Goal: Task Accomplishment & Management: Use online tool/utility

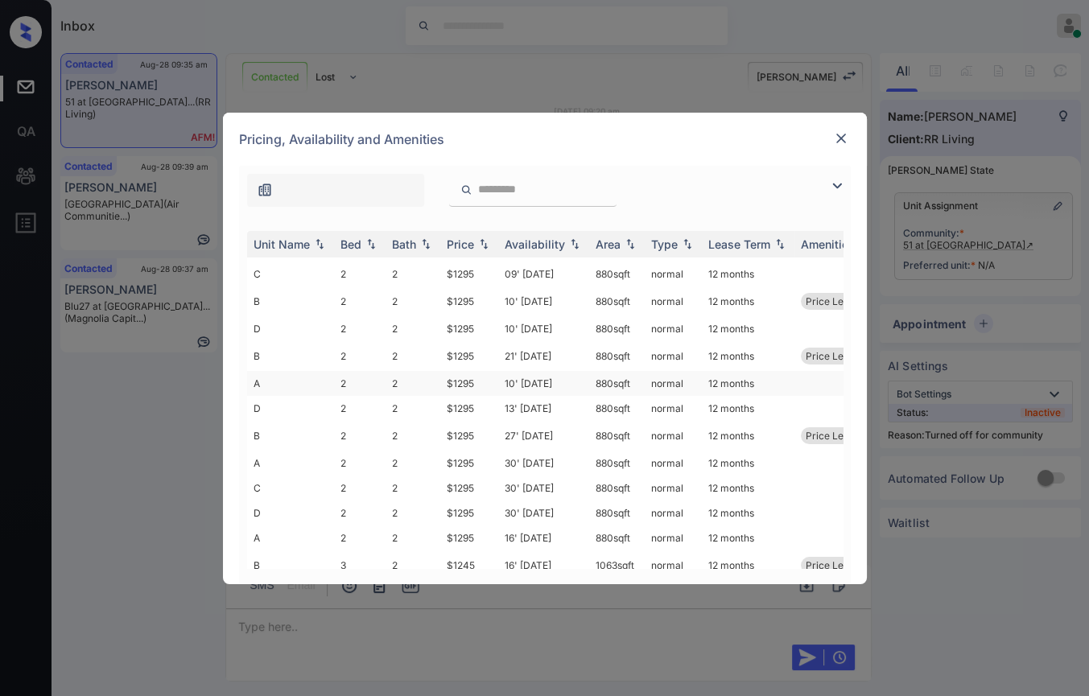
scroll to position [263, 0]
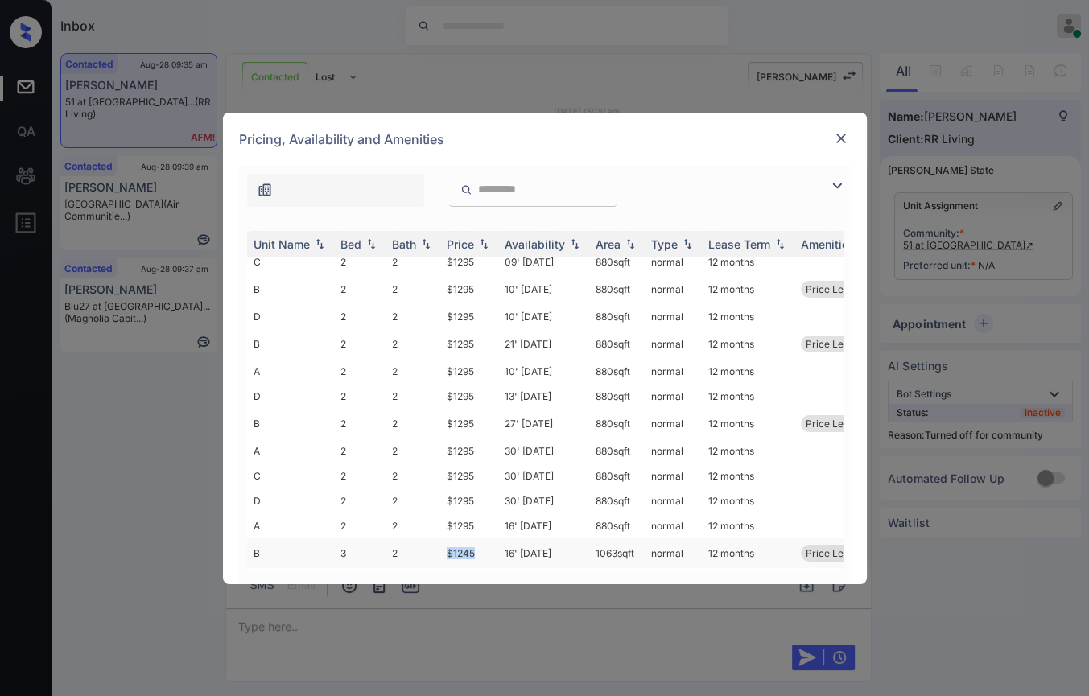
drag, startPoint x: 467, startPoint y: 538, endPoint x: 479, endPoint y: 537, distance: 11.3
click at [479, 538] on td "$1245" at bounding box center [469, 553] width 58 height 30
copy td "$1245"
click at [837, 143] on img at bounding box center [841, 138] width 16 height 16
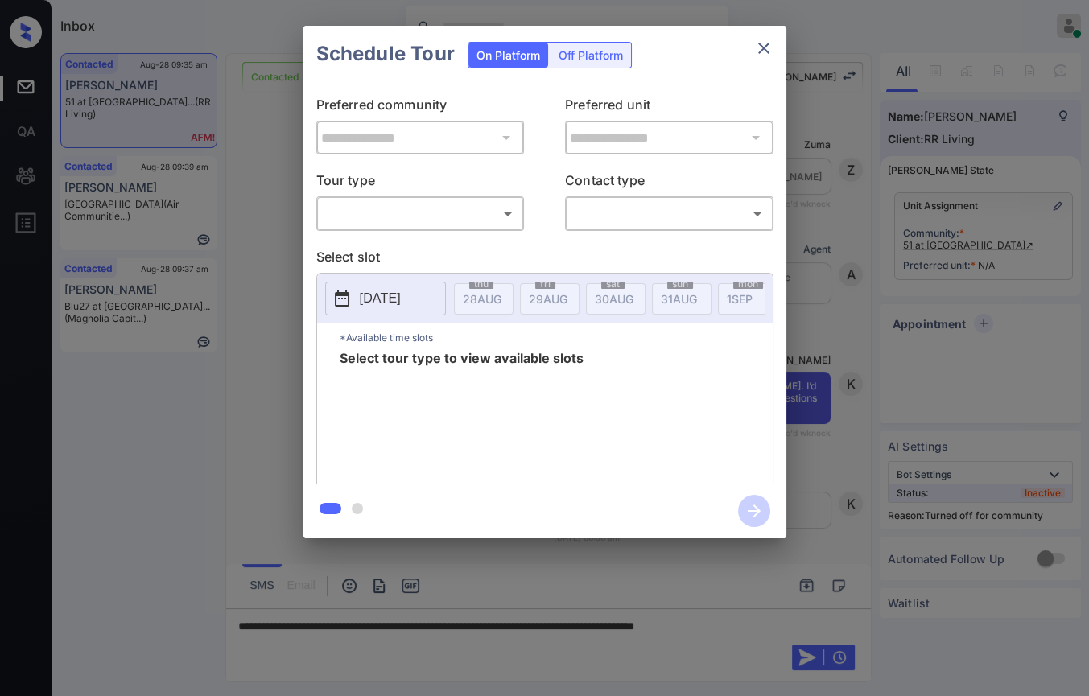
scroll to position [6951, 0]
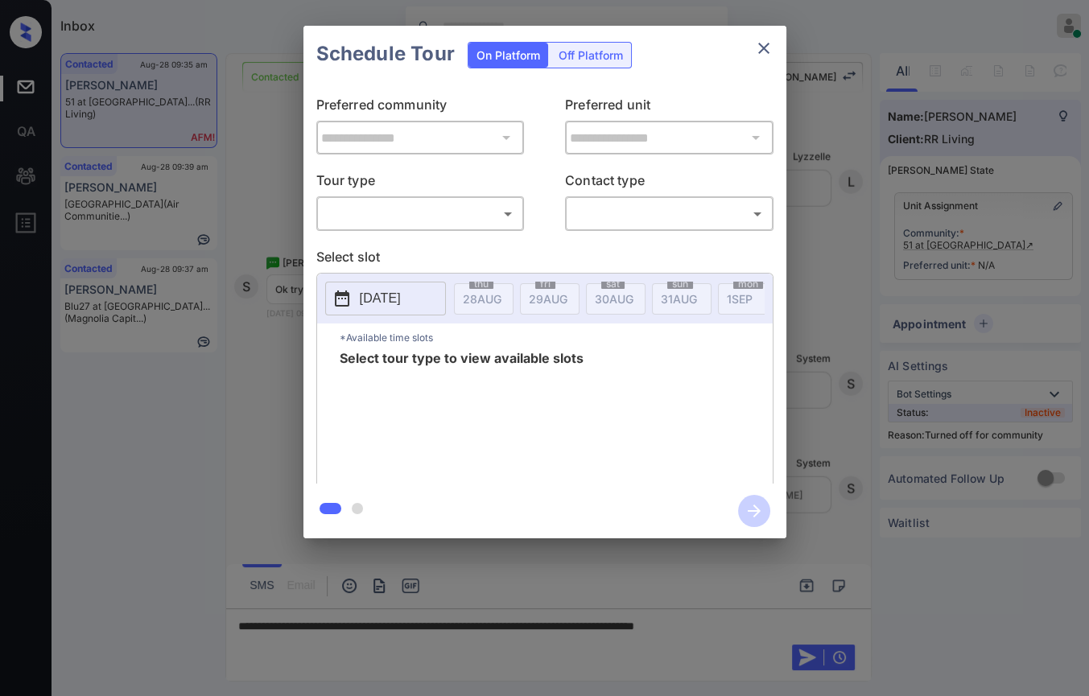
click at [768, 46] on icon "close" at bounding box center [763, 48] width 19 height 19
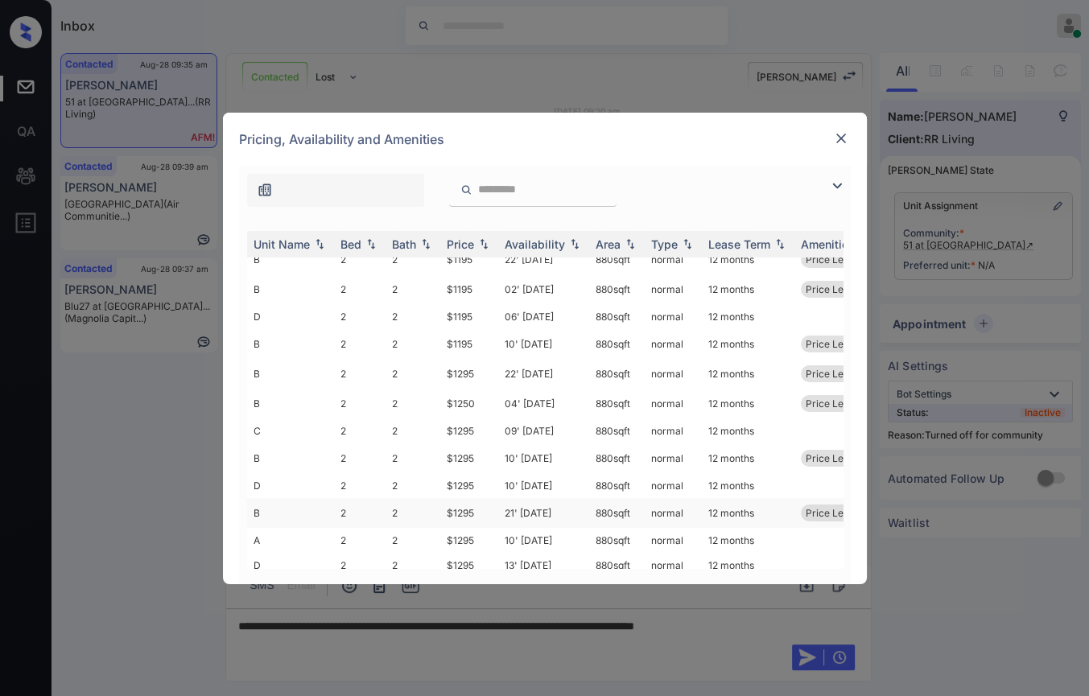
scroll to position [263, 0]
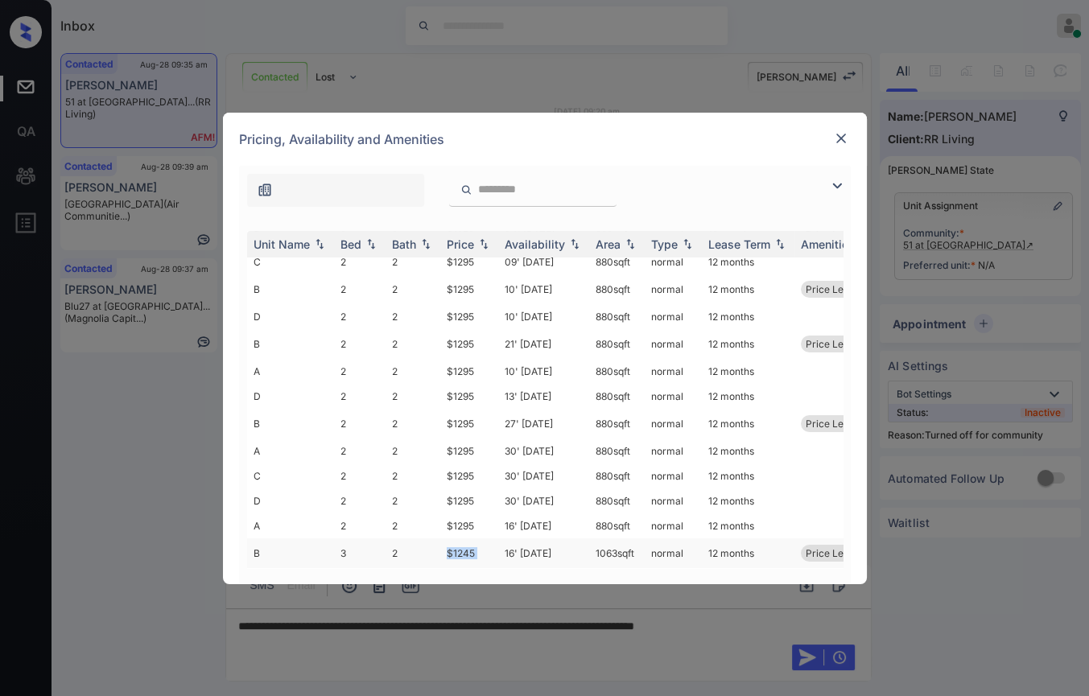
drag, startPoint x: 442, startPoint y: 536, endPoint x: 499, endPoint y: 536, distance: 56.3
click at [499, 538] on tr "B 3 2 $1245 16' Sep 25 1063 sqft normal 12 months Price Leader" at bounding box center [667, 553] width 841 height 30
click at [841, 138] on img at bounding box center [841, 138] width 16 height 16
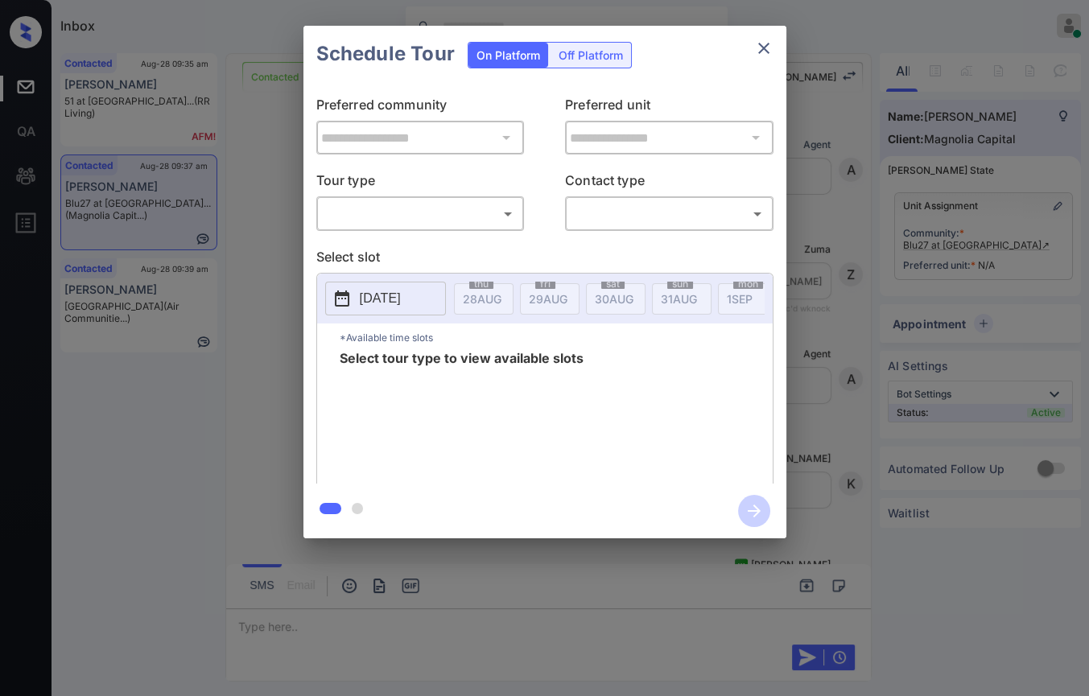
scroll to position [10240, 0]
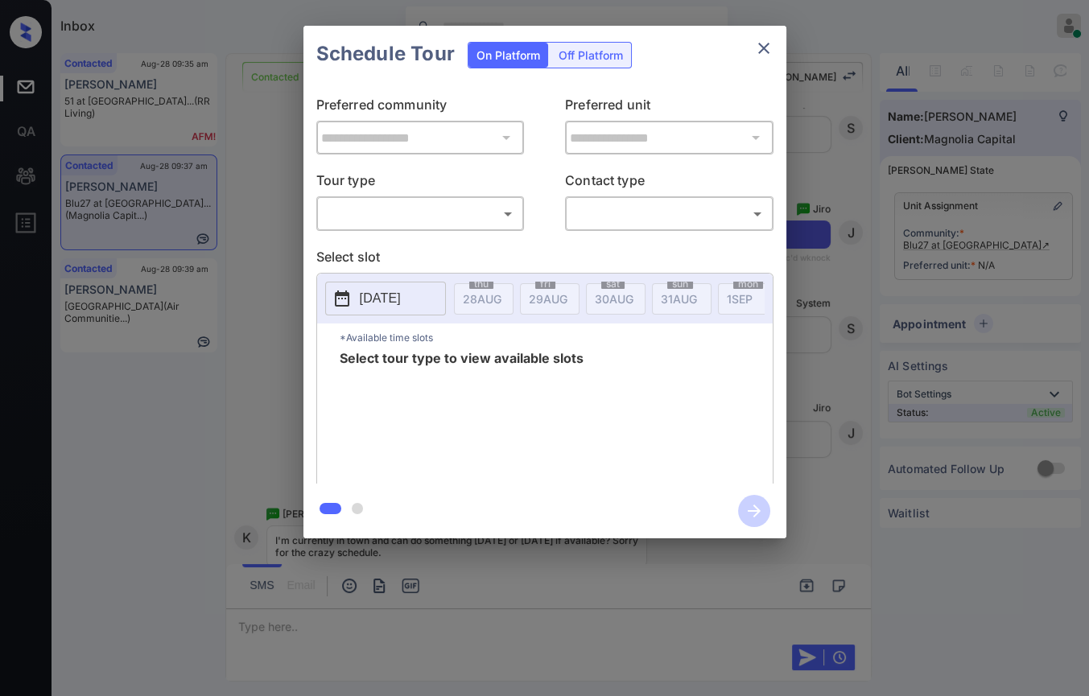
click at [430, 210] on body "Inbox Danielle Dela Cruz Online Set yourself offline Set yourself on break Prof…" at bounding box center [544, 348] width 1089 height 696
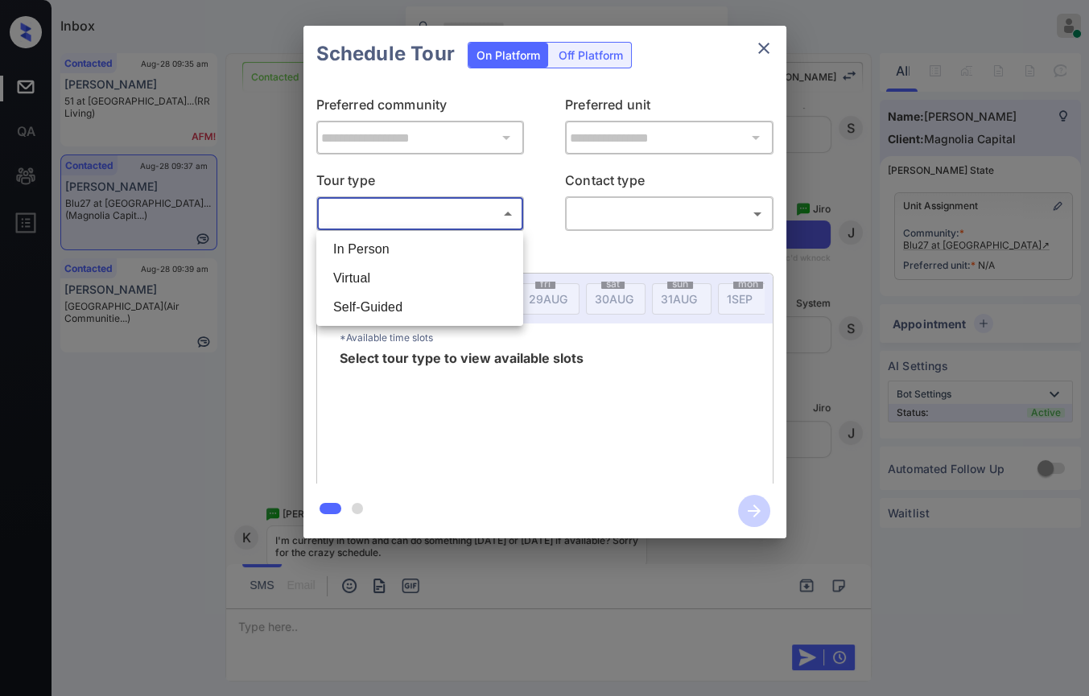
click at [386, 244] on li "In Person" at bounding box center [419, 249] width 199 height 29
type input "********"
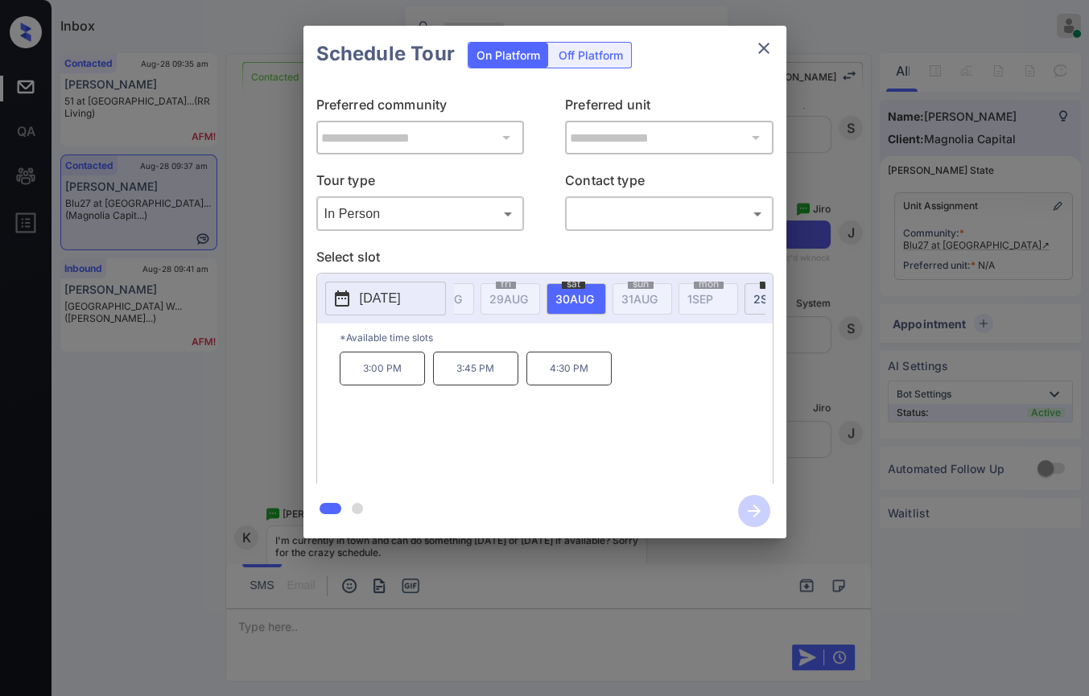
scroll to position [0, 0]
click at [251, 267] on div "**********" at bounding box center [544, 282] width 1089 height 564
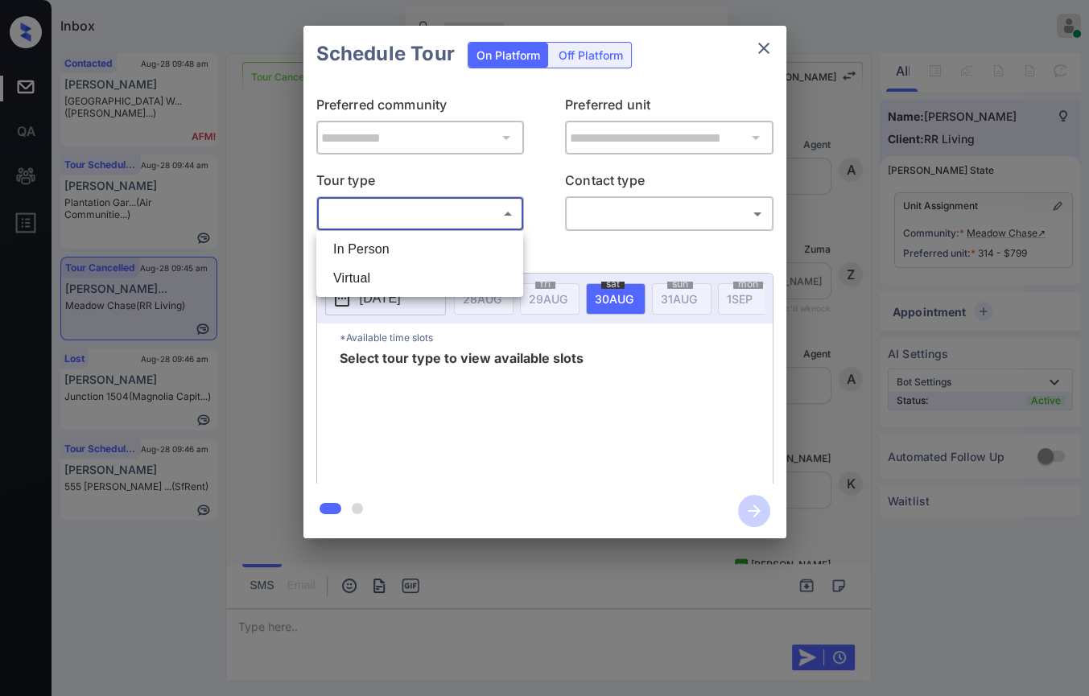
scroll to position [6276, 0]
click at [423, 212] on body "Inbox Danielle Dela Cruz Online Set yourself offline Set yourself on break Prof…" at bounding box center [544, 348] width 1089 height 696
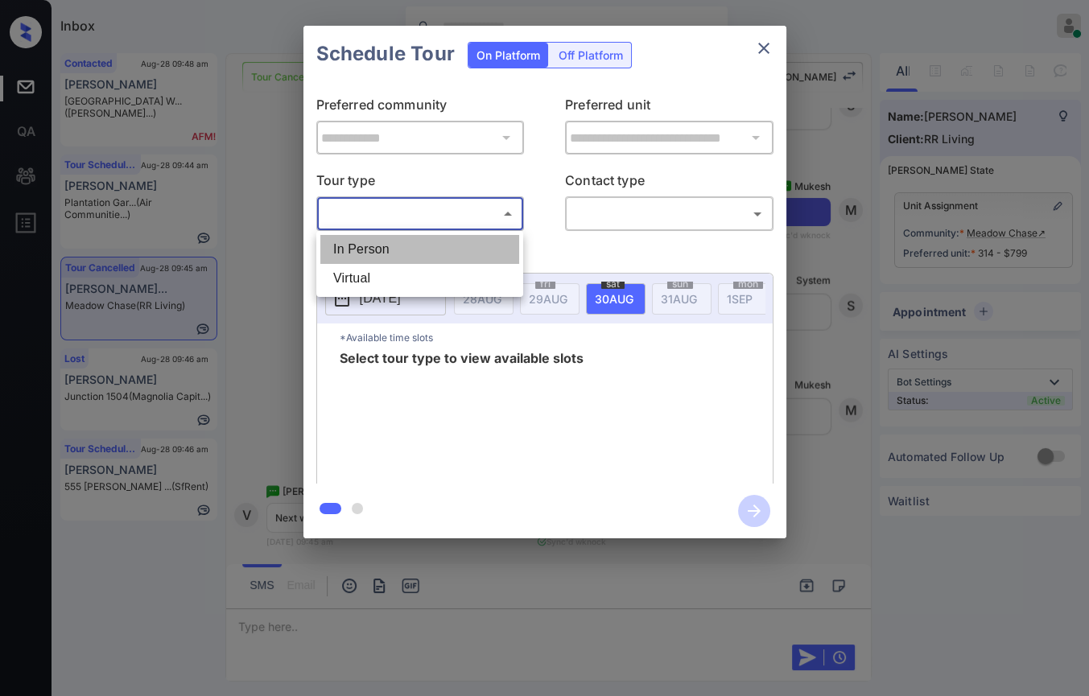
click at [373, 241] on li "In Person" at bounding box center [419, 249] width 199 height 29
type input "********"
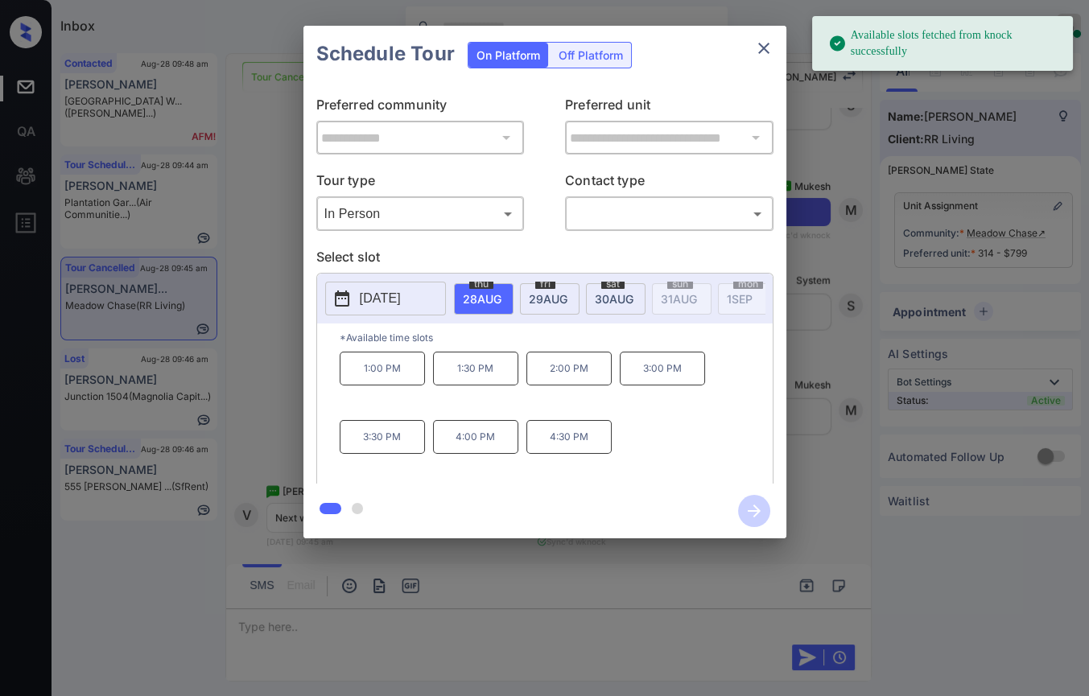
click at [370, 298] on p "[DATE]" at bounding box center [380, 298] width 41 height 19
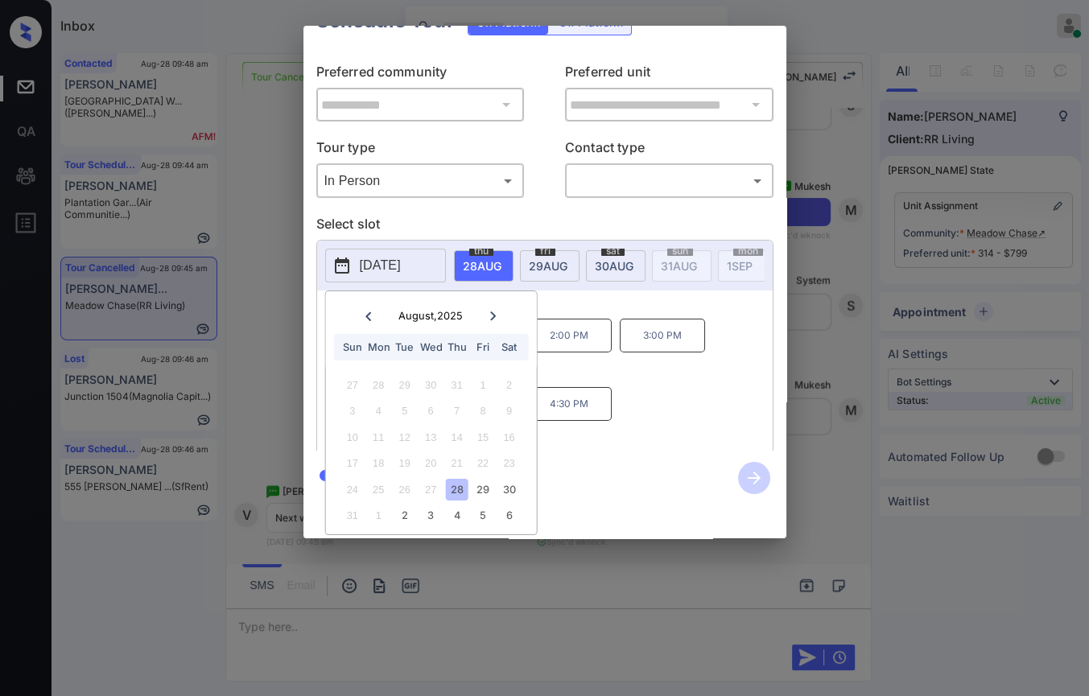
scroll to position [46, 0]
click at [410, 504] on div "2" at bounding box center [404, 515] width 22 height 22
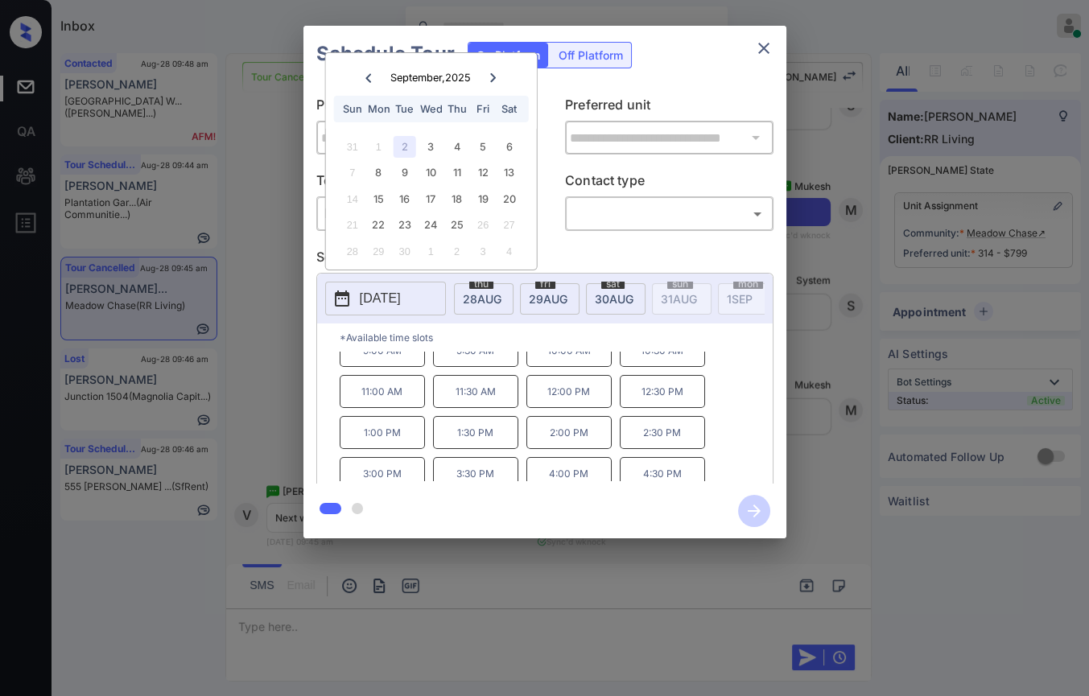
scroll to position [26, 0]
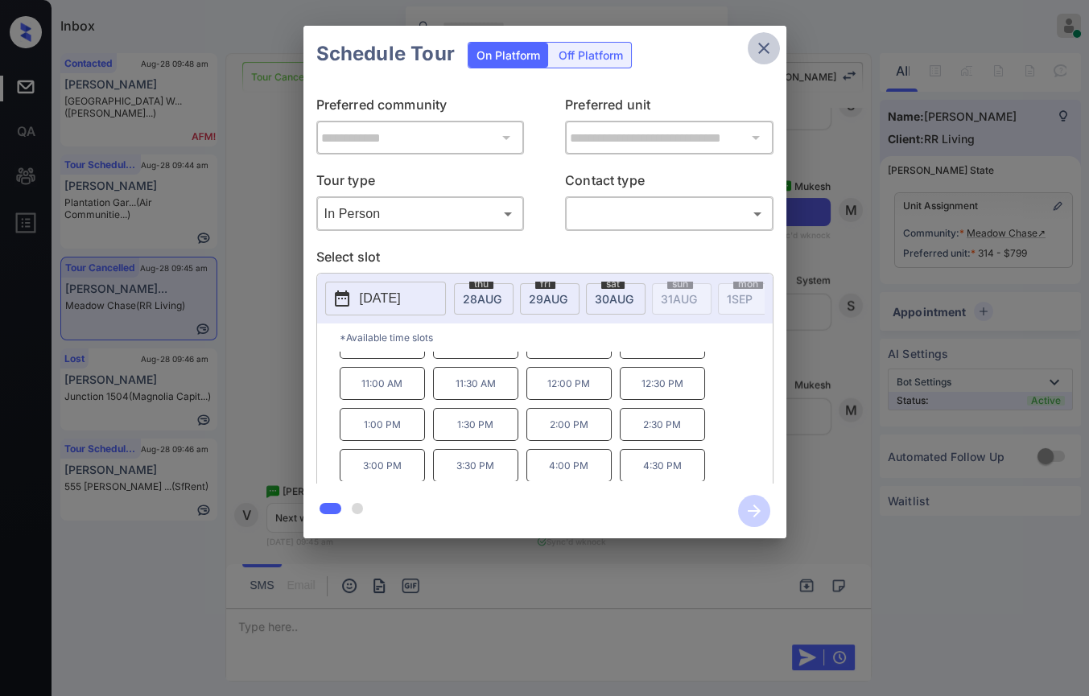
click at [762, 46] on icon "close" at bounding box center [763, 48] width 19 height 19
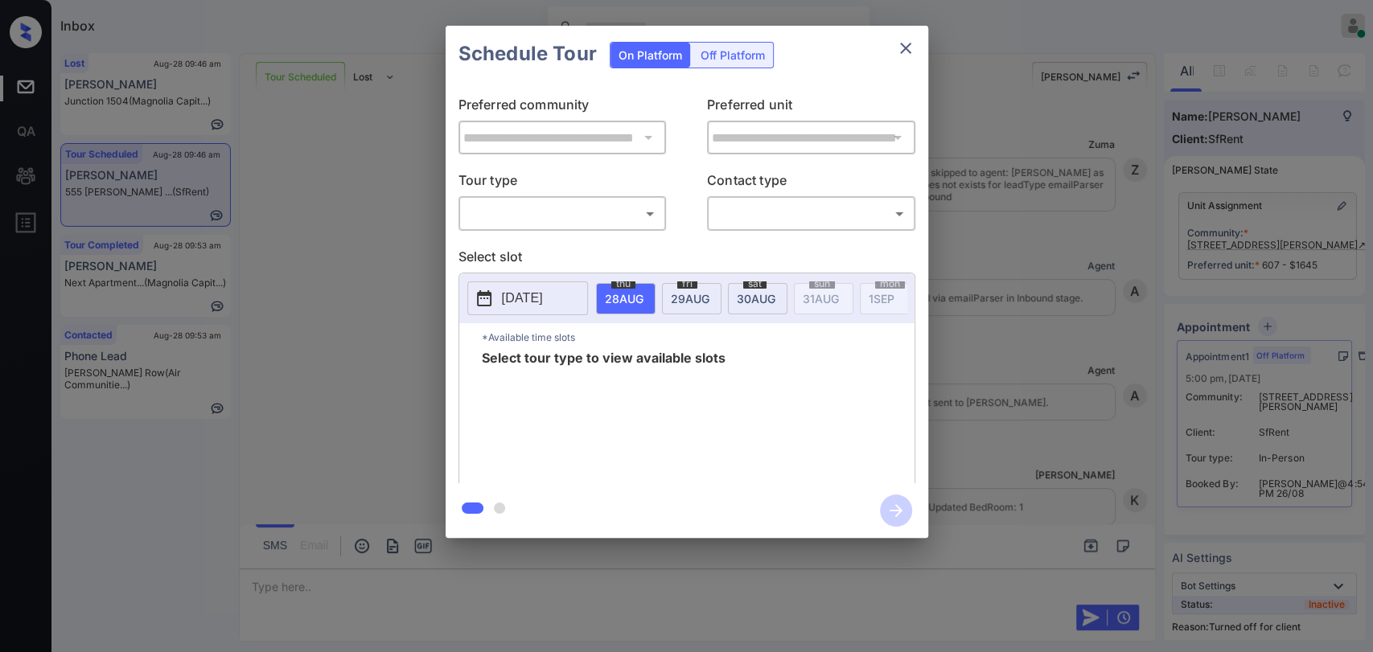
scroll to position [4574, 0]
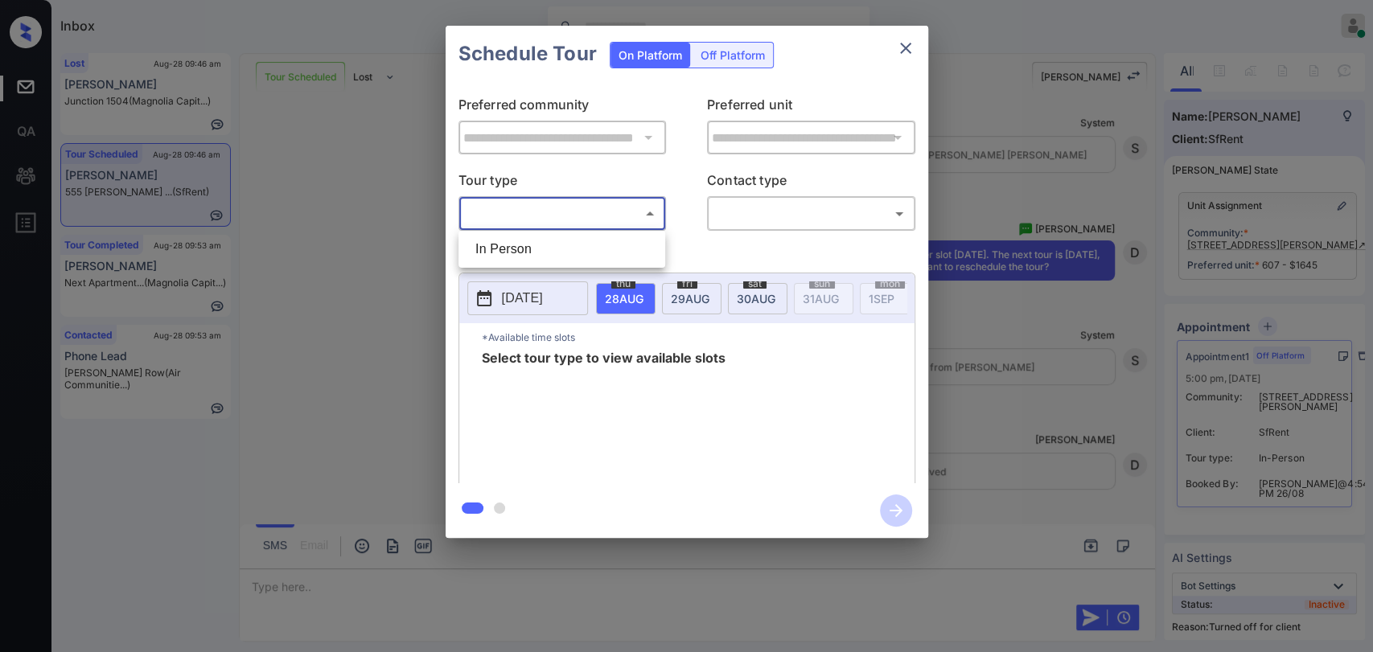
click at [574, 224] on body "Inbox Danielle Dela Cruz Online Set yourself offline Set yourself on break Prof…" at bounding box center [686, 326] width 1373 height 652
click at [747, 53] on div at bounding box center [686, 326] width 1373 height 652
click at [727, 48] on div "Off Platform" at bounding box center [733, 55] width 80 height 25
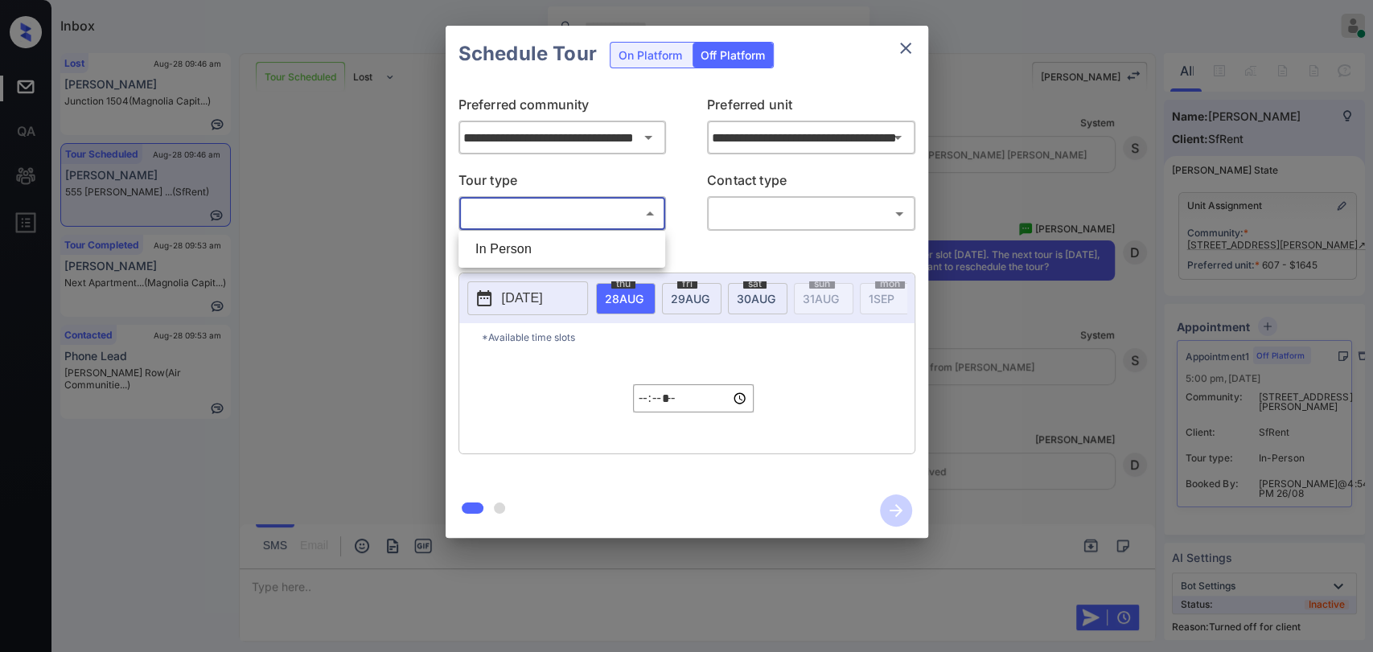
click at [565, 213] on body "Inbox Danielle Dela Cruz Online Set yourself offline Set yourself on break Prof…" at bounding box center [686, 326] width 1373 height 652
click at [521, 249] on li "In Person" at bounding box center [562, 249] width 199 height 29
type input "********"
click at [805, 210] on div at bounding box center [686, 326] width 1373 height 652
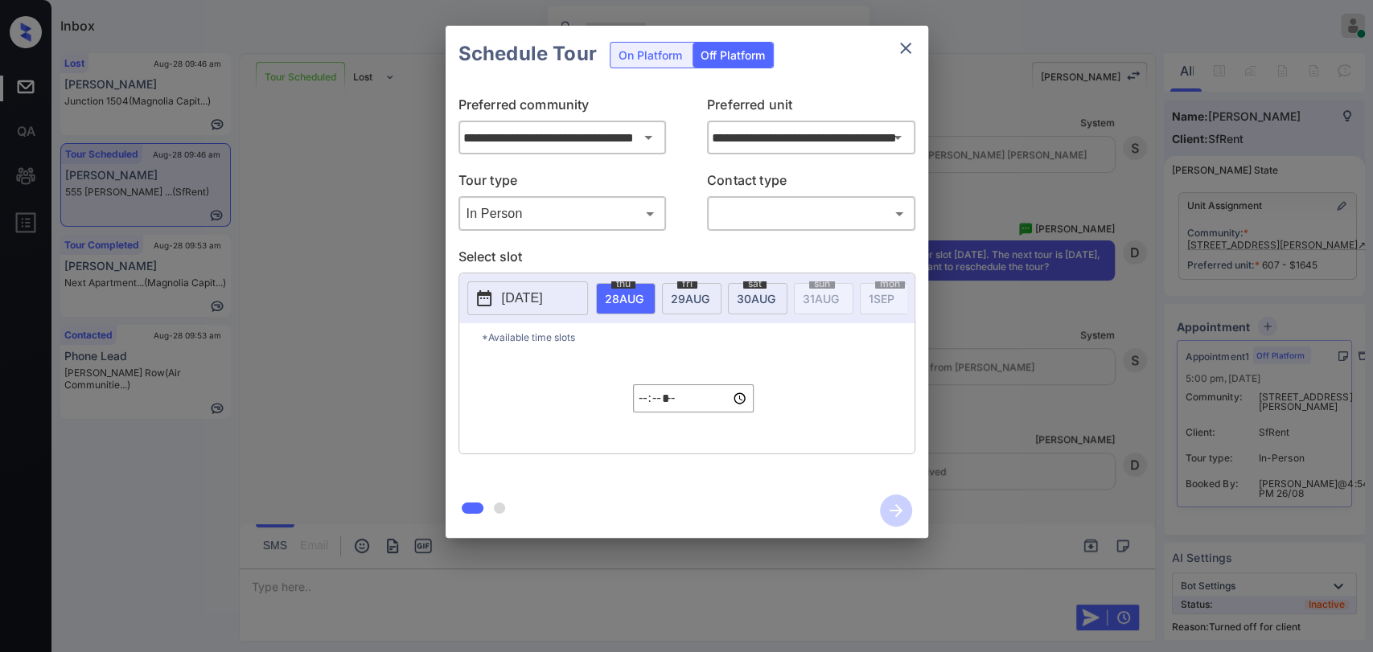
click at [737, 56] on div "Off Platform" at bounding box center [733, 55] width 80 height 25
click at [582, 216] on body "Inbox [PERSON_NAME] [PERSON_NAME] Online Set yourself offline Set yourself on b…" at bounding box center [686, 326] width 1373 height 652
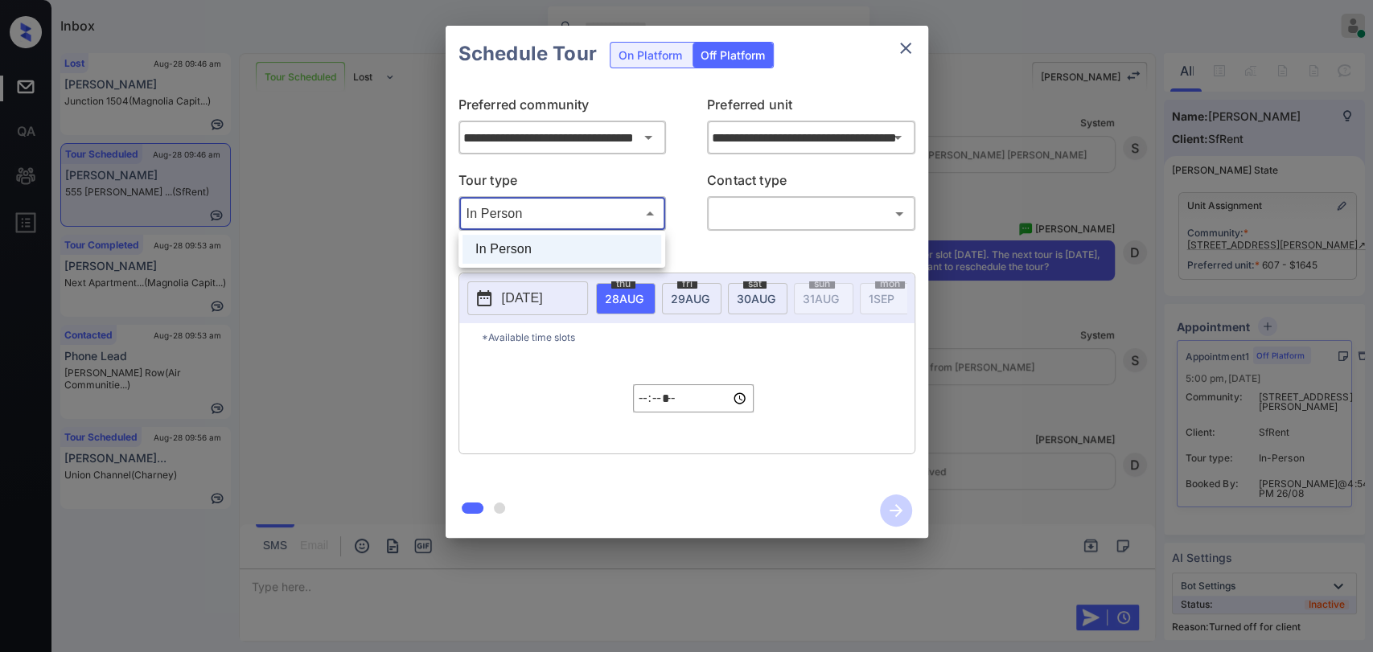
click at [735, 212] on div at bounding box center [686, 326] width 1373 height 652
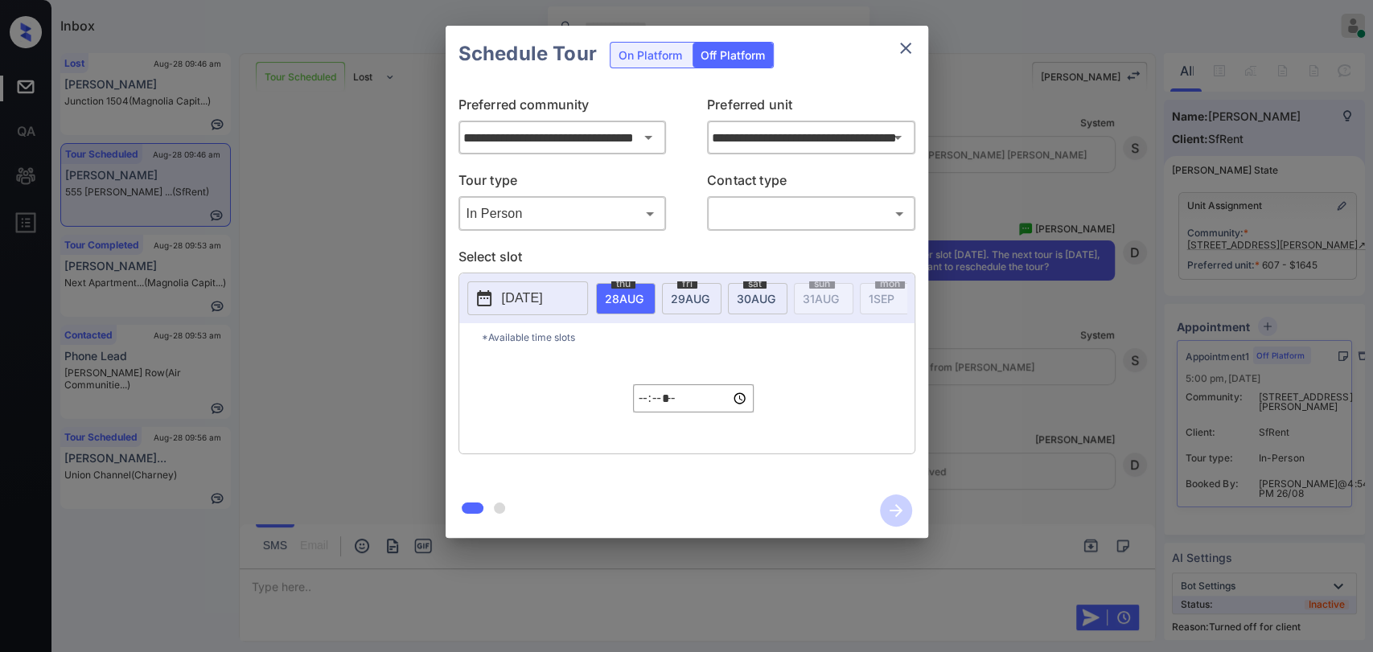
click at [543, 298] on p "[DATE]" at bounding box center [522, 298] width 41 height 19
click at [636, 348] on icon at bounding box center [635, 348] width 6 height 9
click at [495, 414] on div "31" at bounding box center [495, 418] width 22 height 22
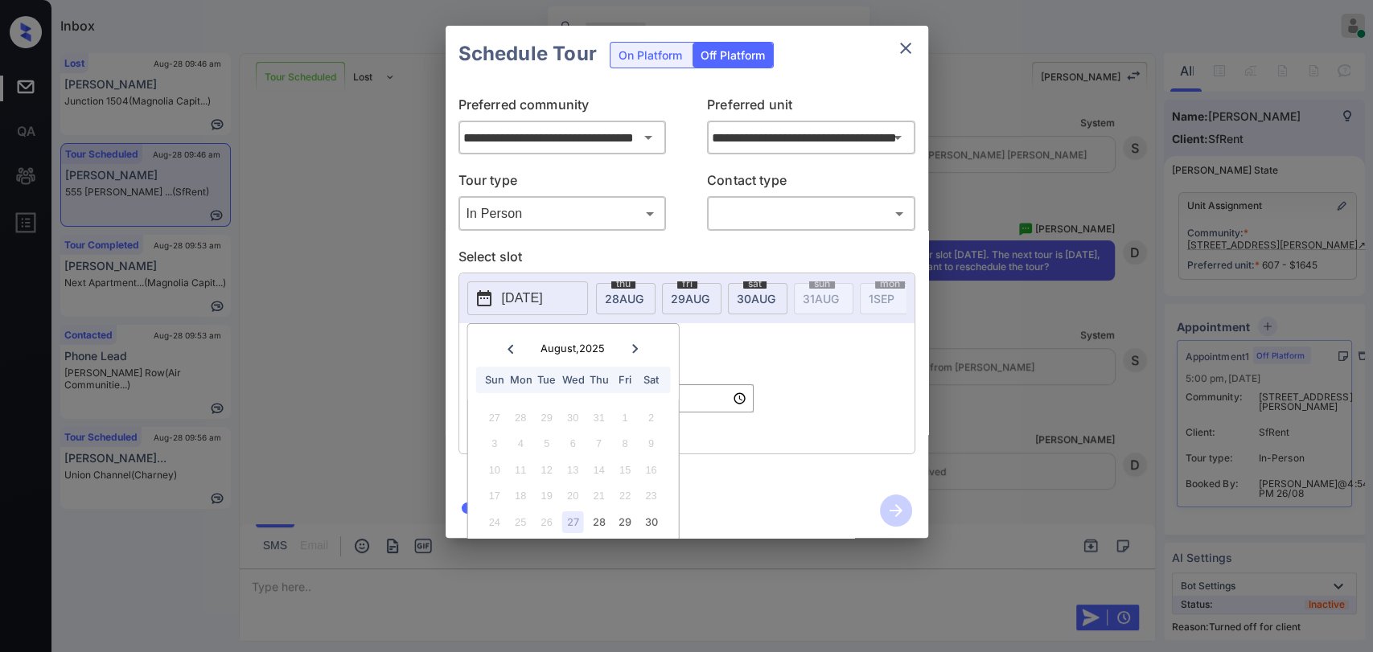
click at [811, 366] on div "*Available time slots ***** ​" at bounding box center [686, 388] width 455 height 130
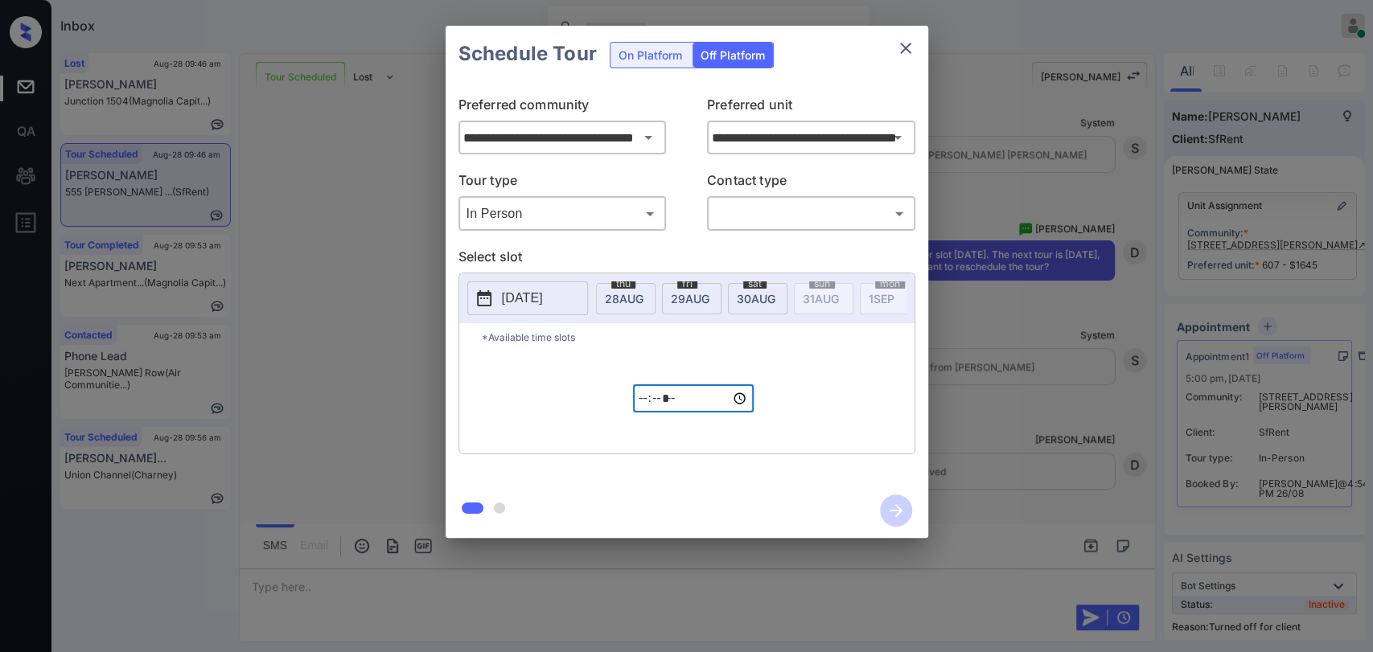
click at [645, 407] on input "*****" at bounding box center [693, 399] width 121 height 28
type input "*****"
type input "**********"
type input "*****"
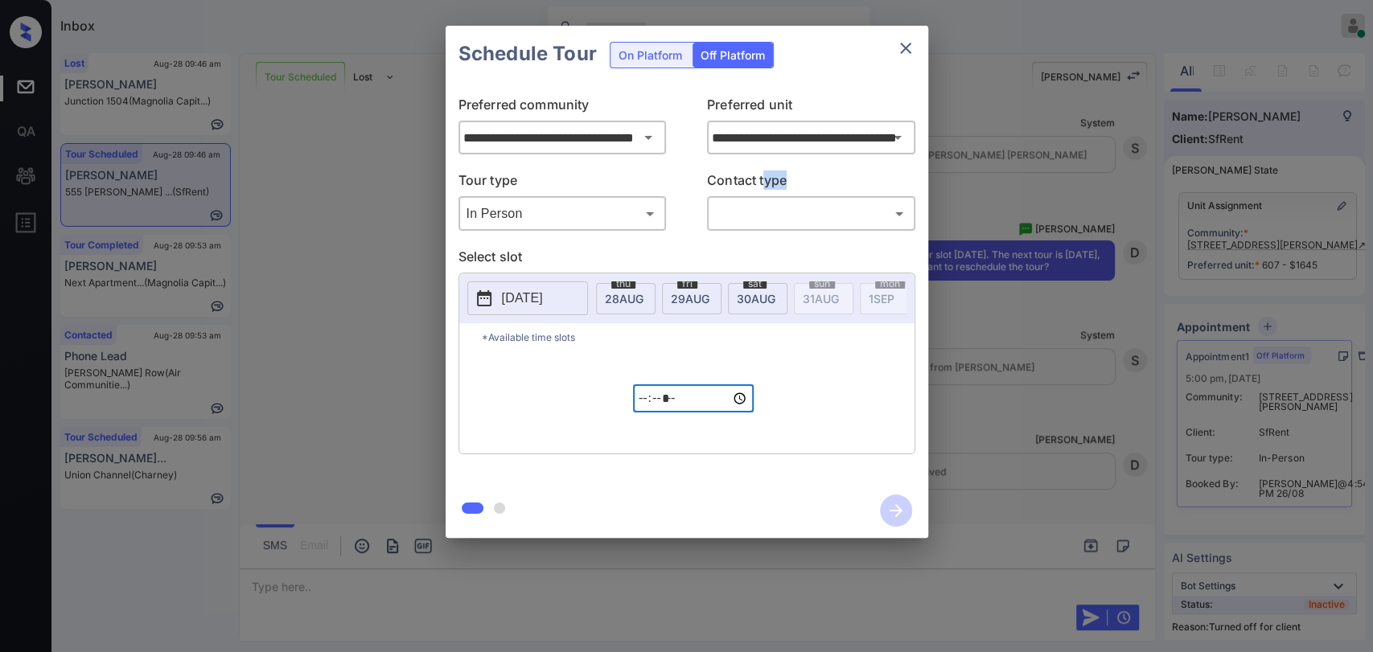
click at [767, 196] on div "Contact type ​ ​" at bounding box center [811, 201] width 208 height 60
click at [755, 216] on body "Inbox [PERSON_NAME] [PERSON_NAME] Online Set yourself offline Set yourself on b…" at bounding box center [686, 326] width 1373 height 652
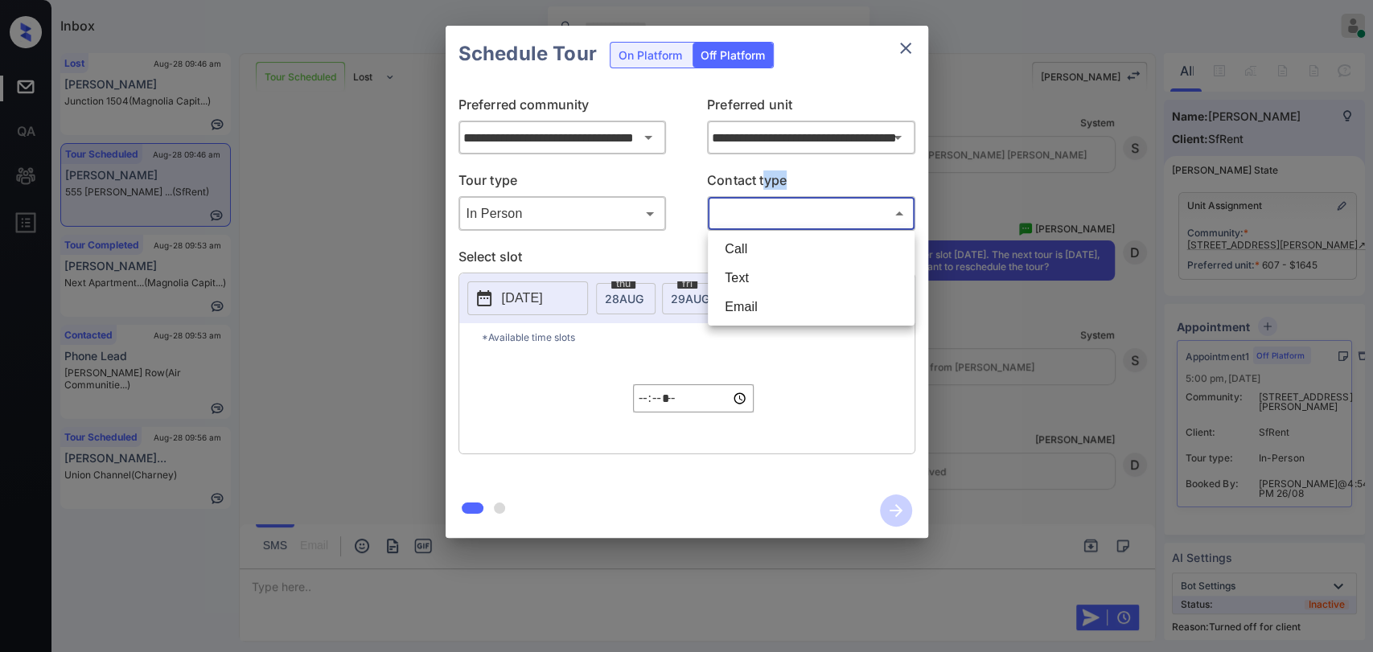
click at [739, 271] on li "Text" at bounding box center [811, 278] width 199 height 29
type input "****"
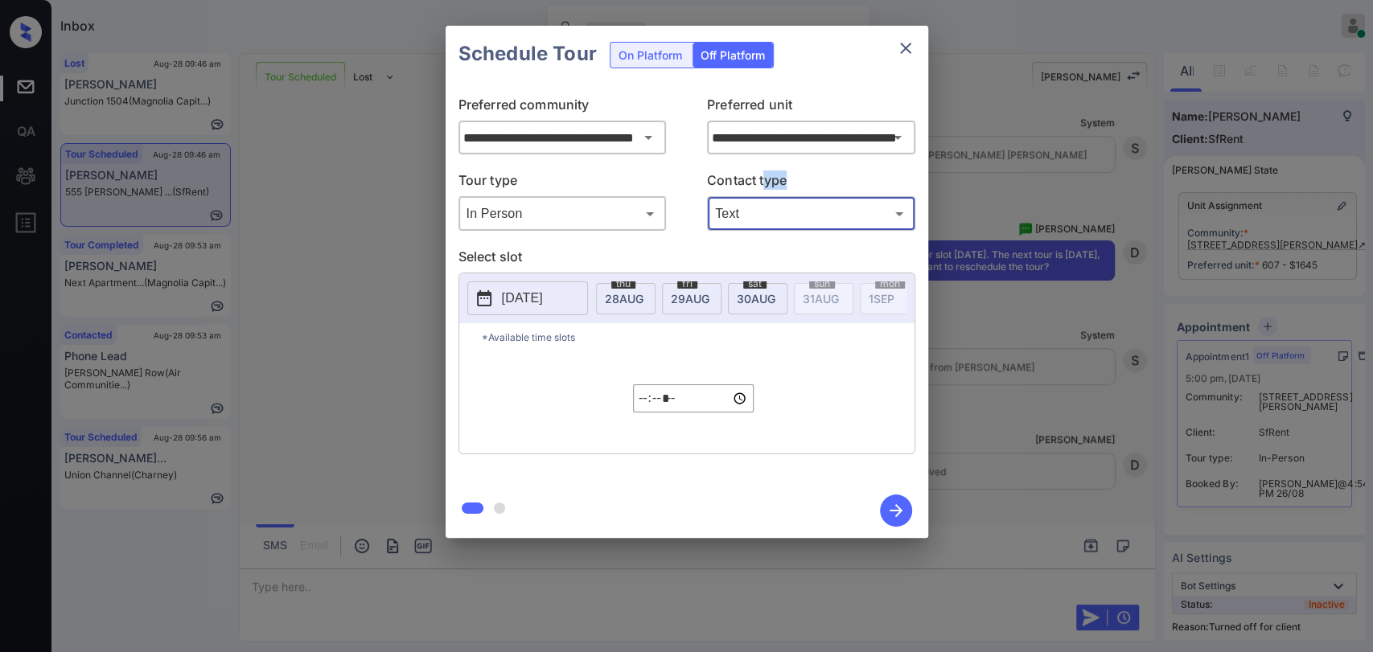
click at [521, 297] on p "2025-08-27" at bounding box center [522, 298] width 41 height 19
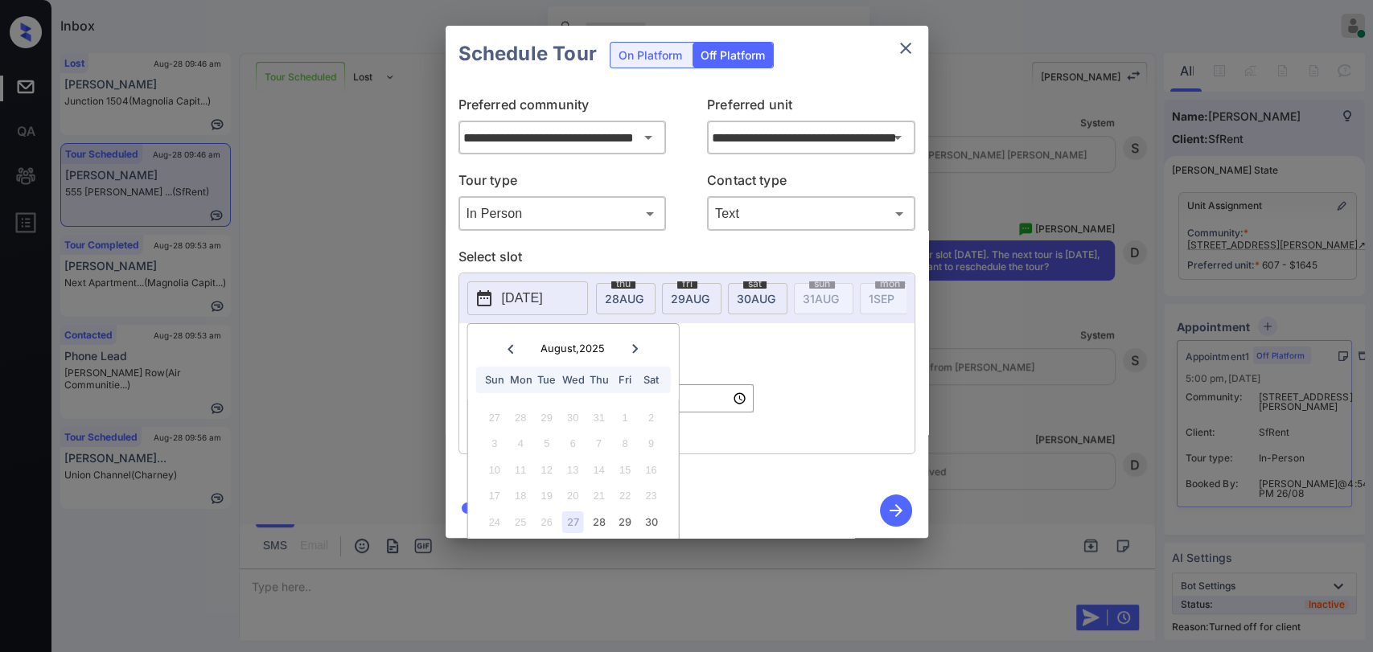
click at [636, 346] on icon at bounding box center [636, 349] width 10 height 10
click at [496, 411] on div "31" at bounding box center [495, 418] width 22 height 22
type input "**********"
click at [798, 368] on div "*Available time slots ***** ​" at bounding box center [686, 388] width 455 height 130
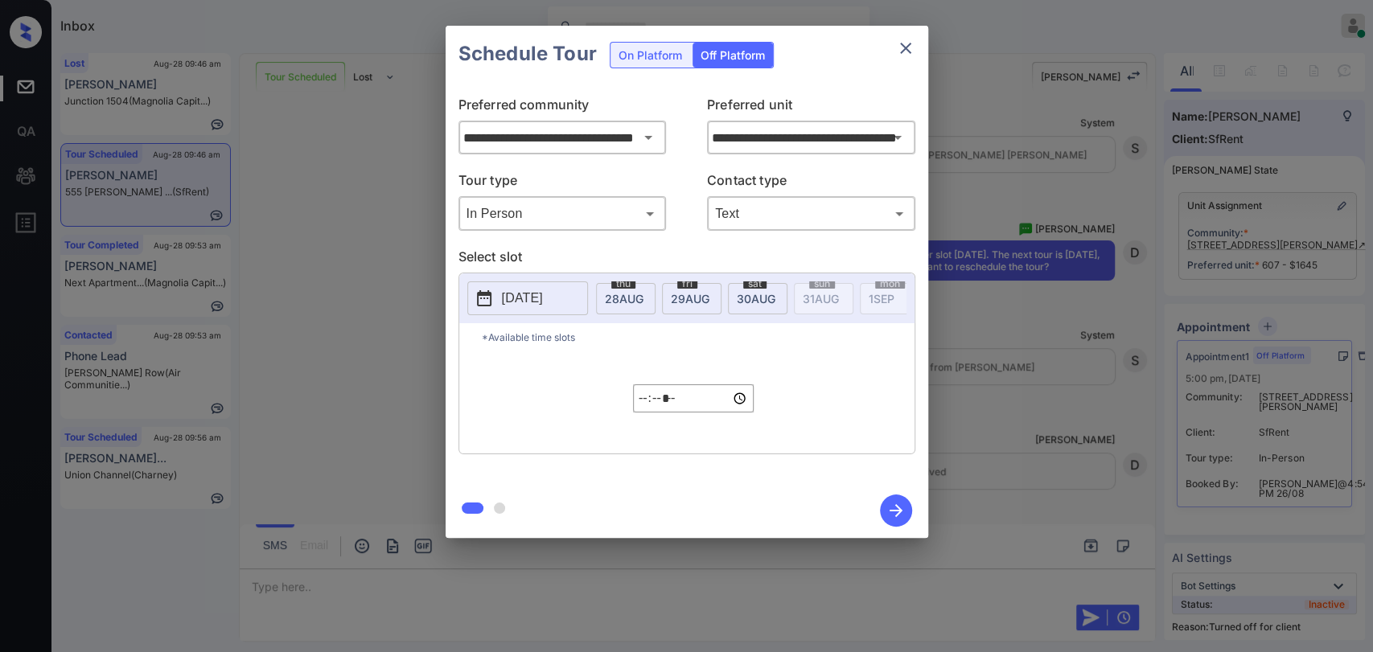
click at [899, 48] on icon "close" at bounding box center [905, 48] width 19 height 19
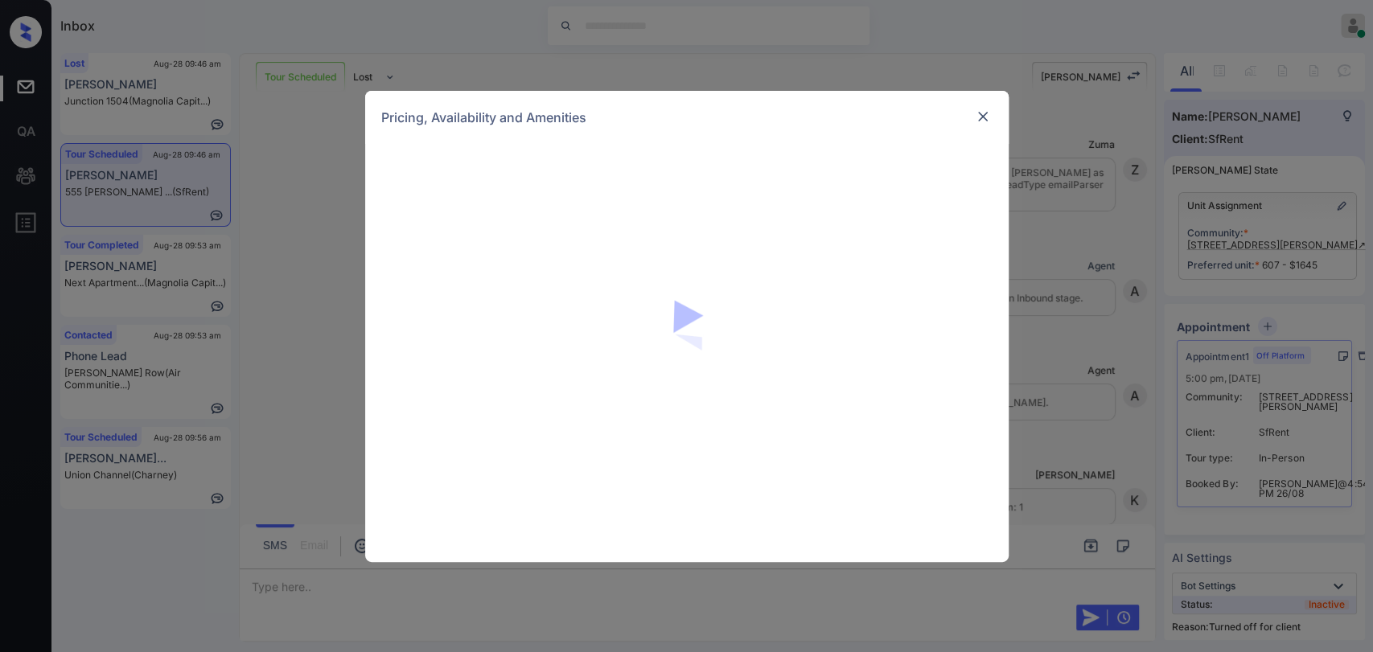
scroll to position [4574, 0]
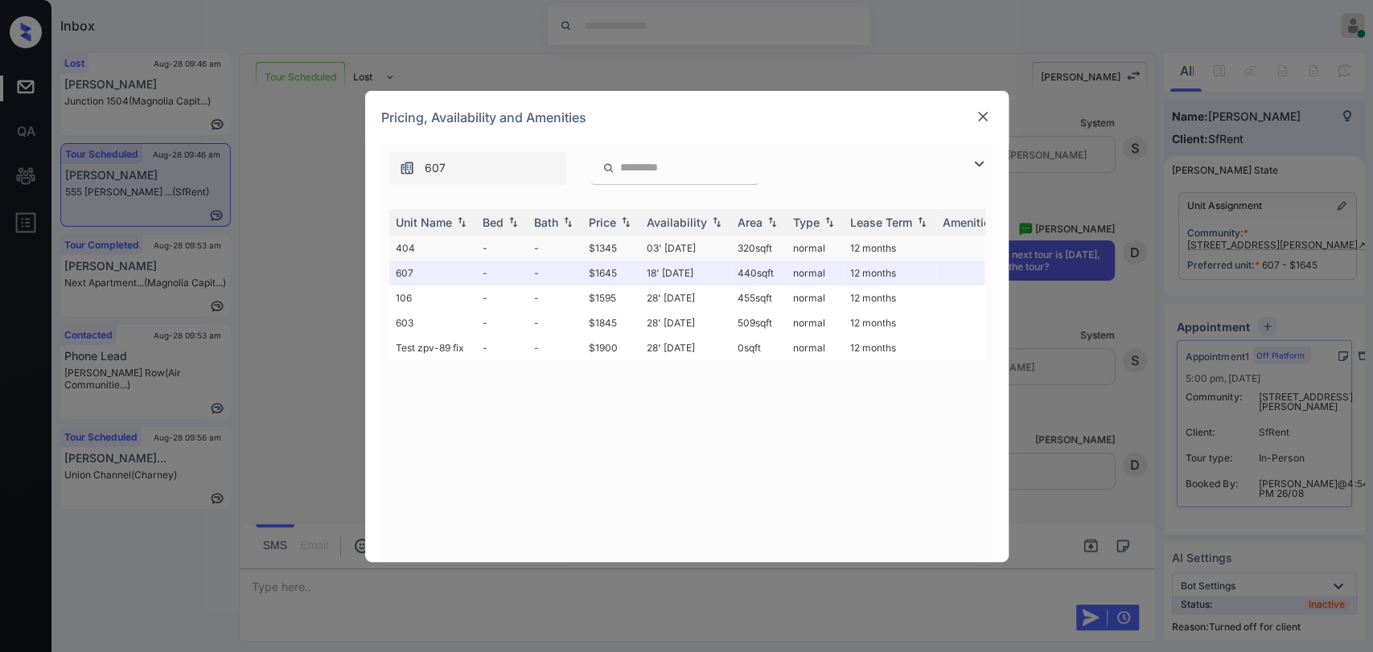
click at [485, 248] on td "-" at bounding box center [501, 248] width 51 height 25
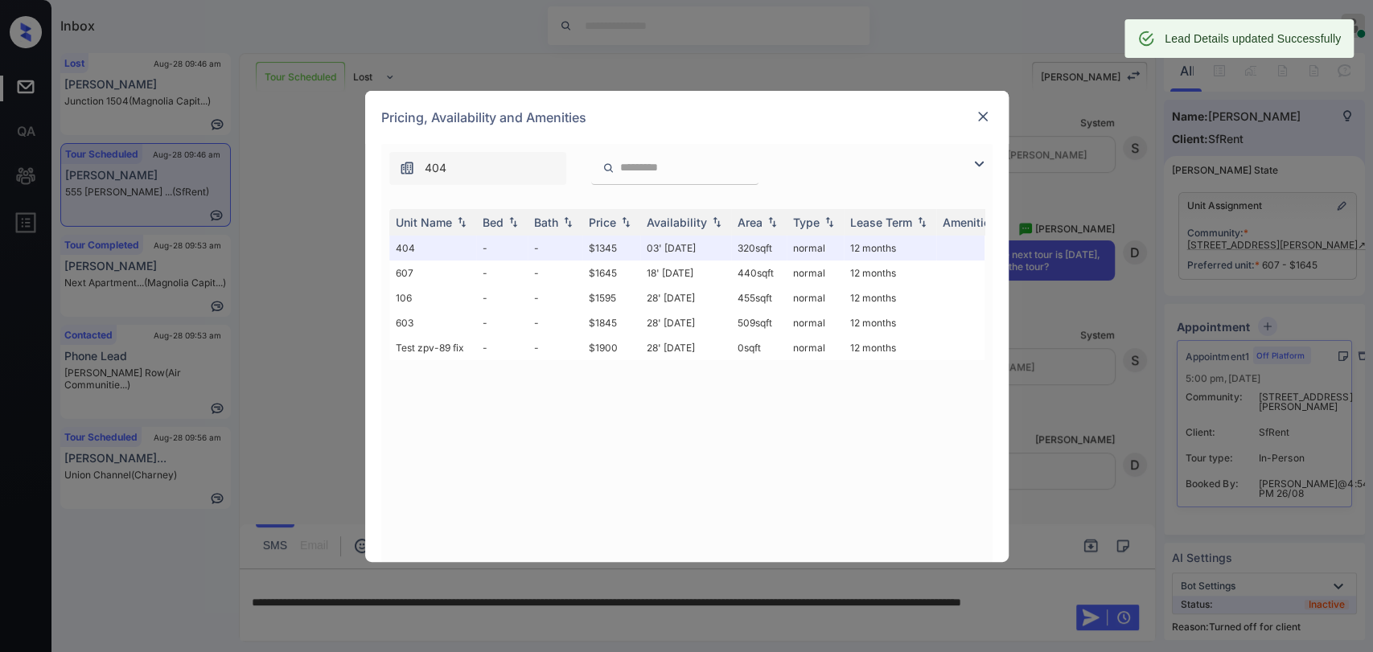
click at [986, 113] on img at bounding box center [983, 117] width 16 height 16
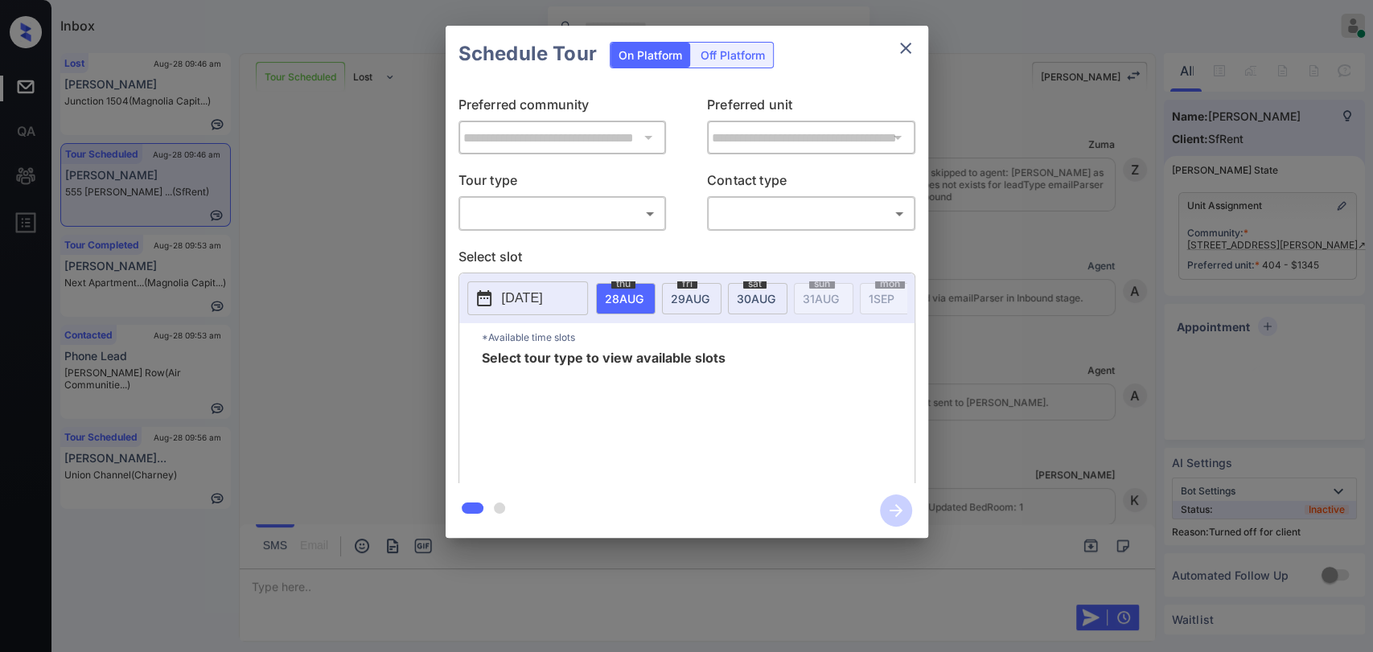
click at [747, 60] on div "Off Platform" at bounding box center [733, 55] width 80 height 25
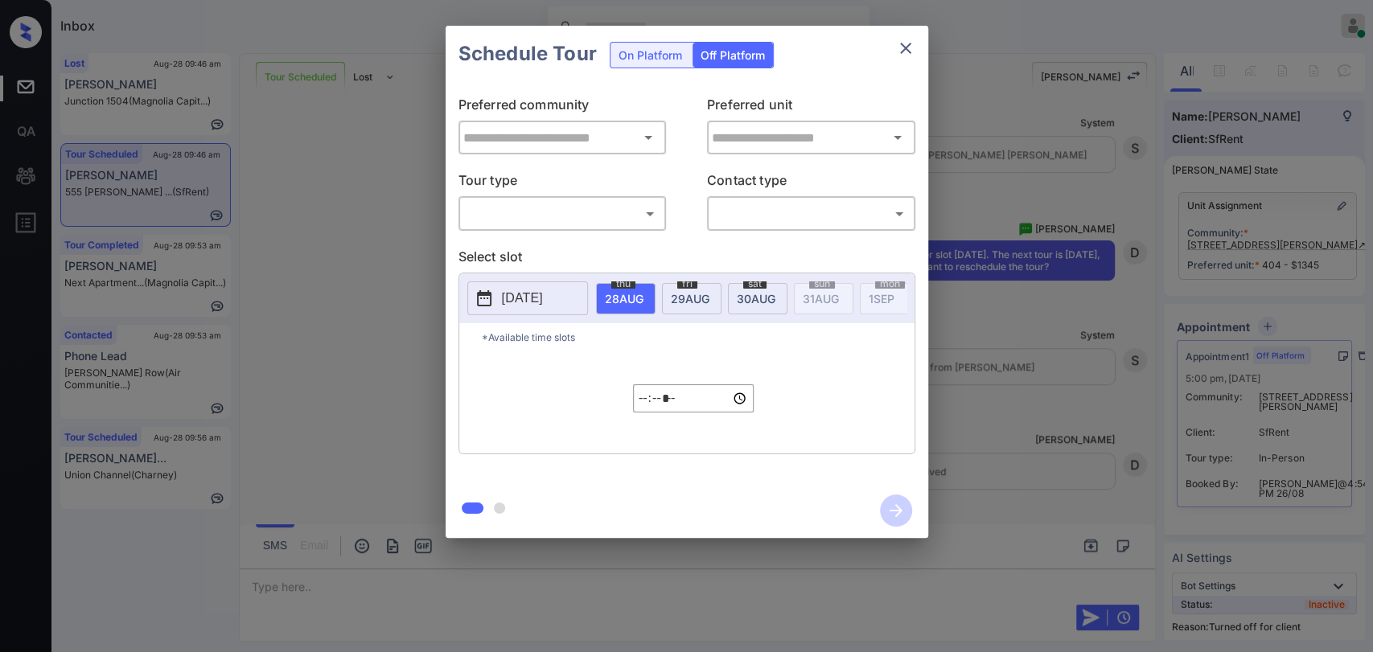
type input "**********"
click at [775, 141] on input "**********" at bounding box center [811, 137] width 207 height 32
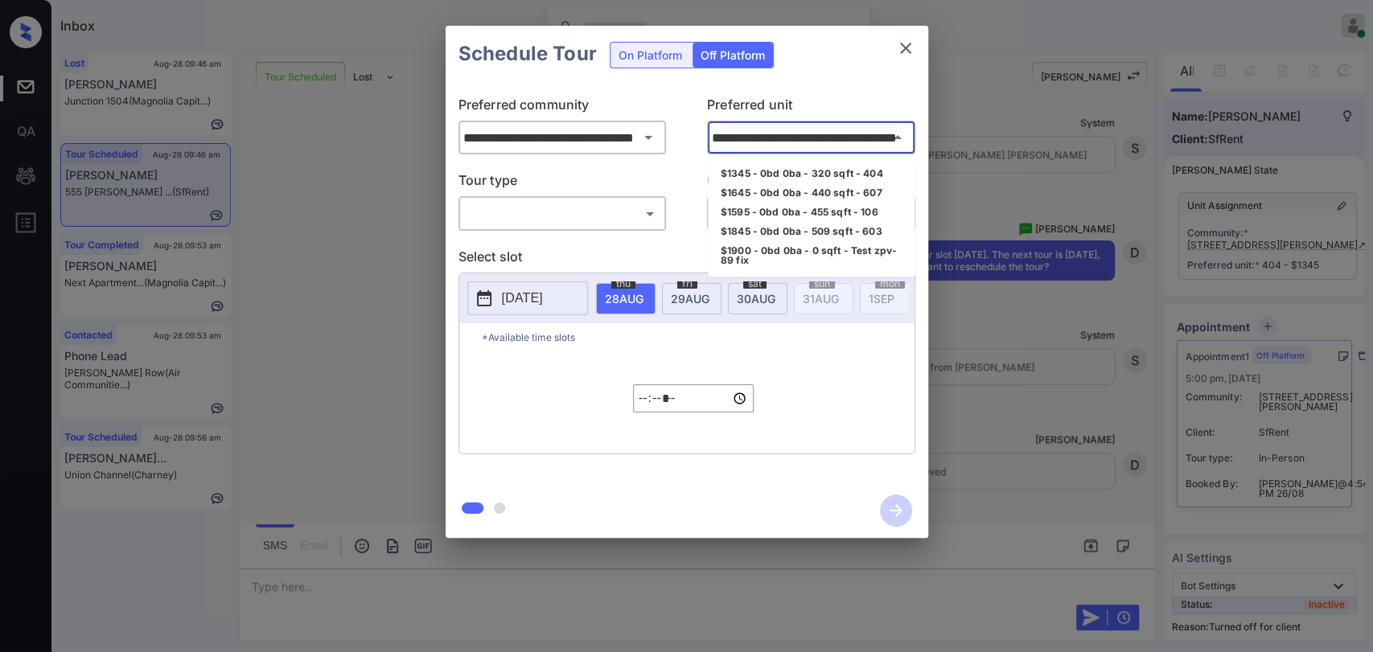
click at [562, 212] on body "Inbox [PERSON_NAME] [PERSON_NAME] Online Set yourself offline Set yourself on b…" at bounding box center [686, 326] width 1373 height 652
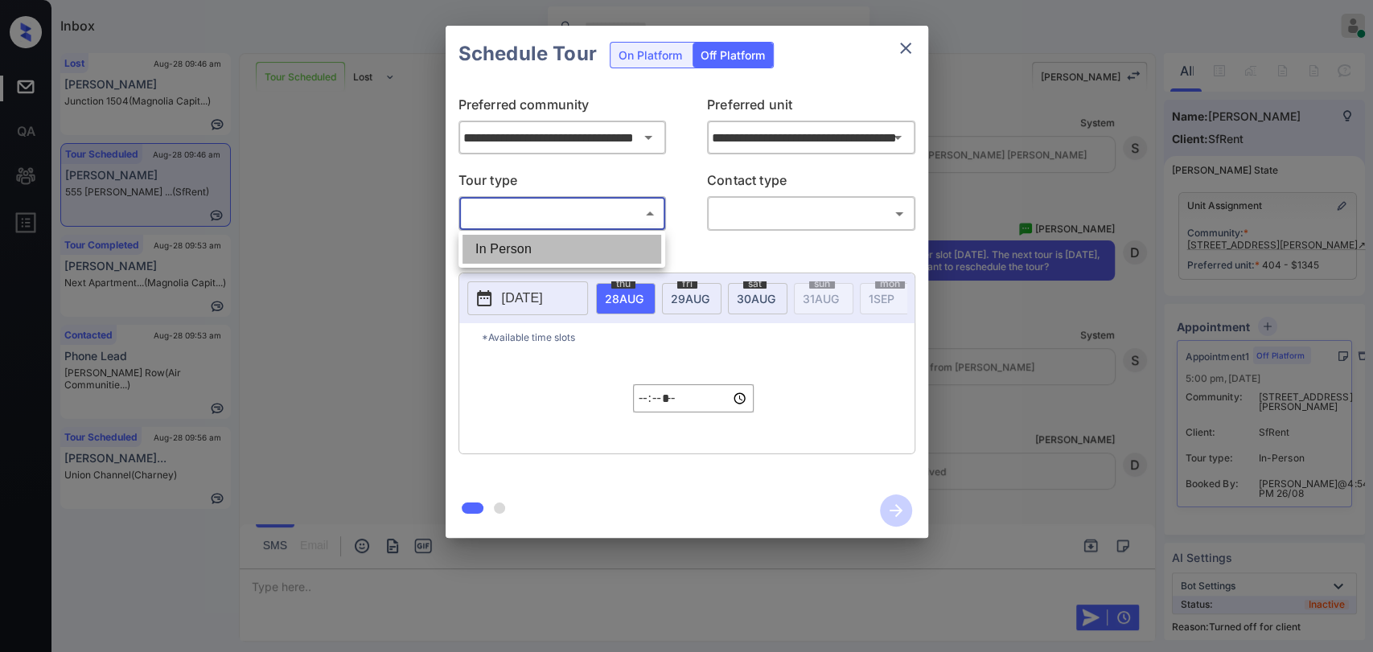
click at [518, 248] on li "In Person" at bounding box center [562, 249] width 199 height 29
type input "********"
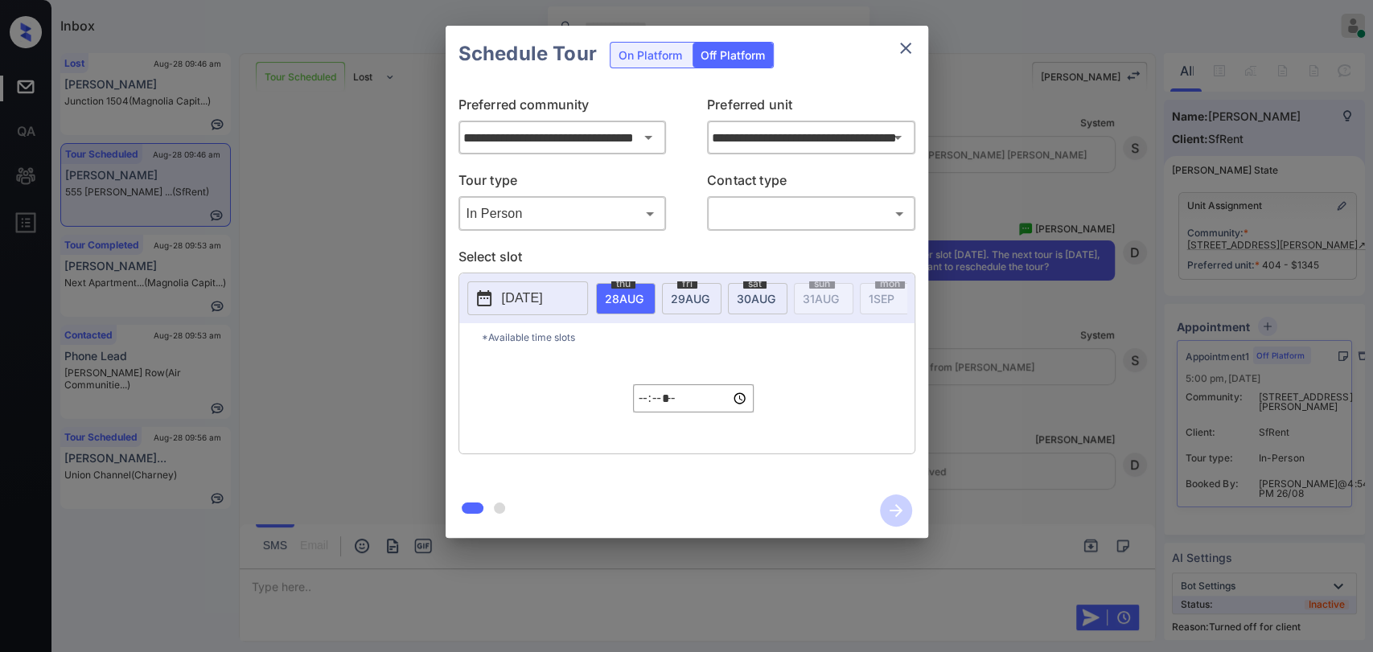
click at [528, 297] on p "[DATE]" at bounding box center [522, 298] width 41 height 19
click at [636, 349] on icon at bounding box center [635, 348] width 6 height 9
click at [495, 414] on div "31" at bounding box center [495, 418] width 22 height 22
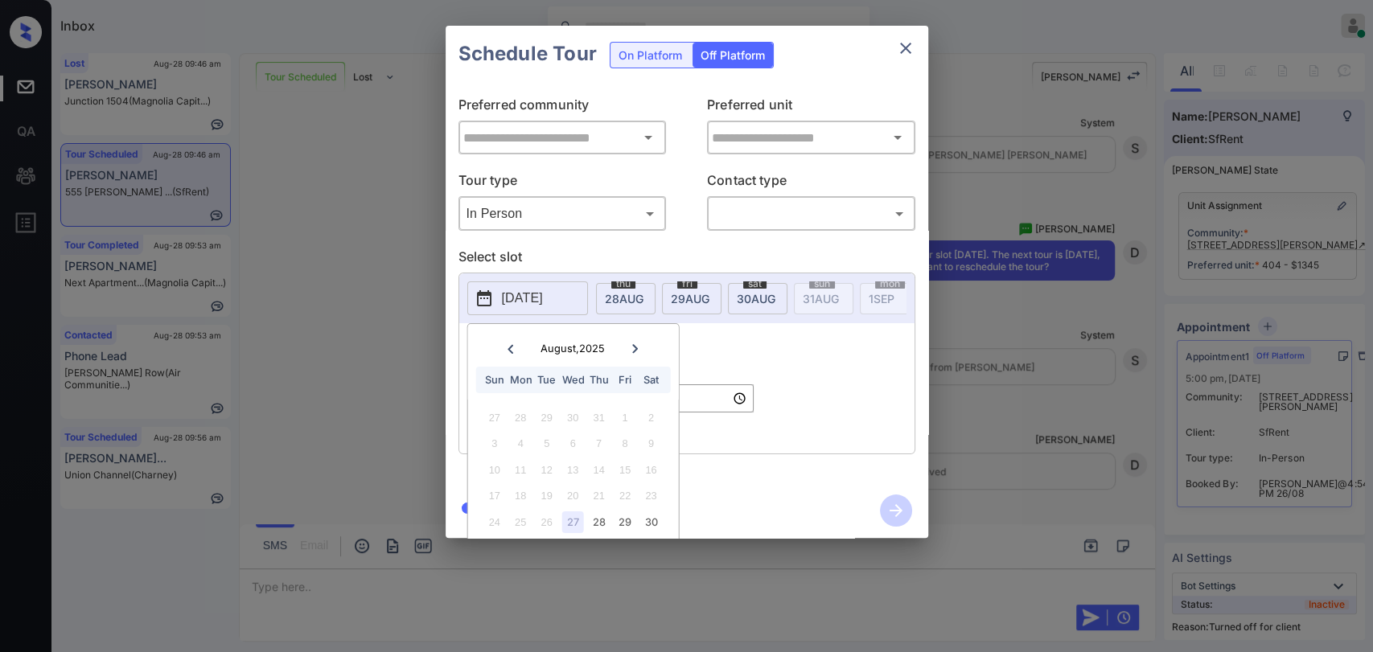
type input "**********"
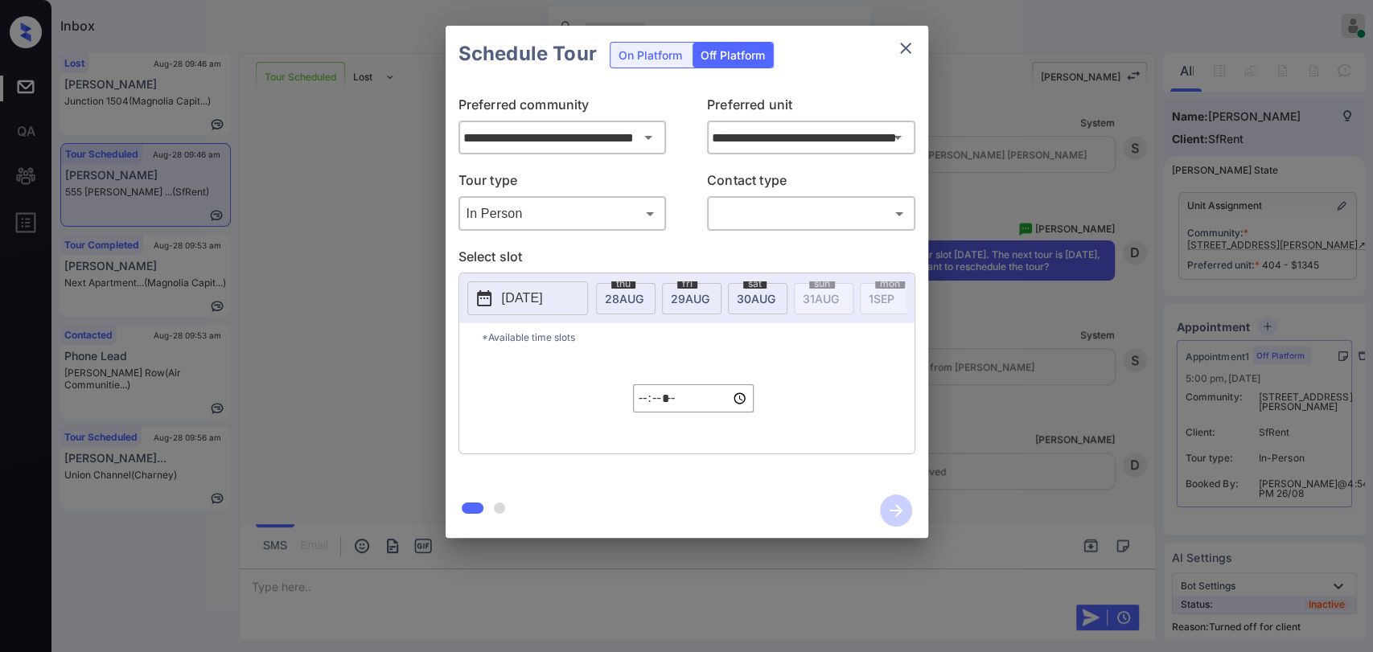
click at [658, 46] on div "On Platform" at bounding box center [651, 55] width 80 height 25
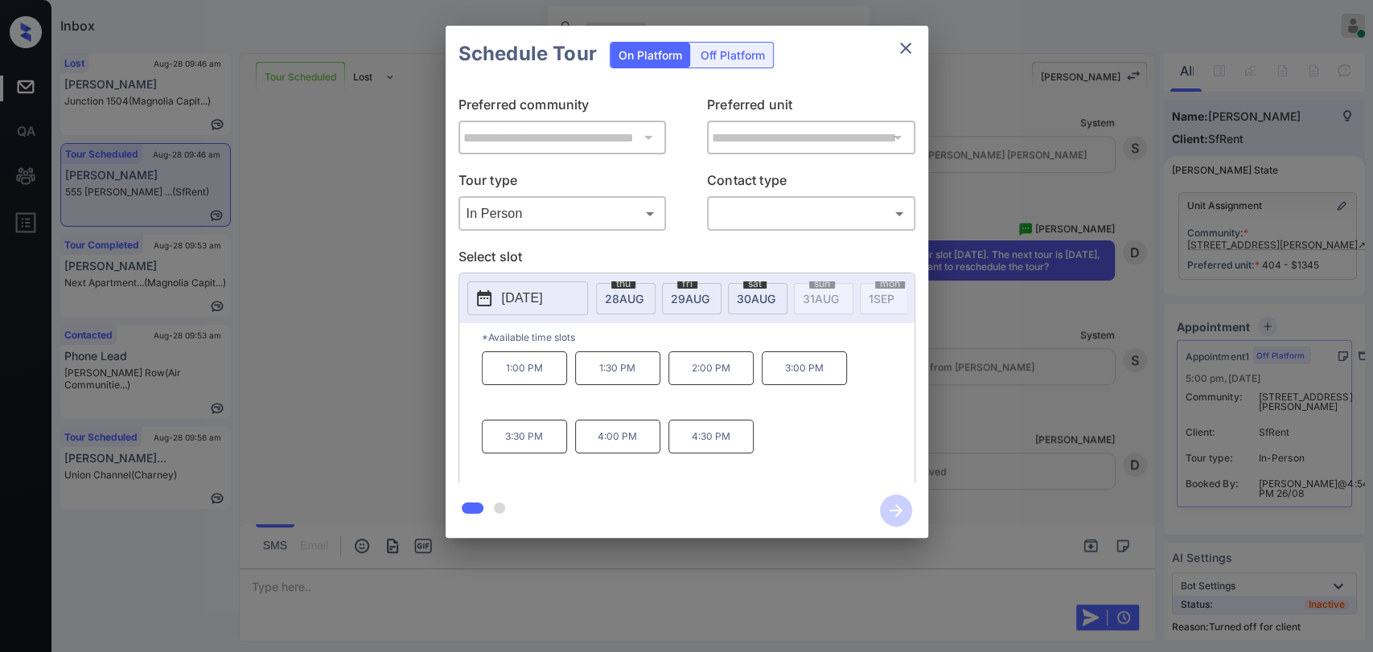
click at [900, 40] on icon "close" at bounding box center [905, 48] width 19 height 19
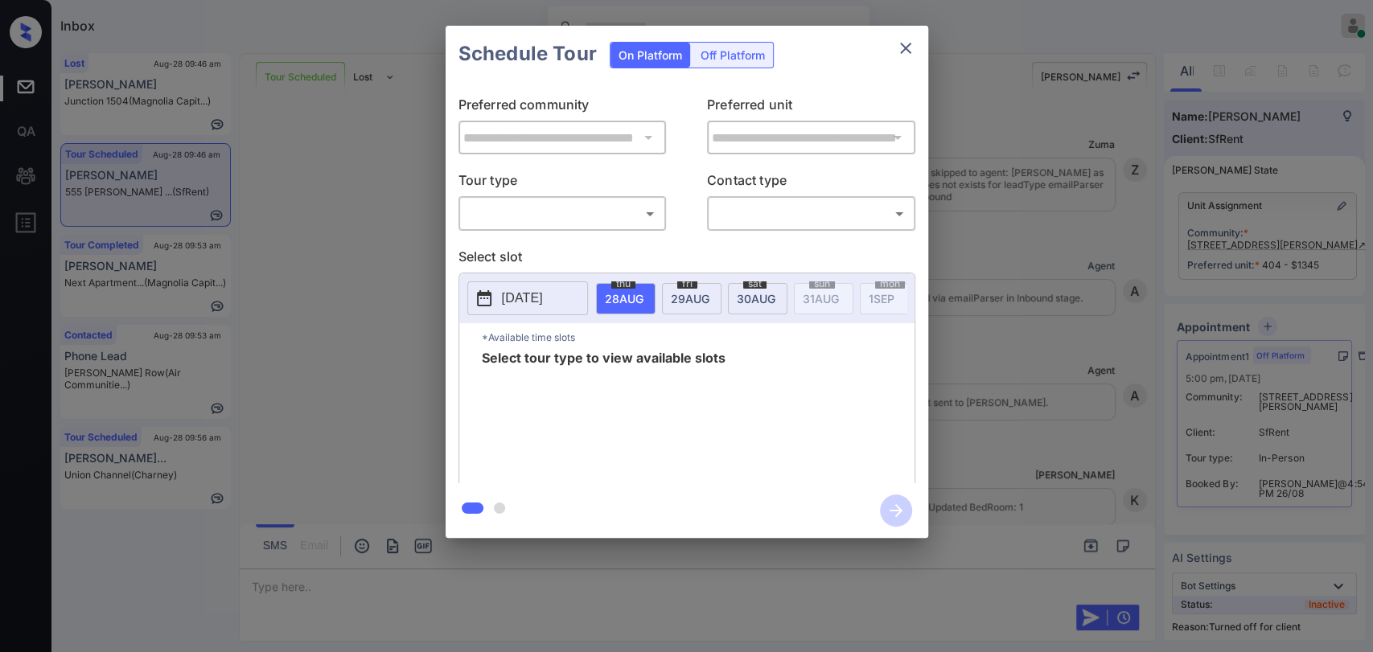
scroll to position [5409, 0]
click at [738, 60] on div "Off Platform" at bounding box center [733, 55] width 80 height 25
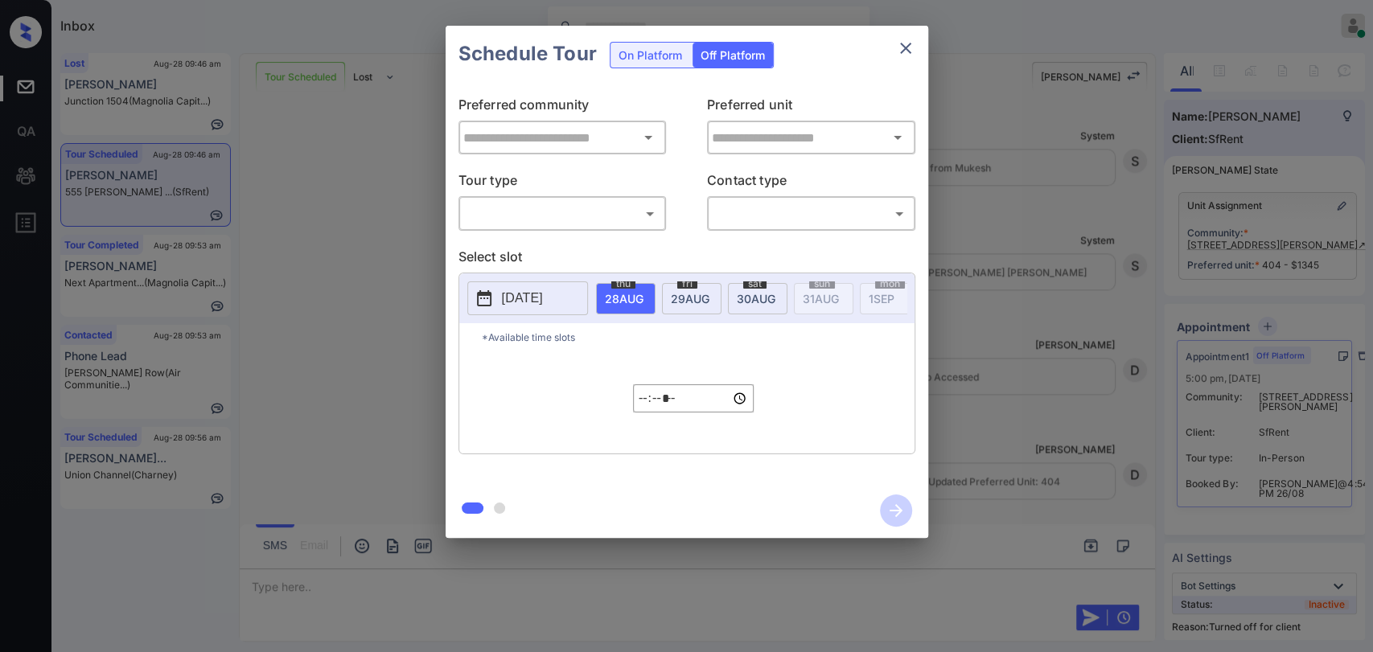
type input "**********"
click at [739, 54] on div "Off Platform" at bounding box center [733, 55] width 80 height 25
click at [582, 216] on body "Inbox [PERSON_NAME] [PERSON_NAME] Online Set yourself offline Set yourself on b…" at bounding box center [686, 326] width 1373 height 652
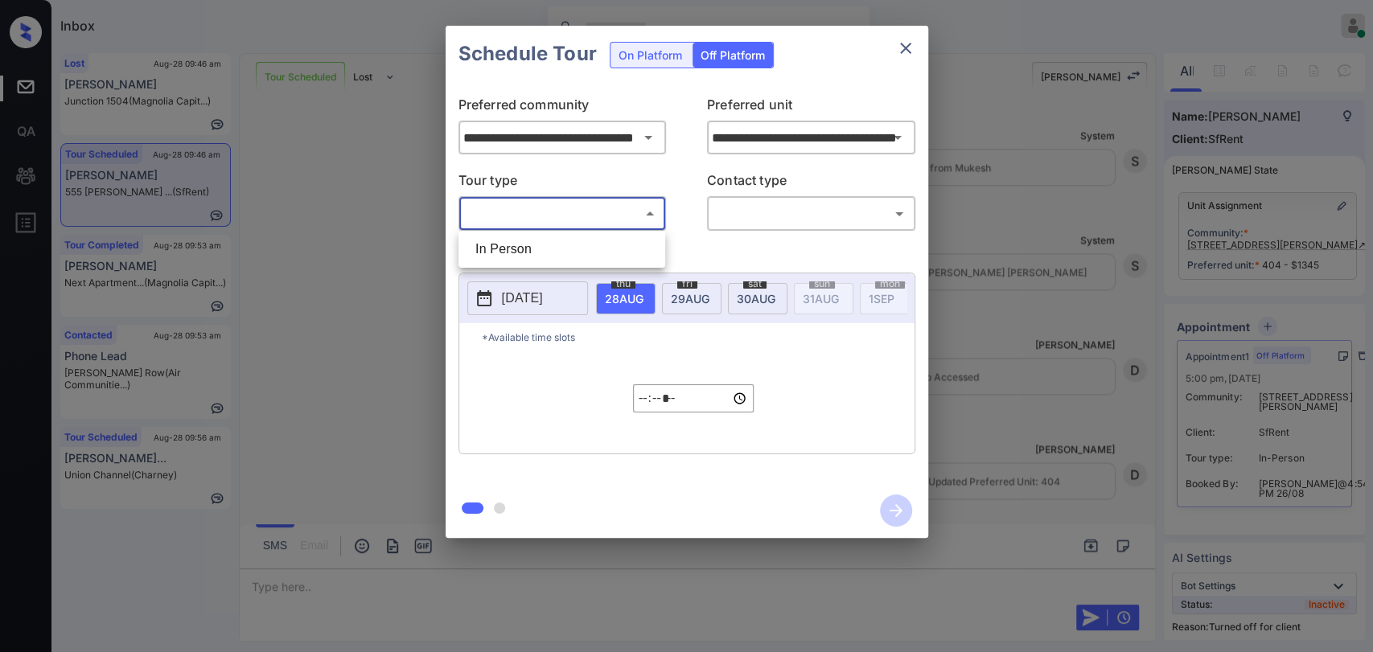
click at [521, 246] on li "In Person" at bounding box center [562, 249] width 199 height 29
type input "********"
click at [796, 212] on body "Inbox [PERSON_NAME] [PERSON_NAME] Online Set yourself offline Set yourself on b…" at bounding box center [686, 326] width 1373 height 652
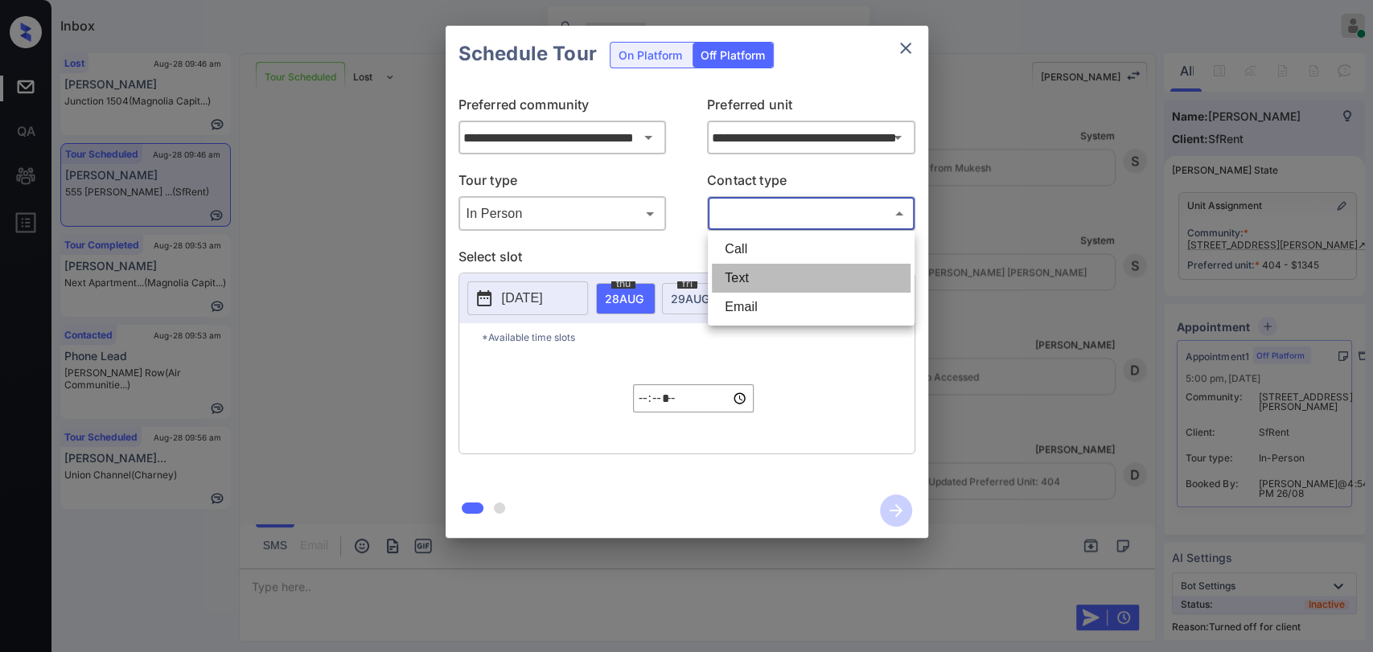
click at [739, 274] on li "Text" at bounding box center [811, 278] width 199 height 29
type input "****"
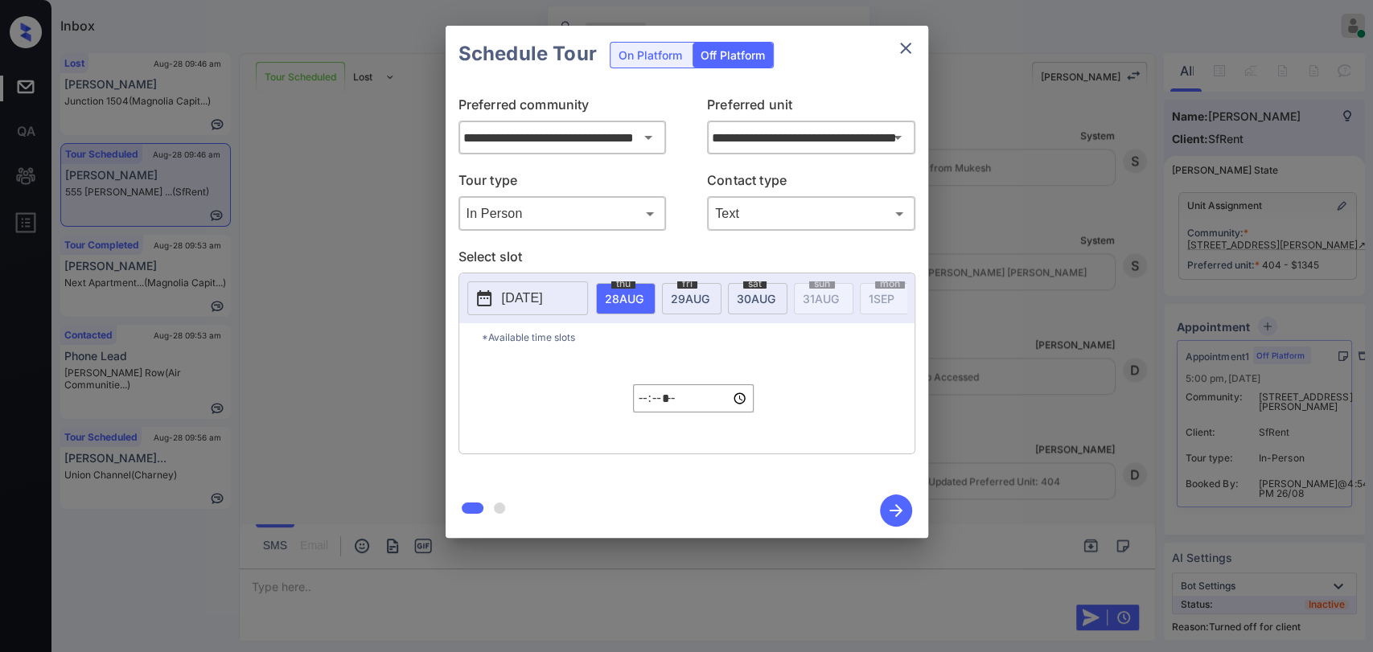
click at [524, 306] on p "2025-08-27" at bounding box center [522, 298] width 41 height 19
click at [599, 521] on div "28" at bounding box center [599, 523] width 22 height 22
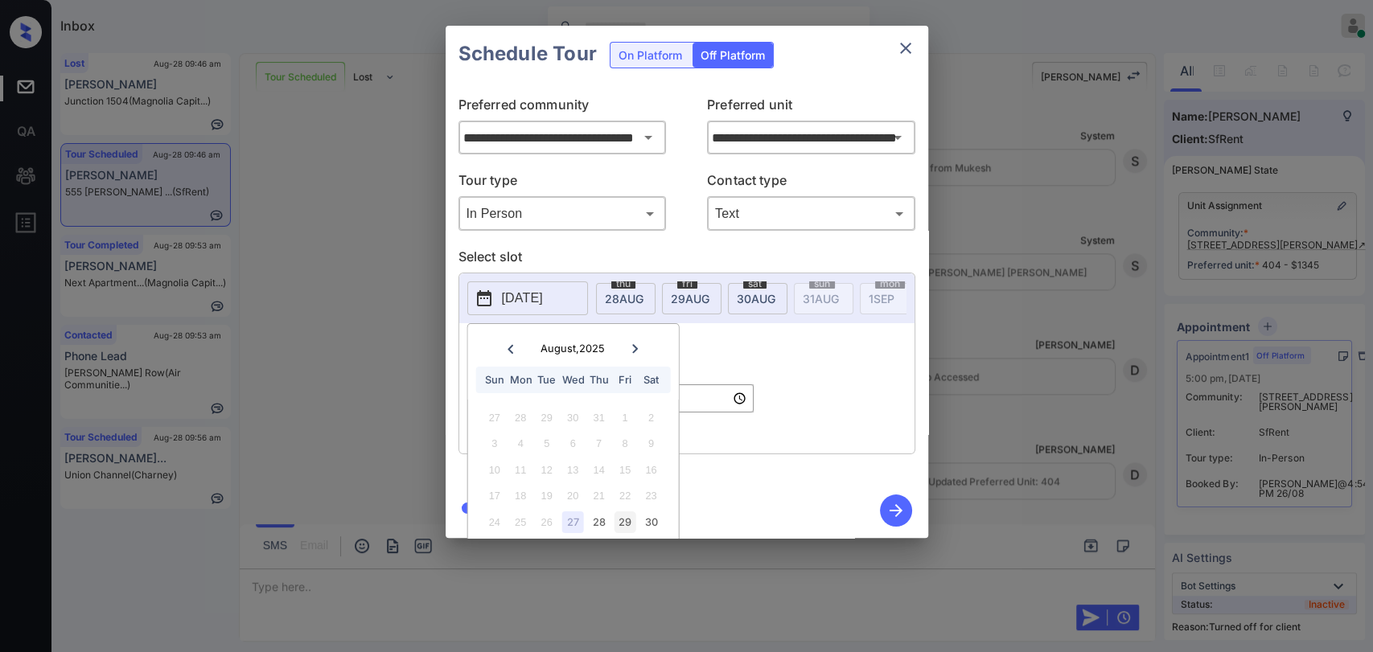
click at [622, 520] on div "29" at bounding box center [626, 523] width 22 height 22
click at [652, 521] on div "30" at bounding box center [651, 523] width 22 height 22
click at [856, 378] on div "*Available time slots ***** ​" at bounding box center [686, 388] width 455 height 130
click at [896, 51] on icon "close" at bounding box center [905, 48] width 19 height 19
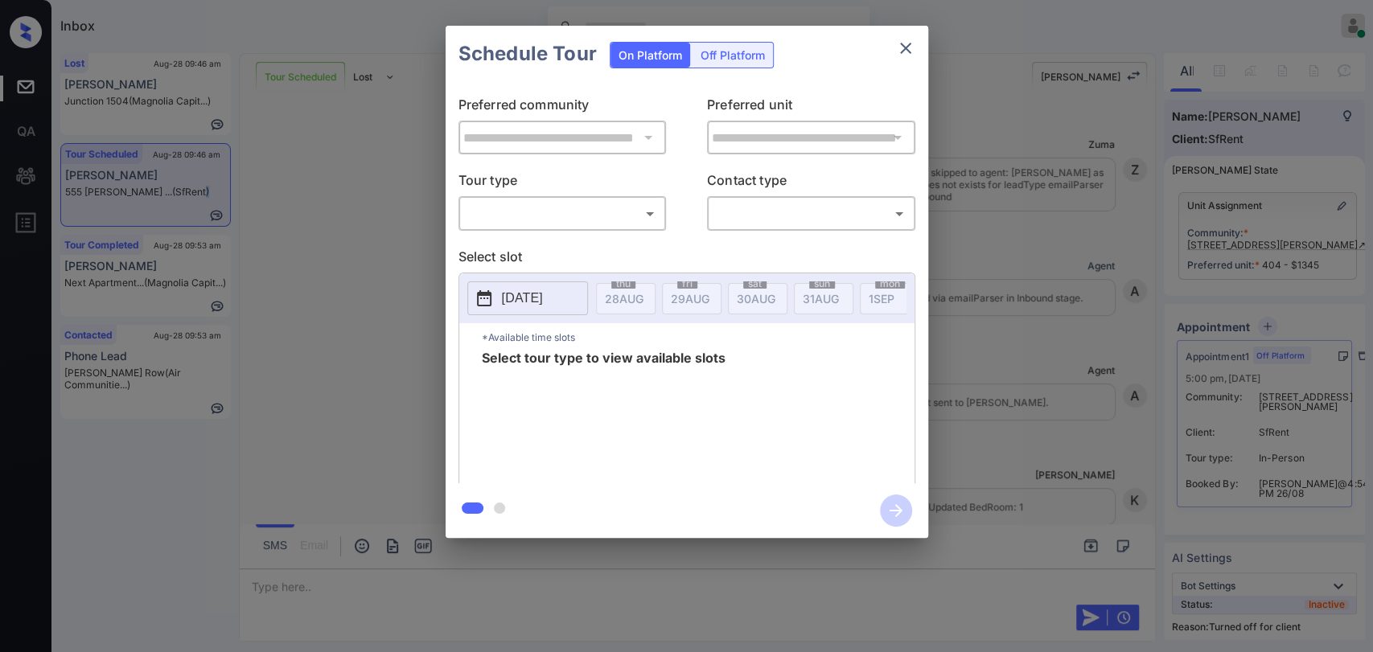
scroll to position [5409, 0]
click at [739, 58] on div "Off Platform" at bounding box center [733, 55] width 80 height 25
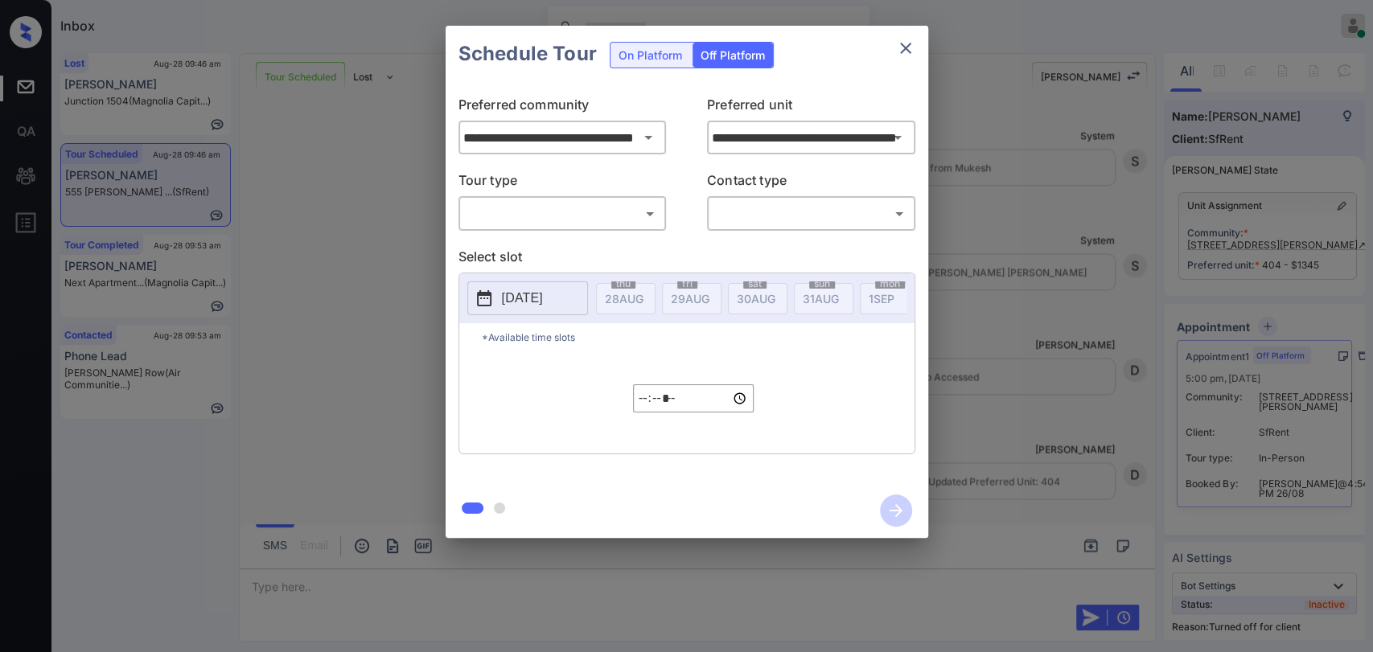
click at [521, 213] on body "Inbox [PERSON_NAME] [PERSON_NAME] Online Set yourself offline Set yourself on b…" at bounding box center [686, 326] width 1373 height 652
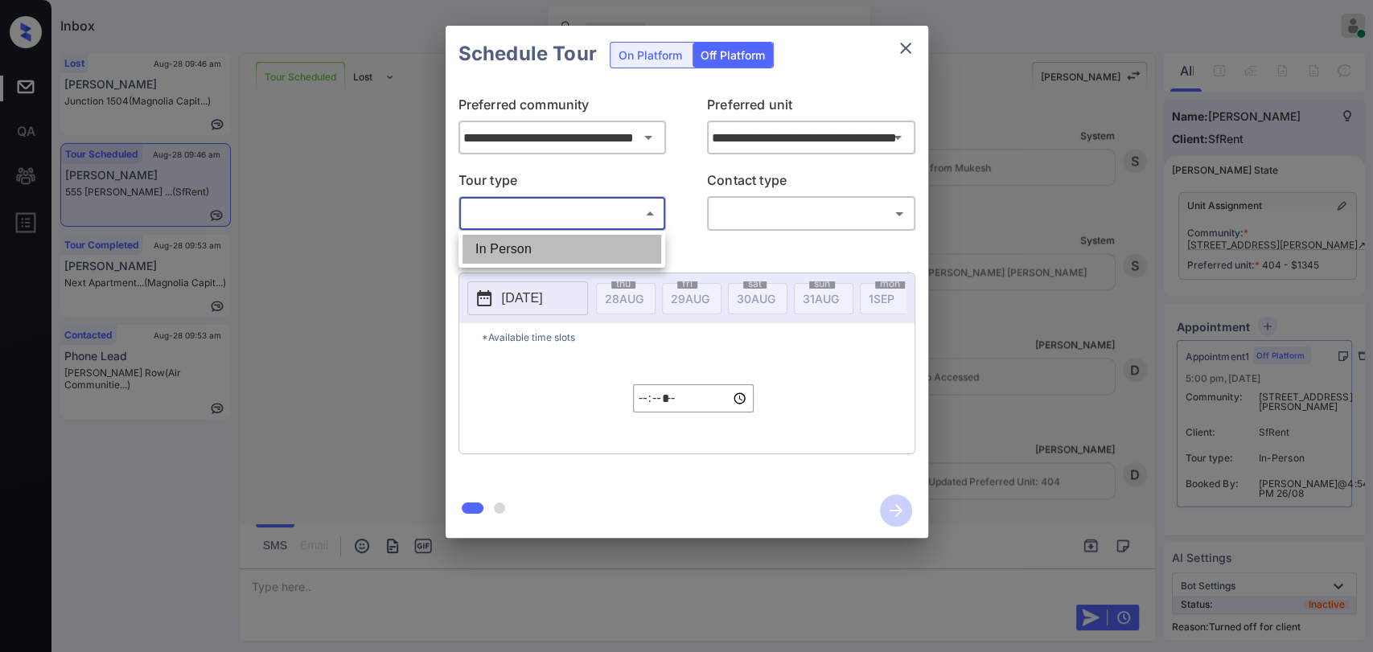
click at [540, 249] on li "In Person" at bounding box center [562, 249] width 199 height 29
type input "********"
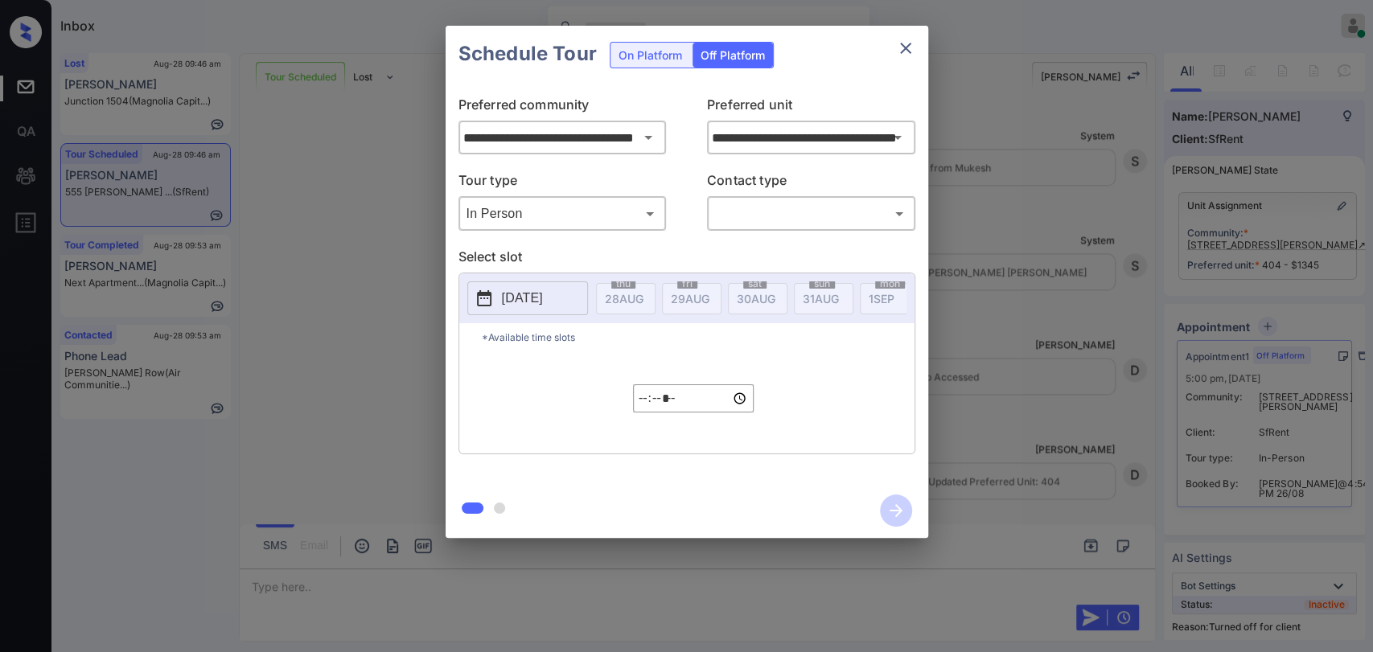
click at [512, 297] on p "2025-08-28" at bounding box center [522, 298] width 41 height 19
click at [635, 349] on icon at bounding box center [635, 348] width 6 height 9
click at [496, 415] on div "31" at bounding box center [495, 418] width 22 height 22
click at [763, 364] on div "*Available time slots ***** ​" at bounding box center [686, 388] width 455 height 130
click at [644, 406] on input "*****" at bounding box center [693, 399] width 121 height 28
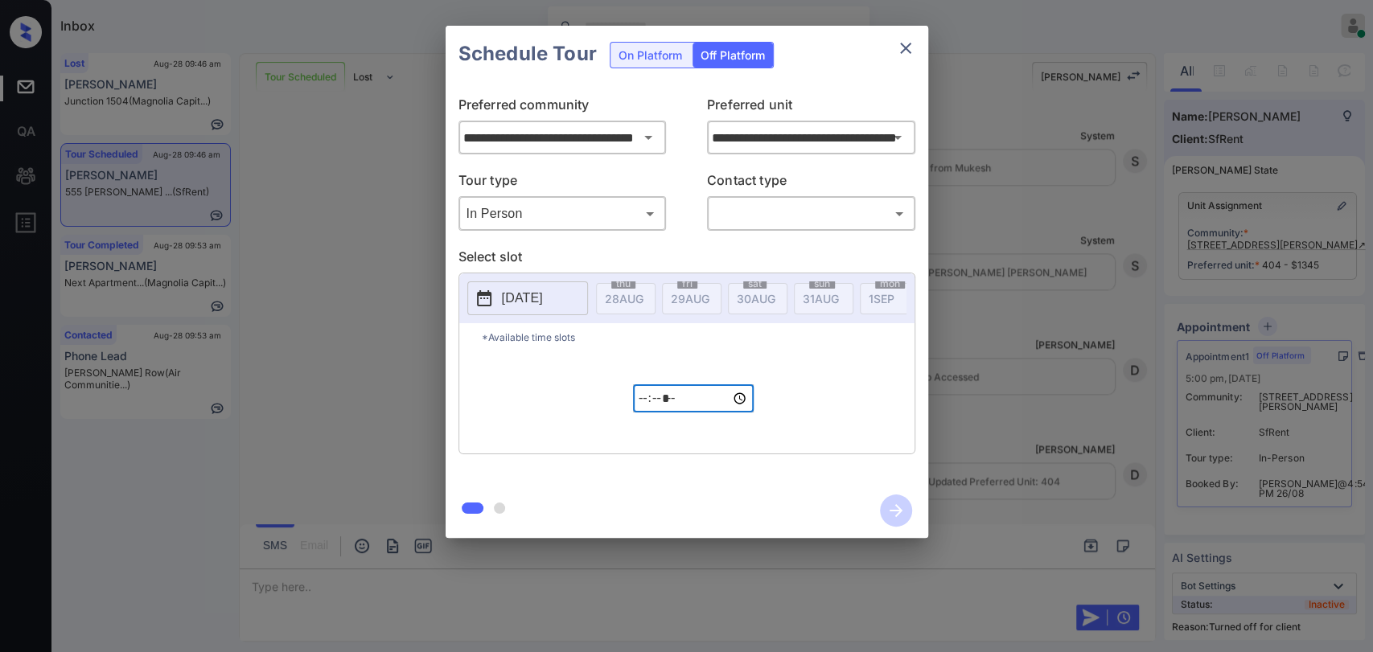
type input "*****"
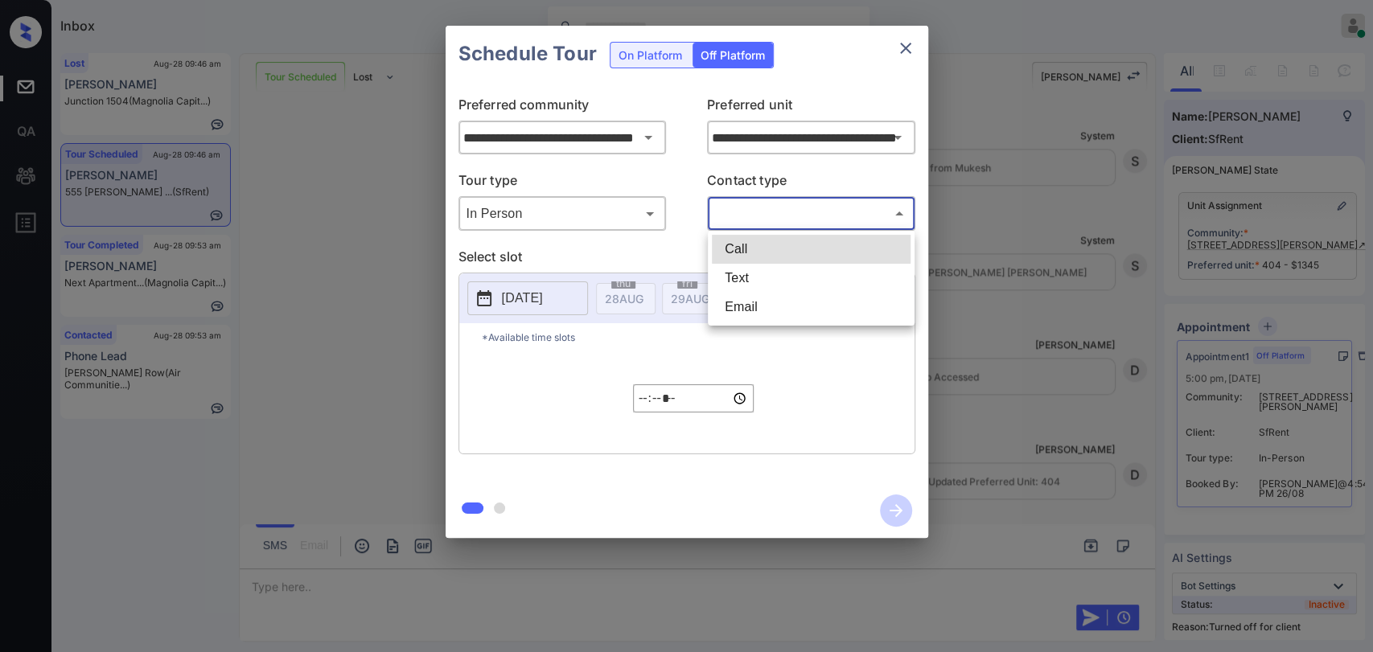
click at [788, 217] on body "Inbox Danielle Dela Cruz Online Set yourself offline Set yourself on break Prof…" at bounding box center [686, 326] width 1373 height 652
click at [739, 270] on li "Text" at bounding box center [811, 278] width 199 height 29
type input "****"
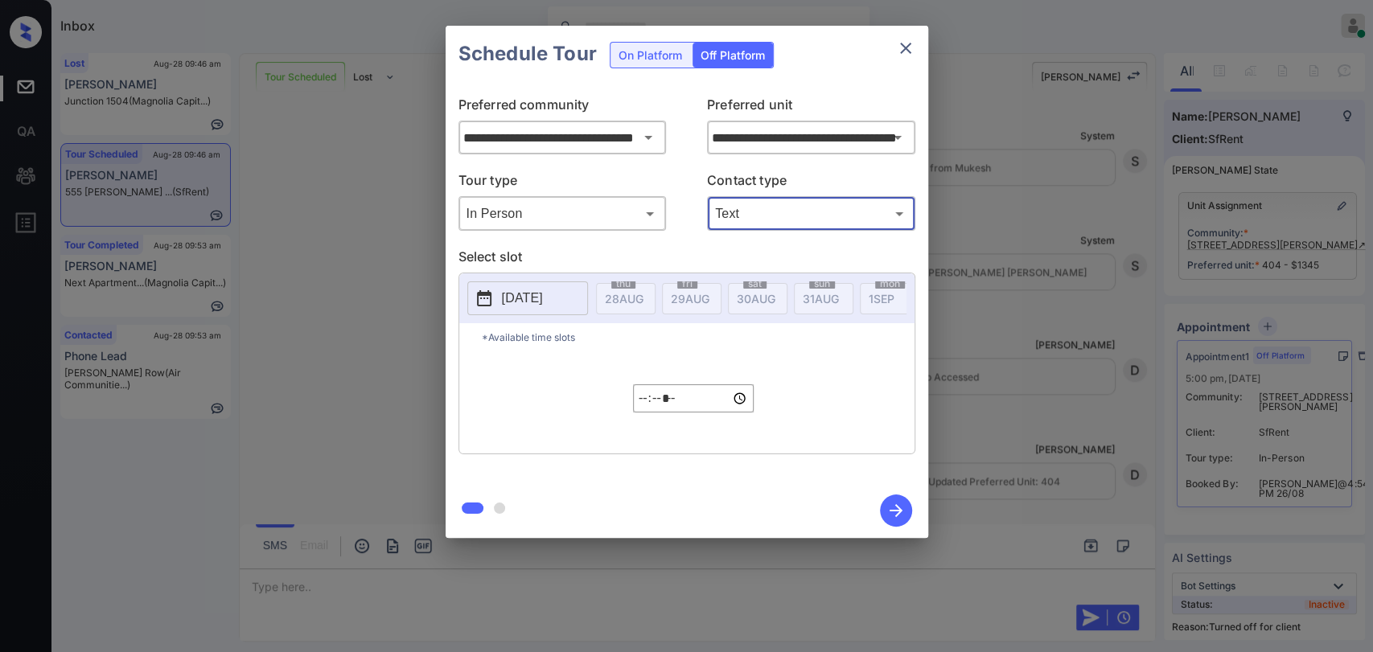
click at [893, 515] on icon "button" at bounding box center [896, 511] width 32 height 32
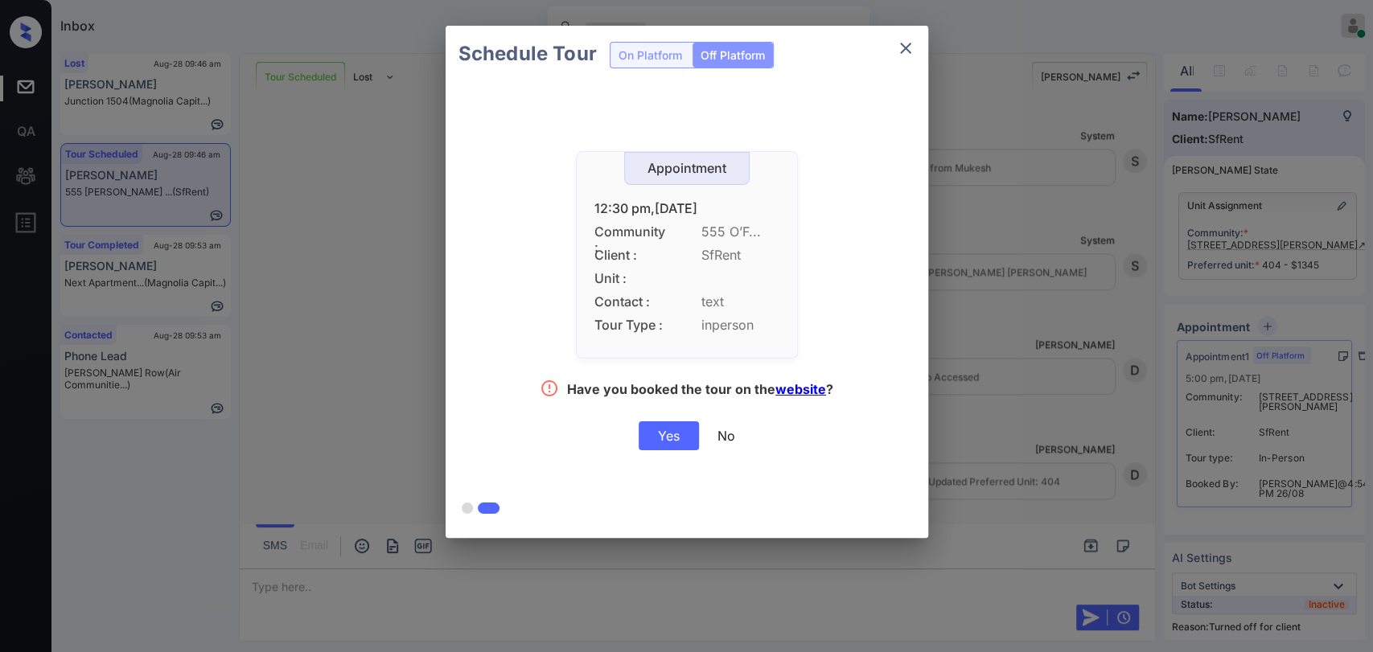
click at [663, 432] on div "Yes" at bounding box center [669, 436] width 60 height 29
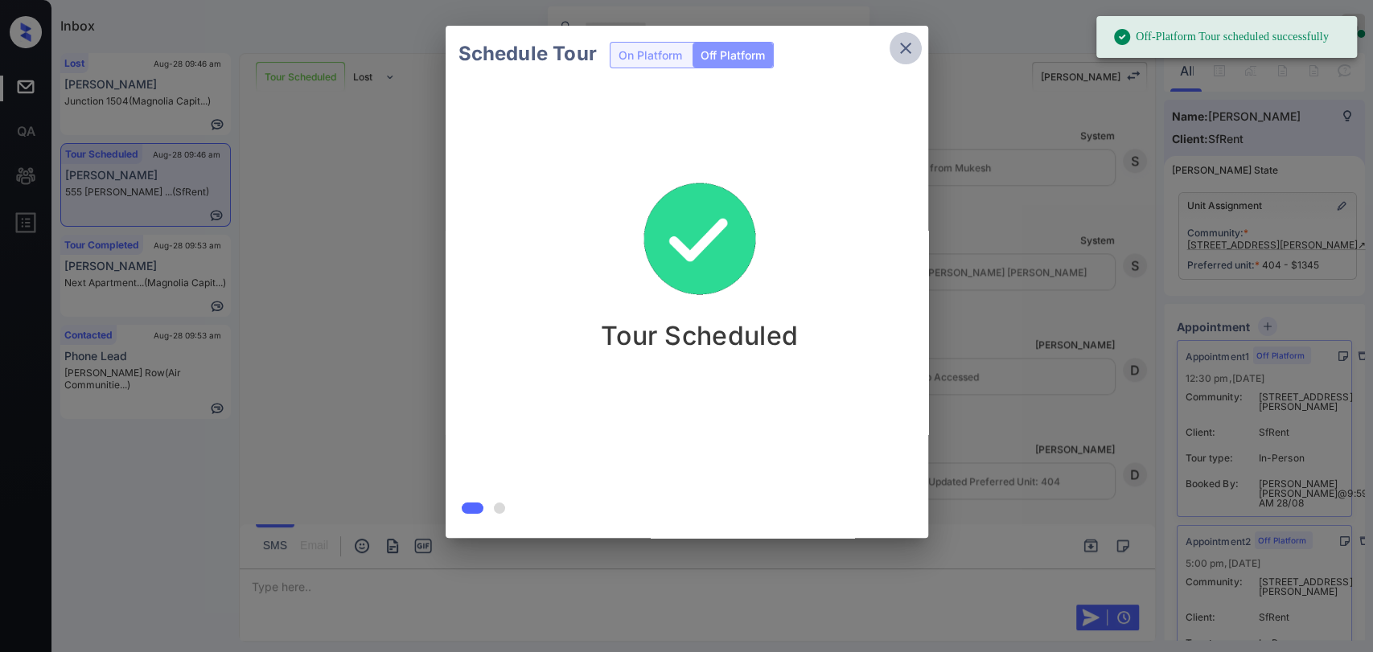
click at [898, 47] on icon "close" at bounding box center [905, 48] width 19 height 19
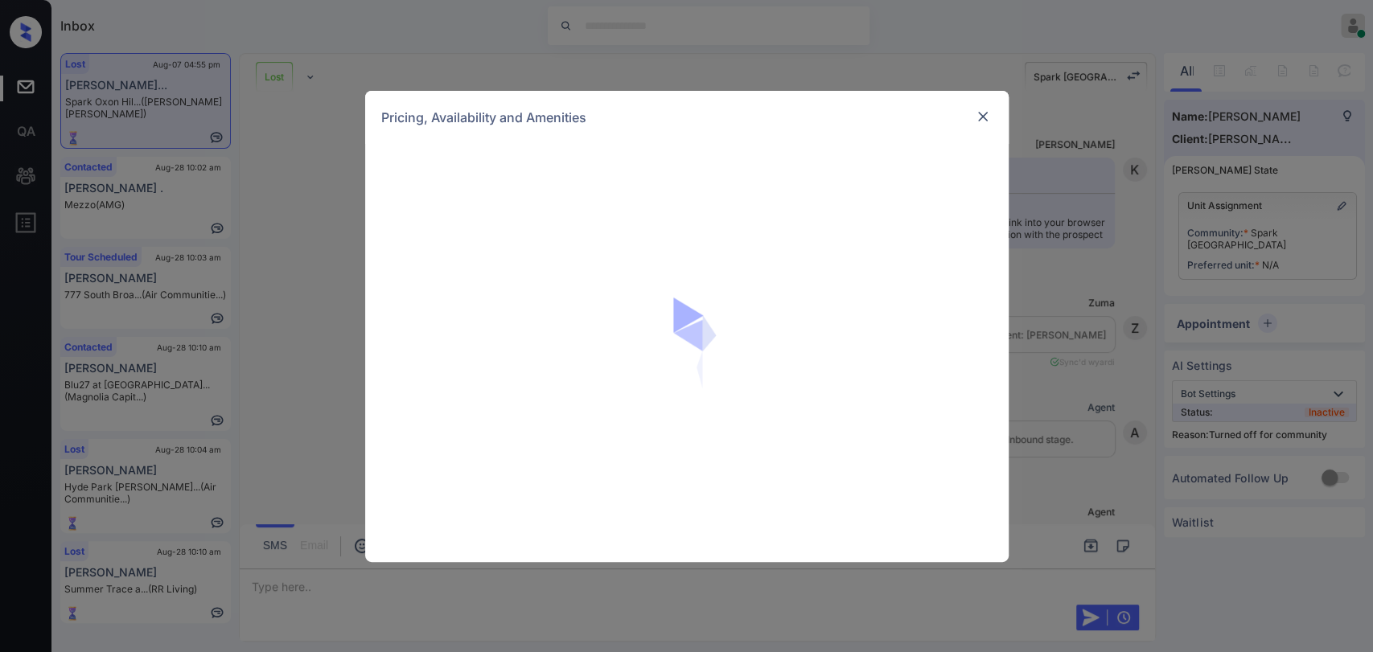
scroll to position [3108, 0]
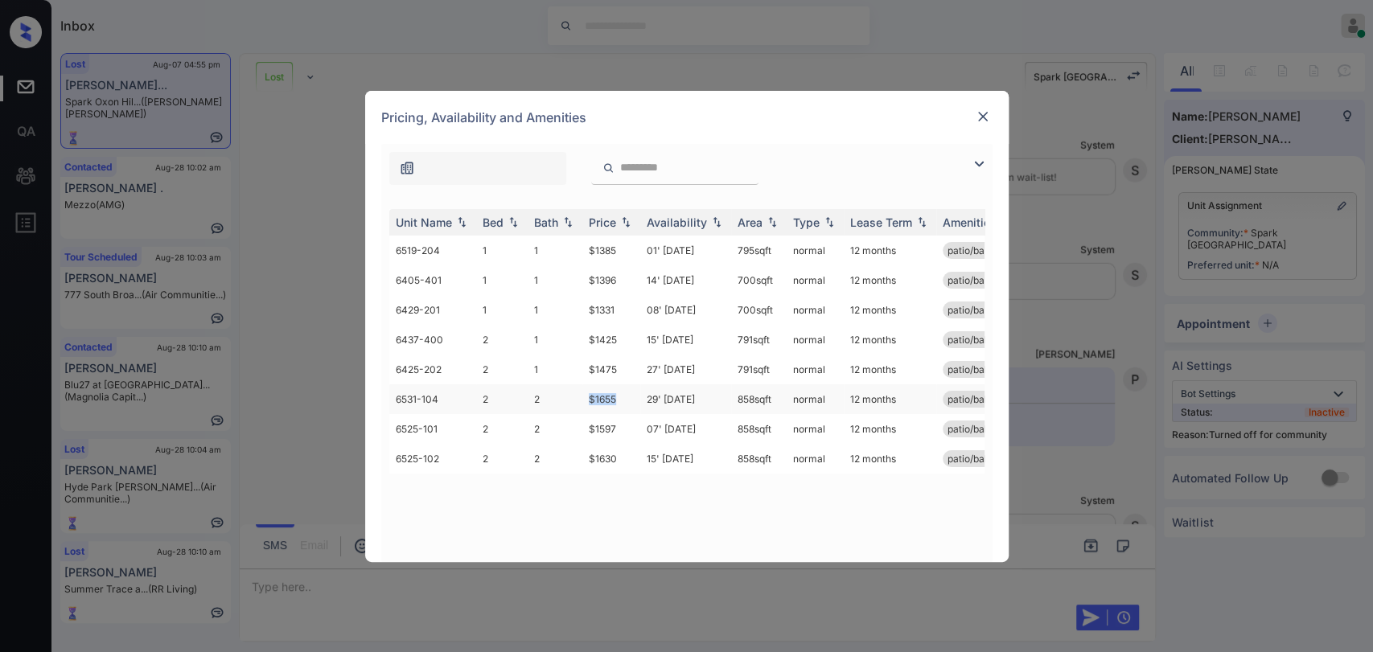
drag, startPoint x: 576, startPoint y: 401, endPoint x: 628, endPoint y: 398, distance: 52.4
click at [628, 398] on tr "6531-104 2 2 $1655 29' [DATE] 858 sqft normal 12 months patio/balcony renovated" at bounding box center [809, 400] width 841 height 30
copy tr "$1655"
click at [978, 119] on img at bounding box center [983, 117] width 16 height 16
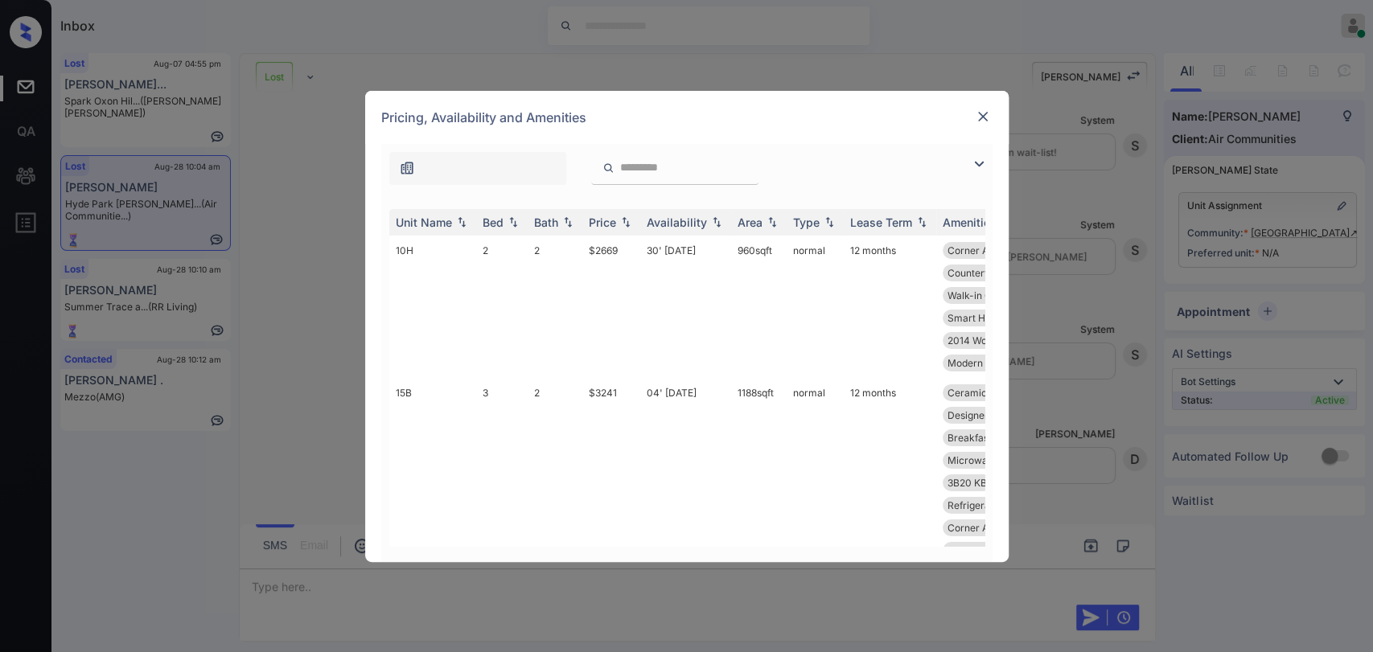
click at [985, 110] on img at bounding box center [983, 117] width 16 height 16
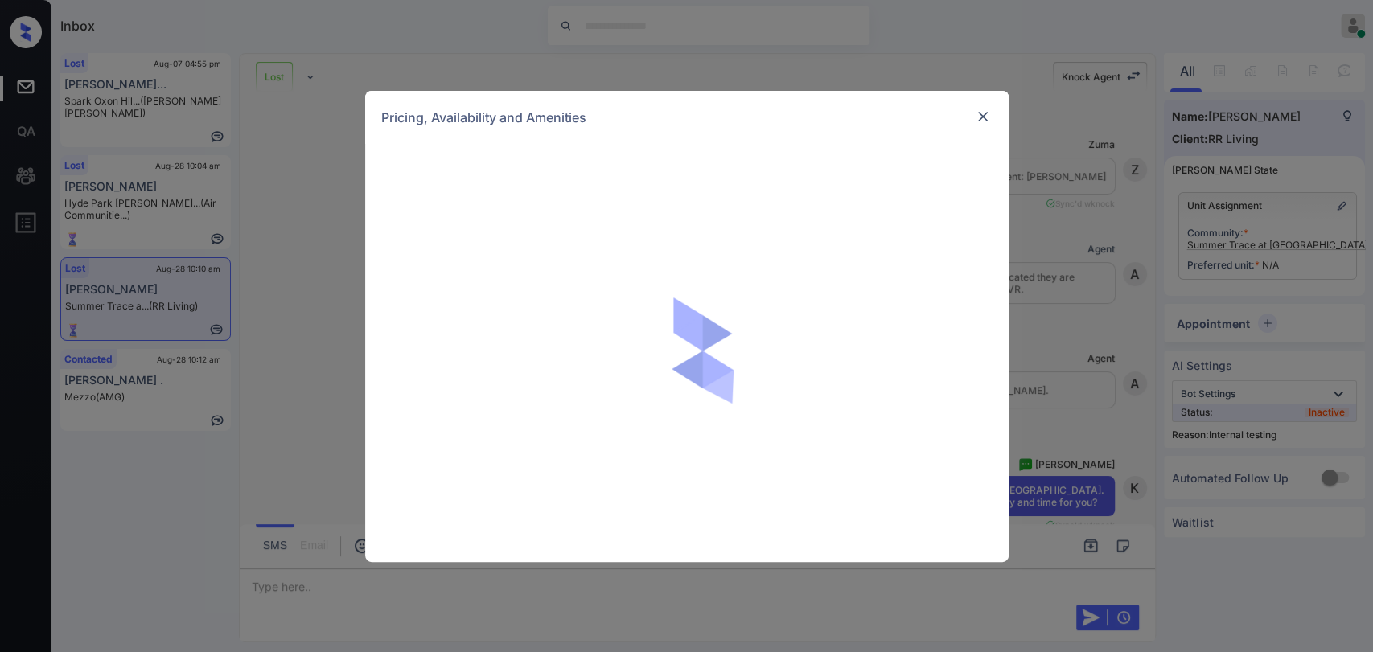
scroll to position [5638, 0]
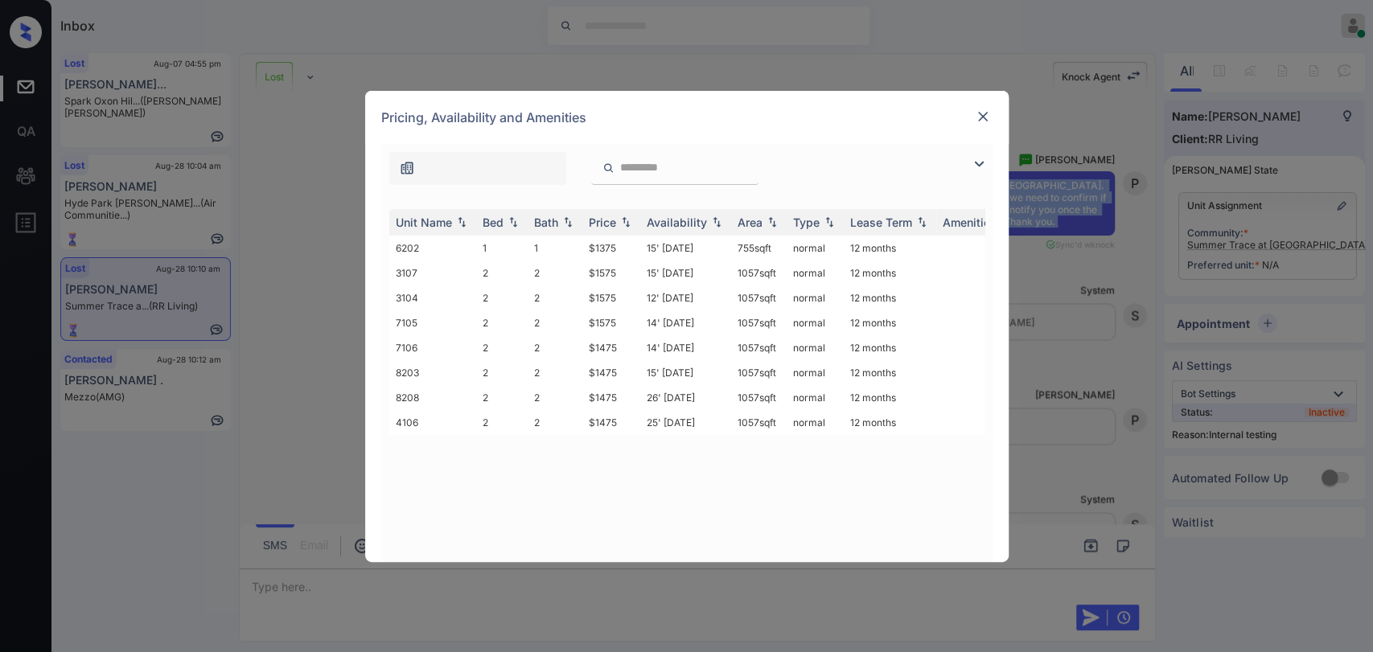
click at [982, 117] on img at bounding box center [983, 117] width 16 height 16
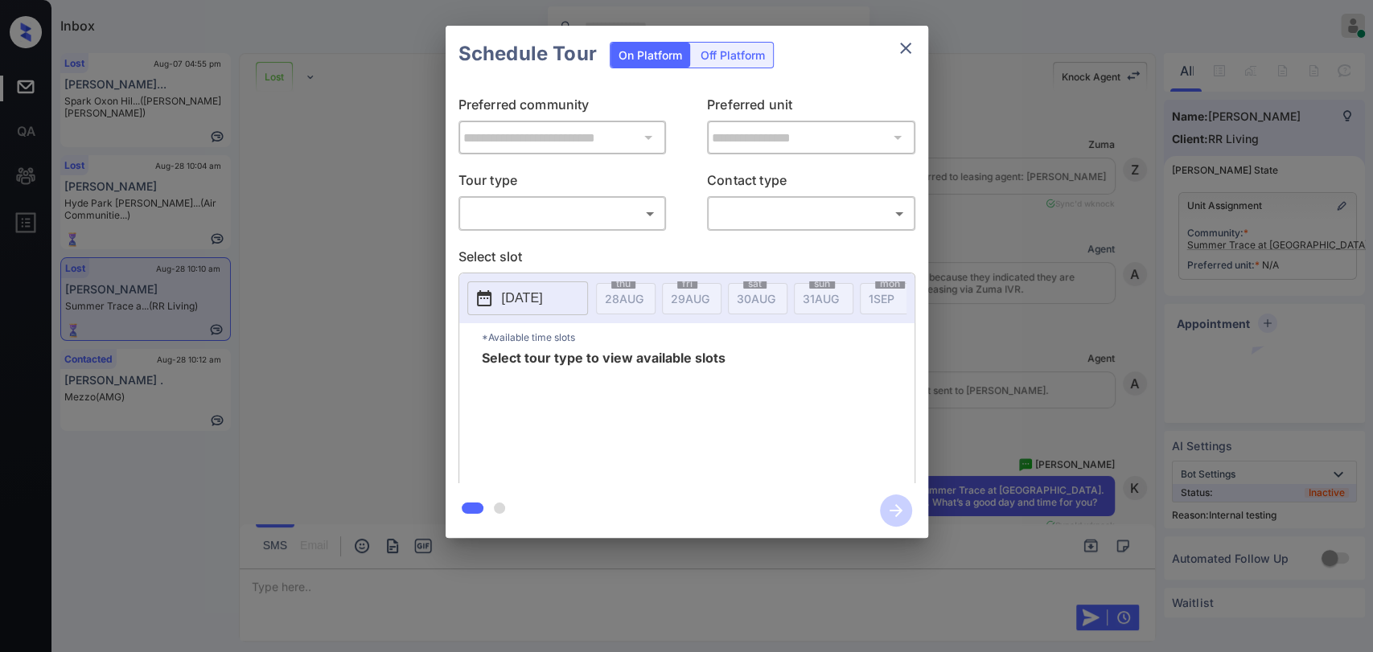
scroll to position [3940, 0]
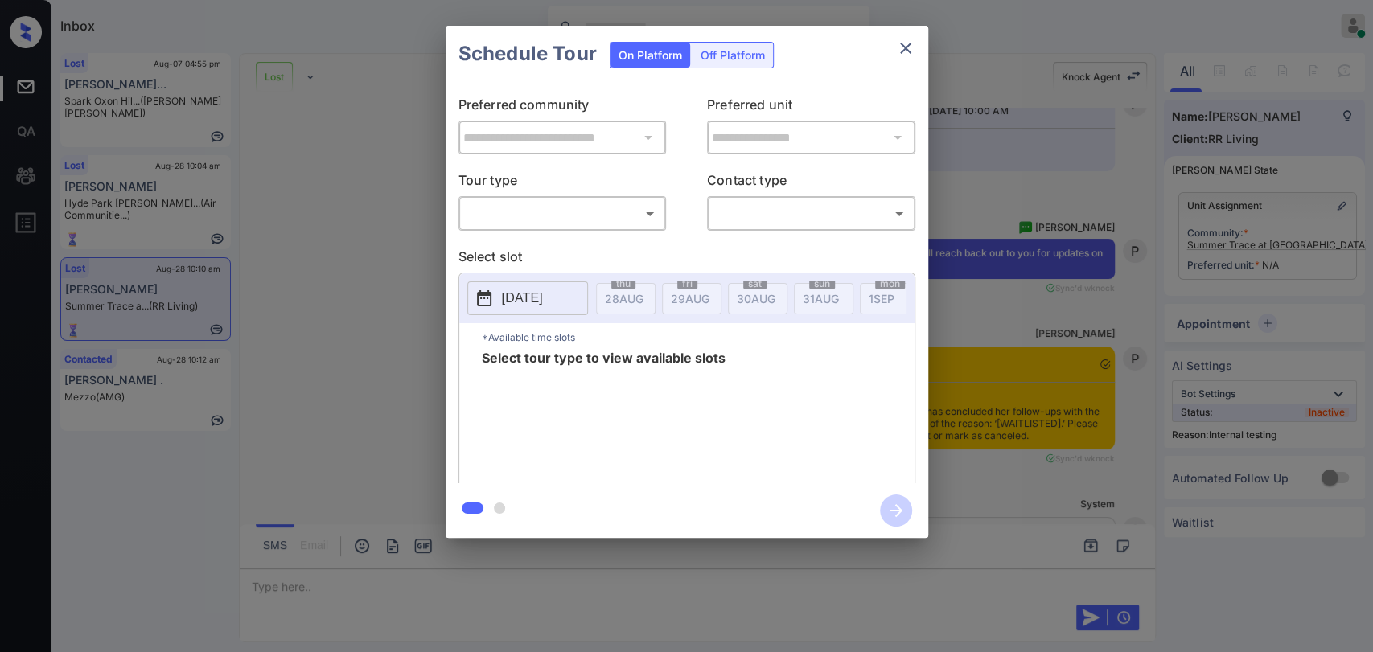
click at [553, 215] on body "Inbox Danielle Dela Cruz Online Set yourself offline Set yourself on break Prof…" at bounding box center [686, 326] width 1373 height 652
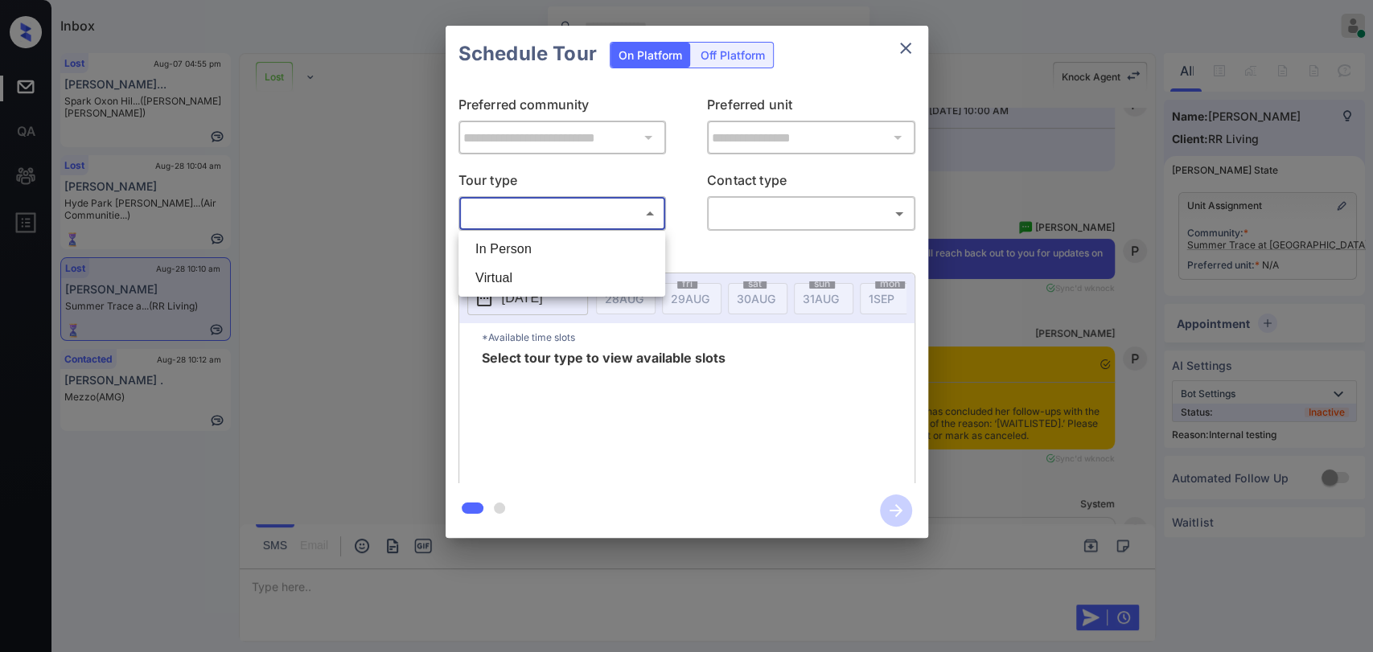
click at [521, 258] on li "In Person" at bounding box center [562, 249] width 199 height 29
type input "********"
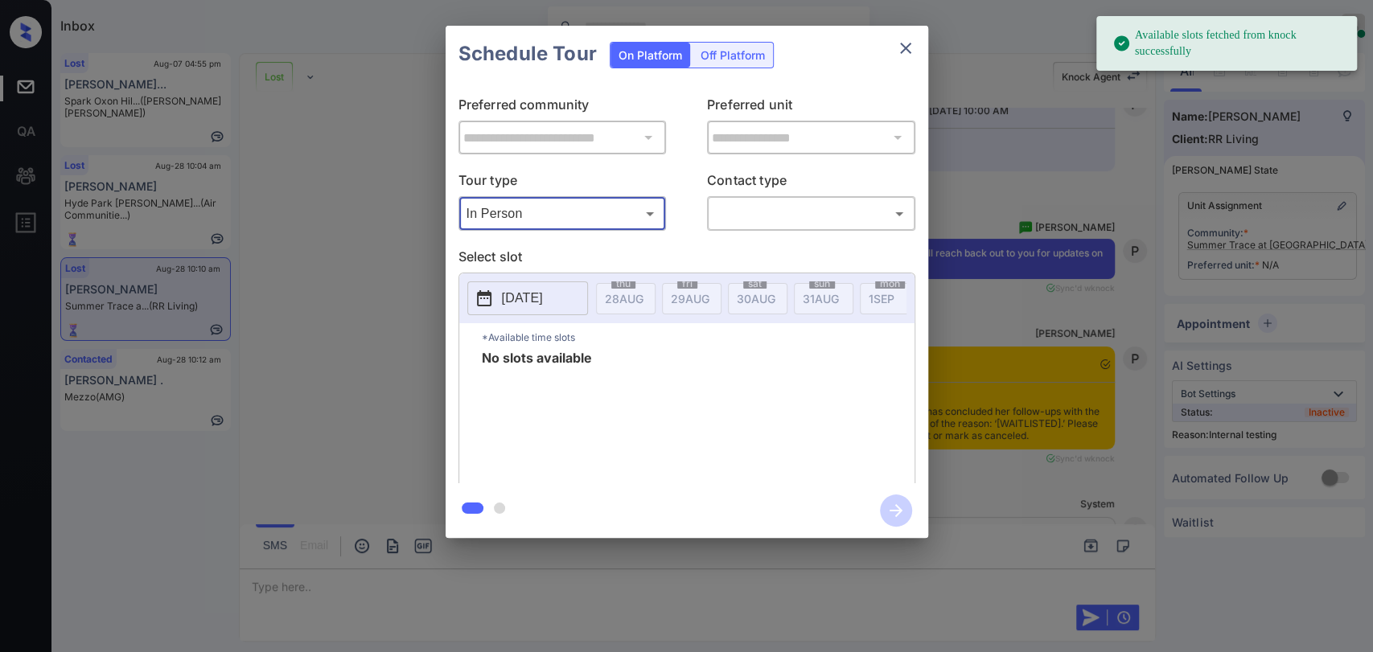
click at [541, 286] on button "2025-08-28" at bounding box center [527, 299] width 121 height 34
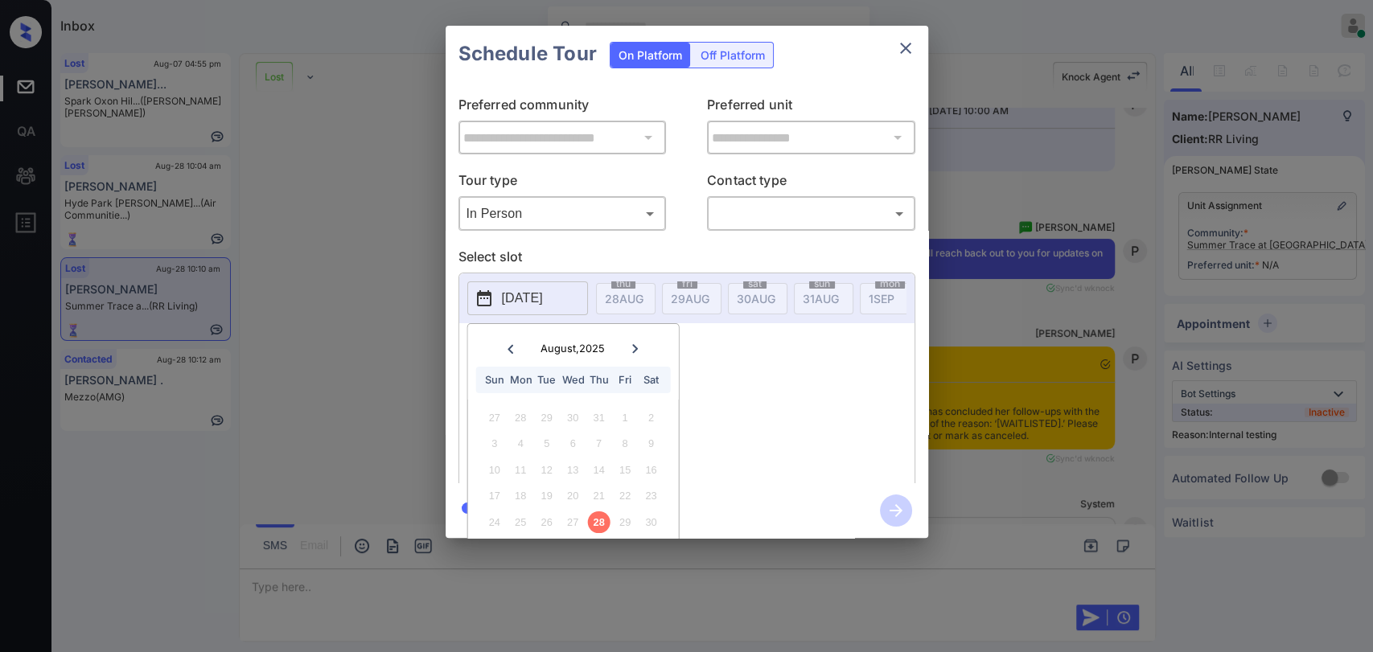
scroll to position [46, 0]
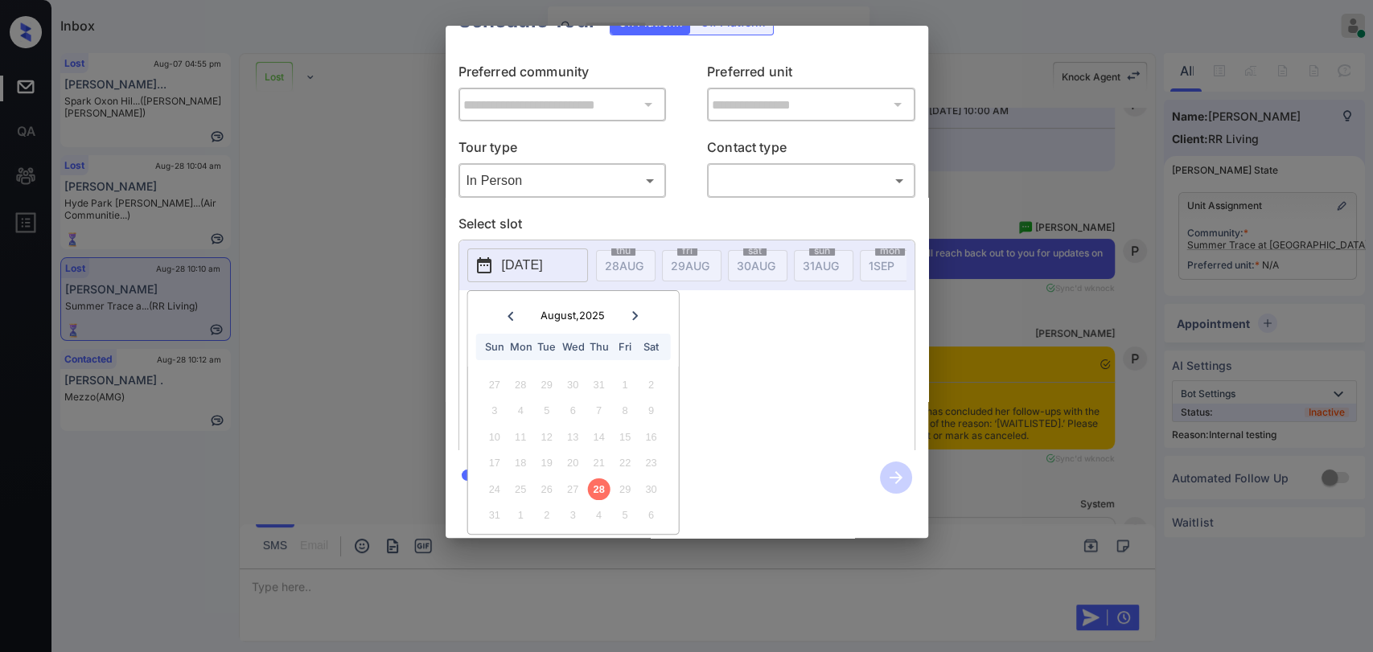
click at [945, 60] on div "**********" at bounding box center [686, 282] width 1373 height 564
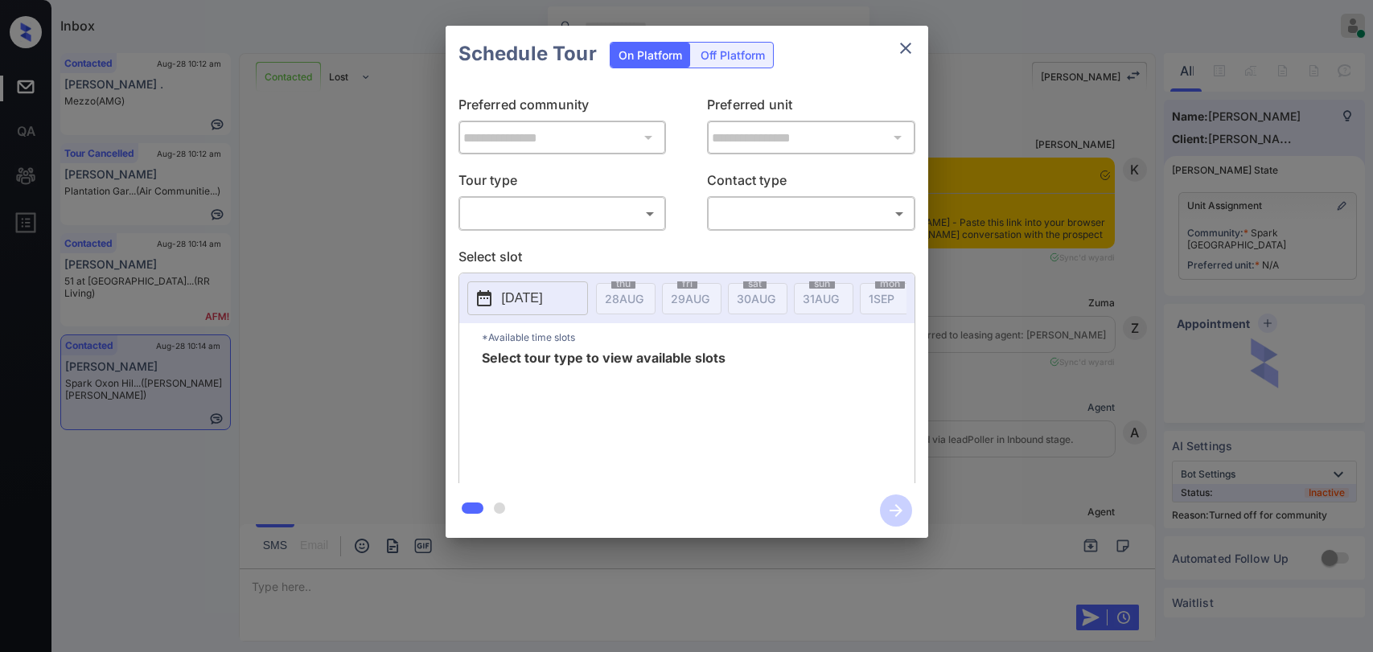
click at [600, 205] on body "Inbox Danielle Dela Cruz Online Set yourself offline Set yourself on break Prof…" at bounding box center [686, 326] width 1373 height 652
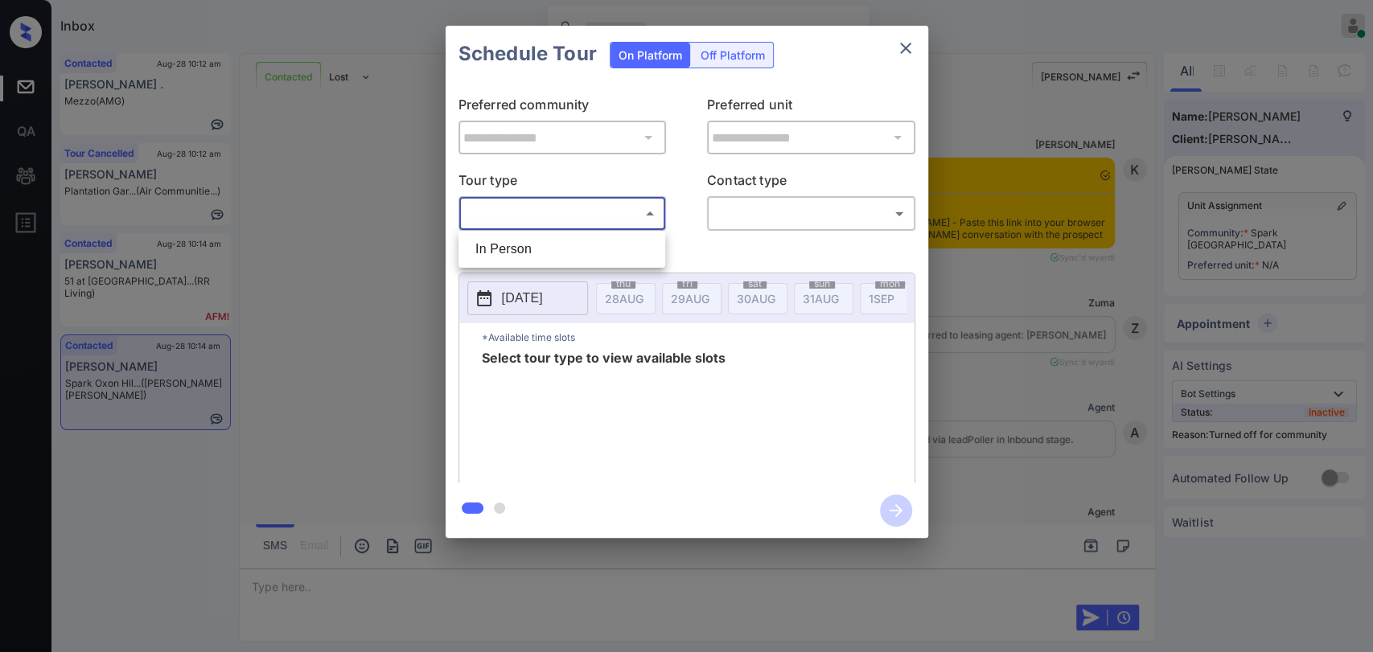
scroll to position [896, 0]
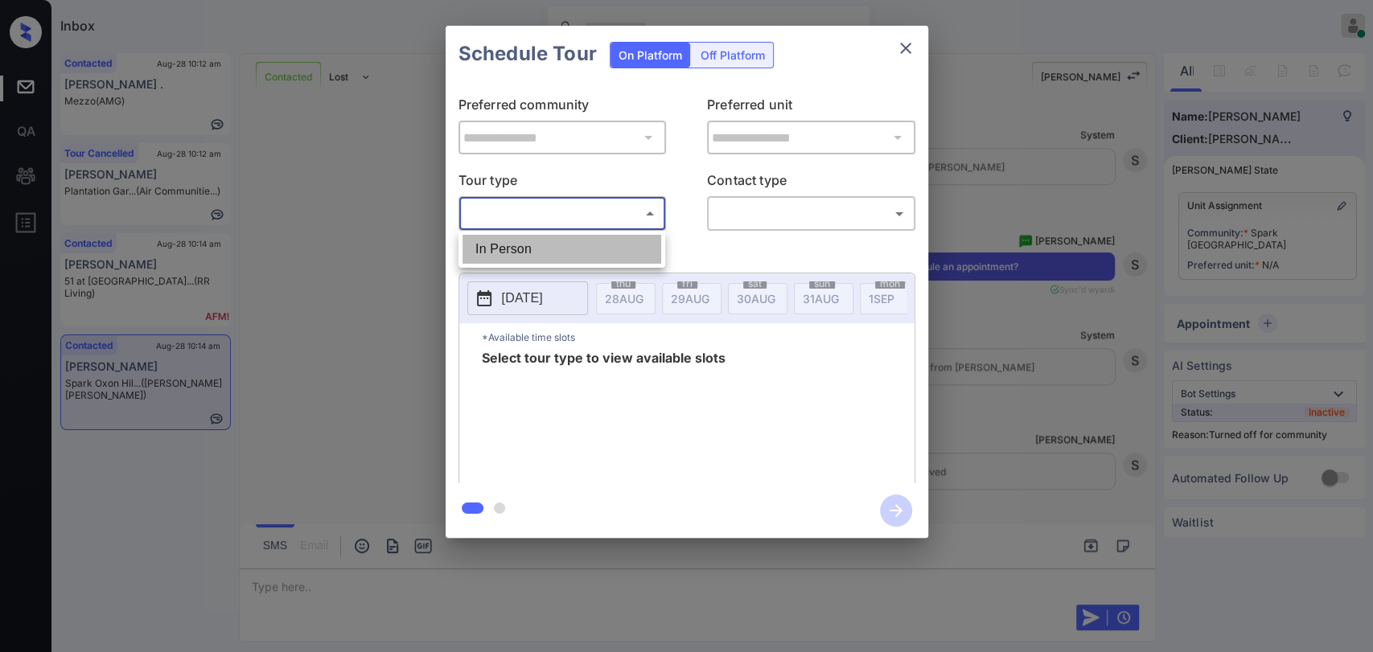
click at [539, 244] on li "In Person" at bounding box center [562, 249] width 199 height 29
type input "********"
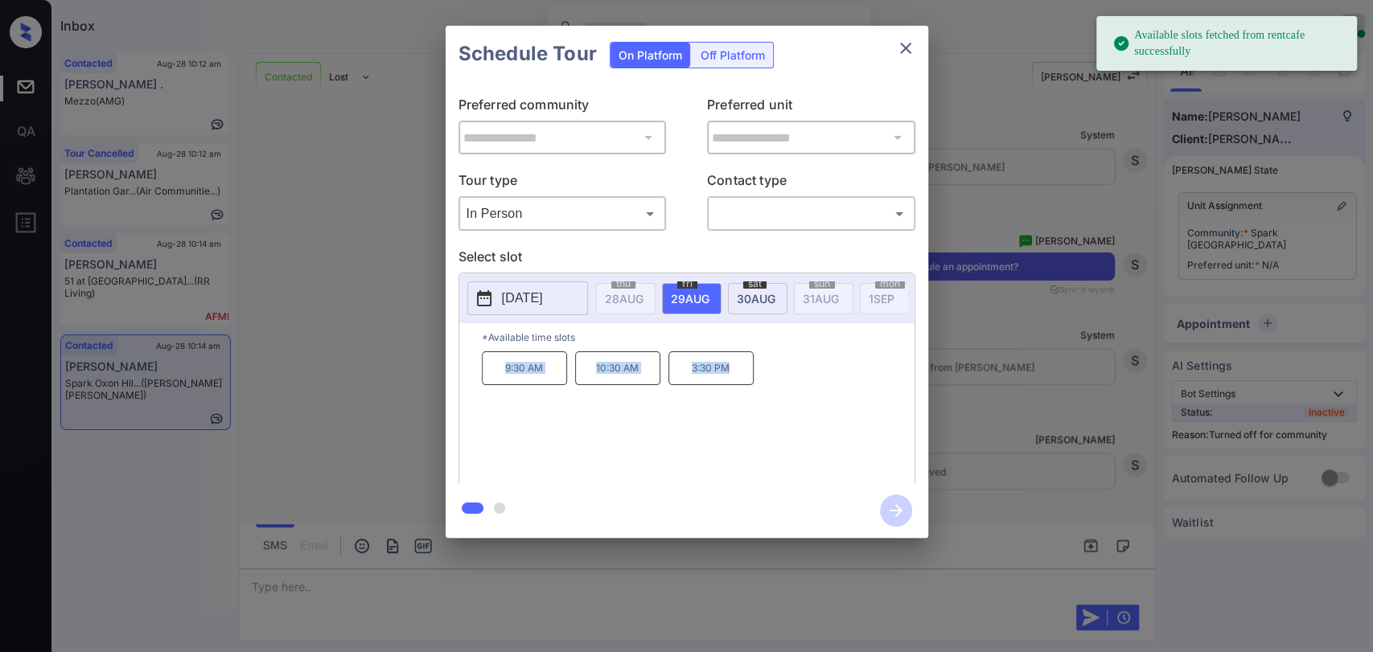
drag, startPoint x: 494, startPoint y: 375, endPoint x: 826, endPoint y: 332, distance: 335.0
click at [777, 384] on div "9:30 AM 10:30 AM 3:30 PM" at bounding box center [698, 416] width 433 height 129
copy div "9:30 AM 10:30 AM 3:30 PM"
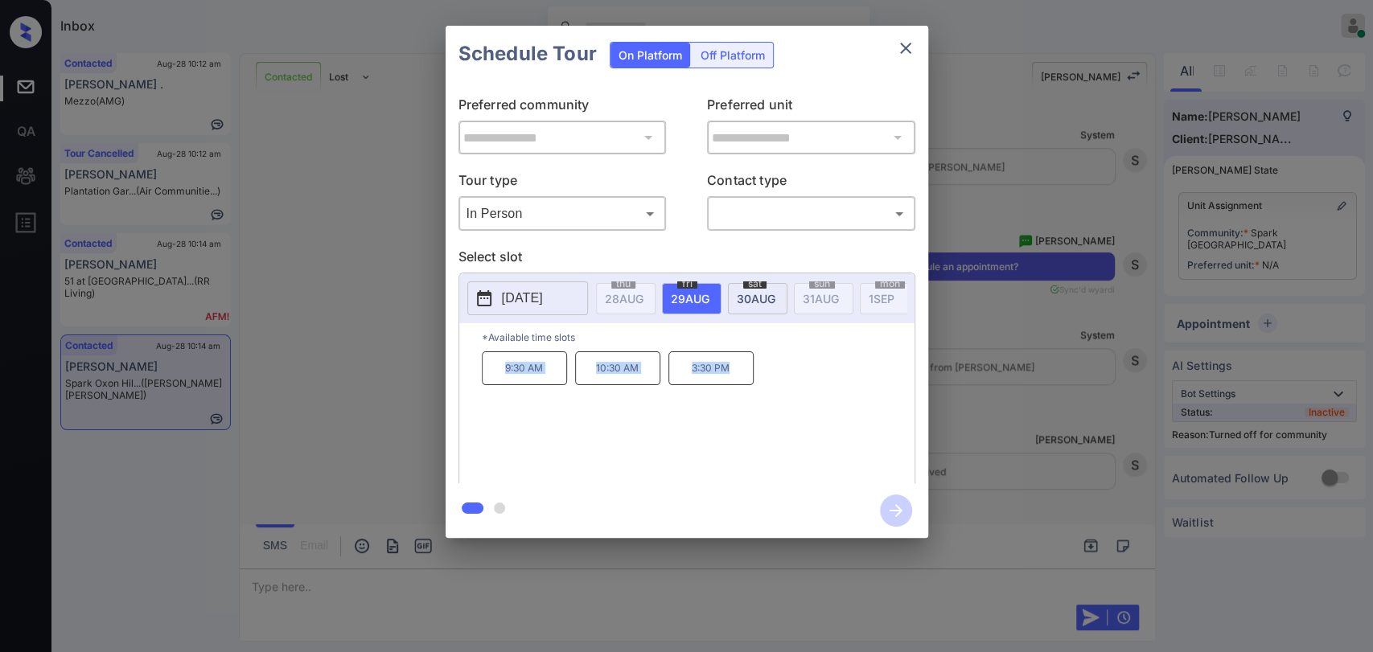
click at [910, 49] on icon "close" at bounding box center [905, 48] width 19 height 19
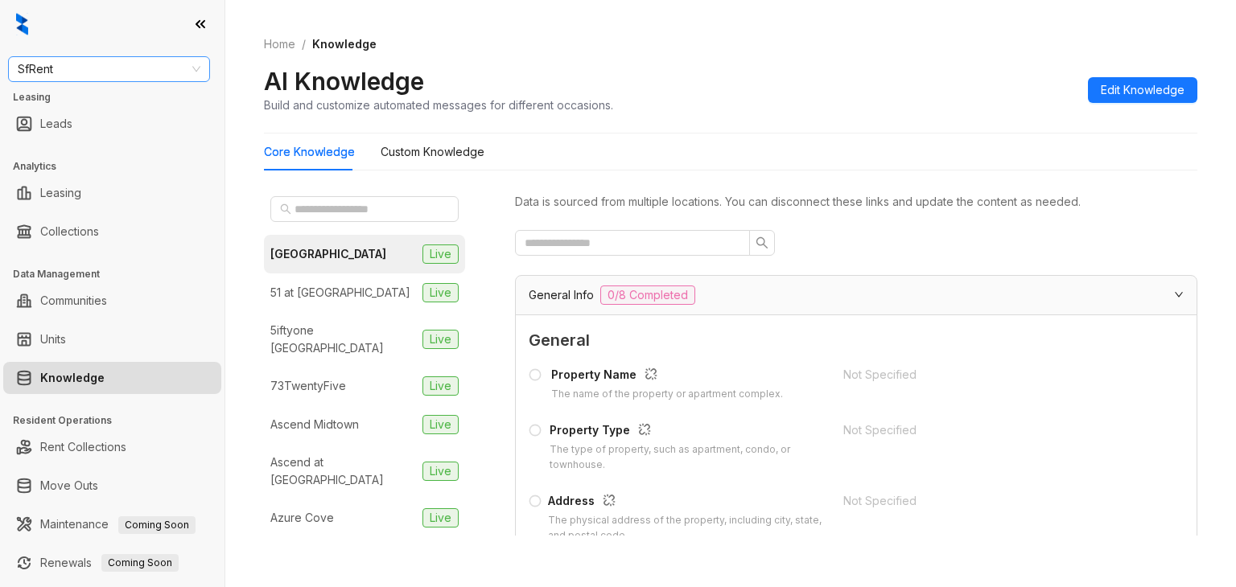
click at [142, 75] on span "SfRent" at bounding box center [109, 69] width 183 height 24
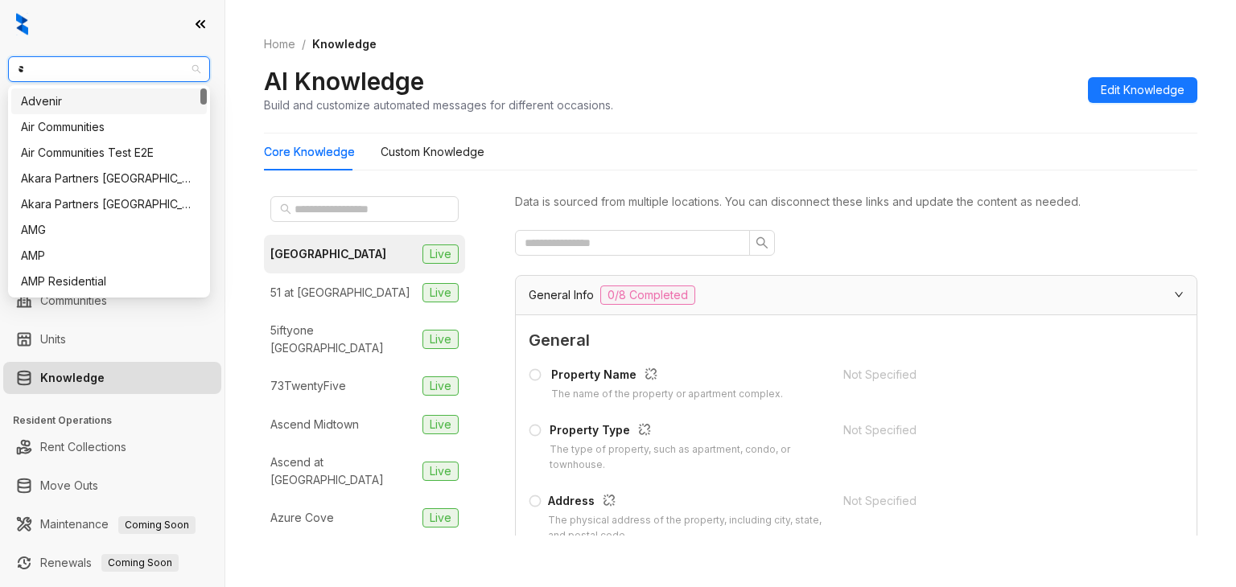
type input "**"
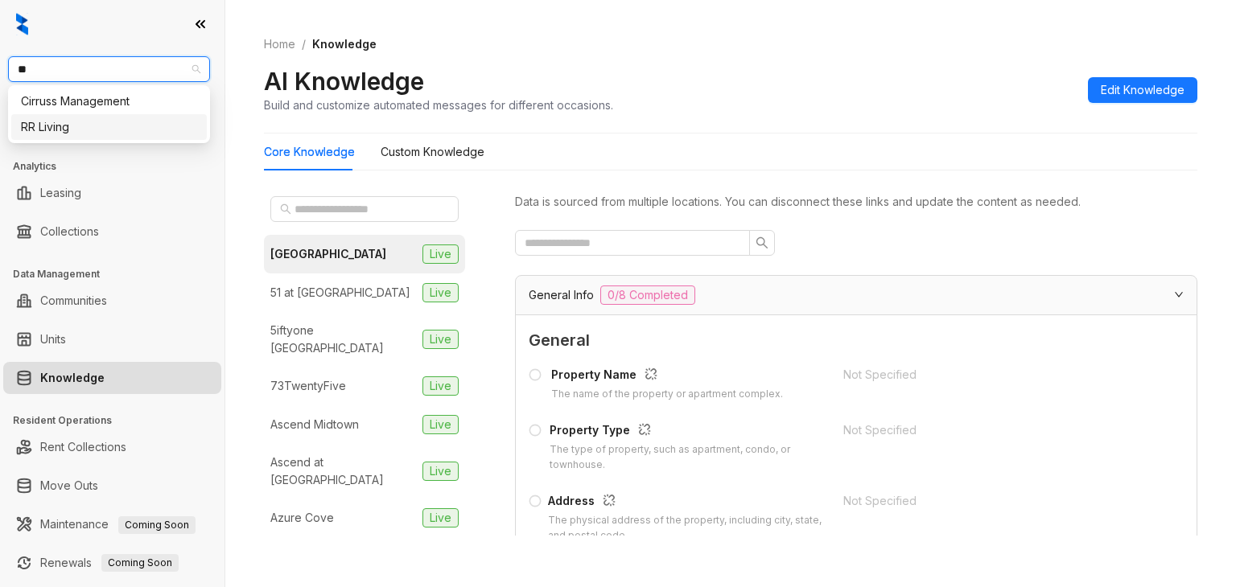
click at [58, 130] on div "RR Living" at bounding box center [109, 127] width 176 height 18
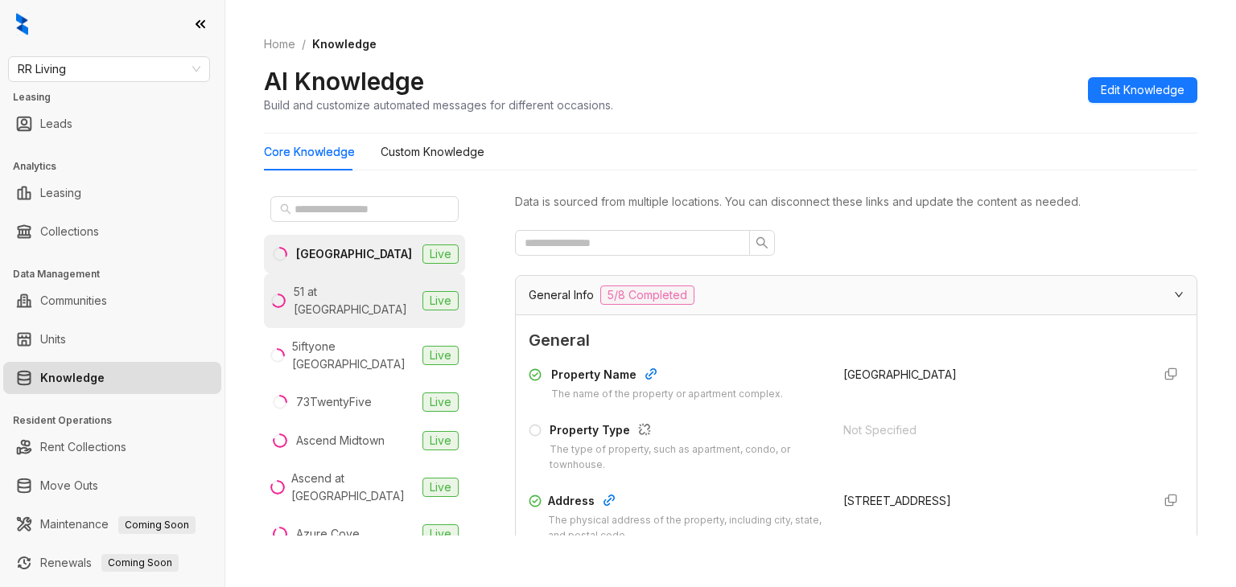
click at [329, 286] on div "51 at Southaven" at bounding box center [355, 300] width 122 height 35
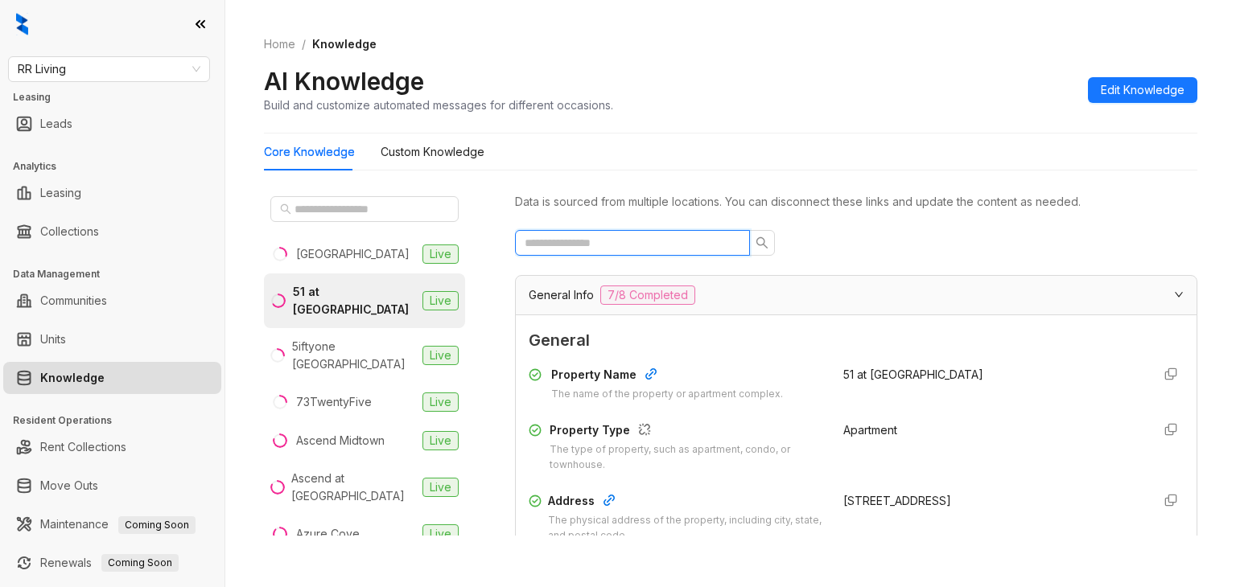
click at [596, 246] on input "text" at bounding box center [626, 243] width 203 height 18
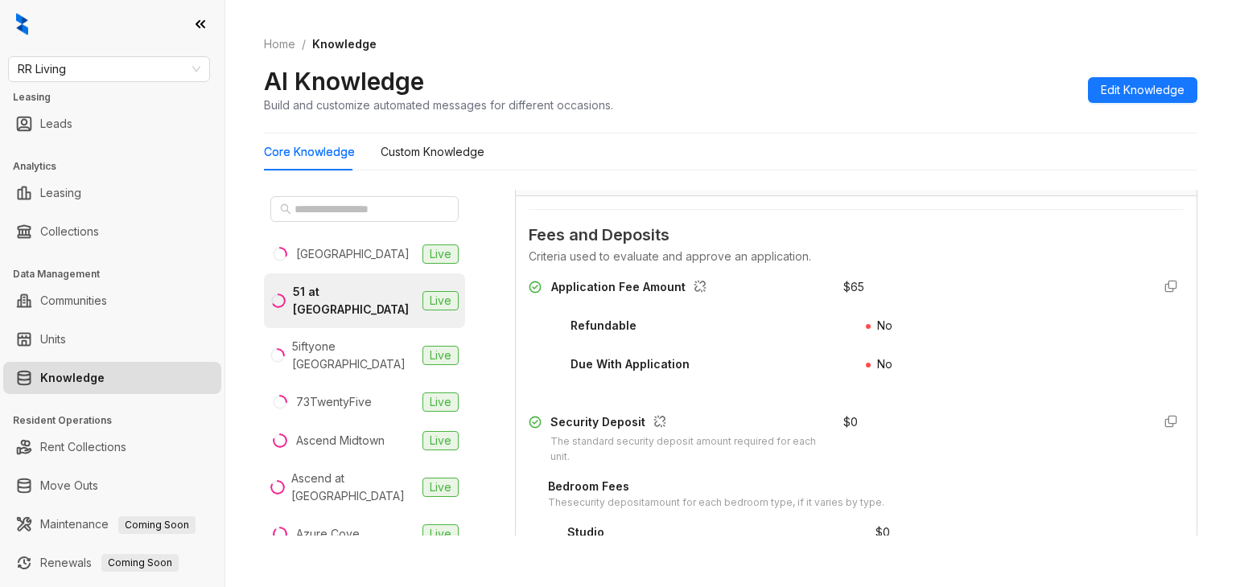
scroll to position [241, 0]
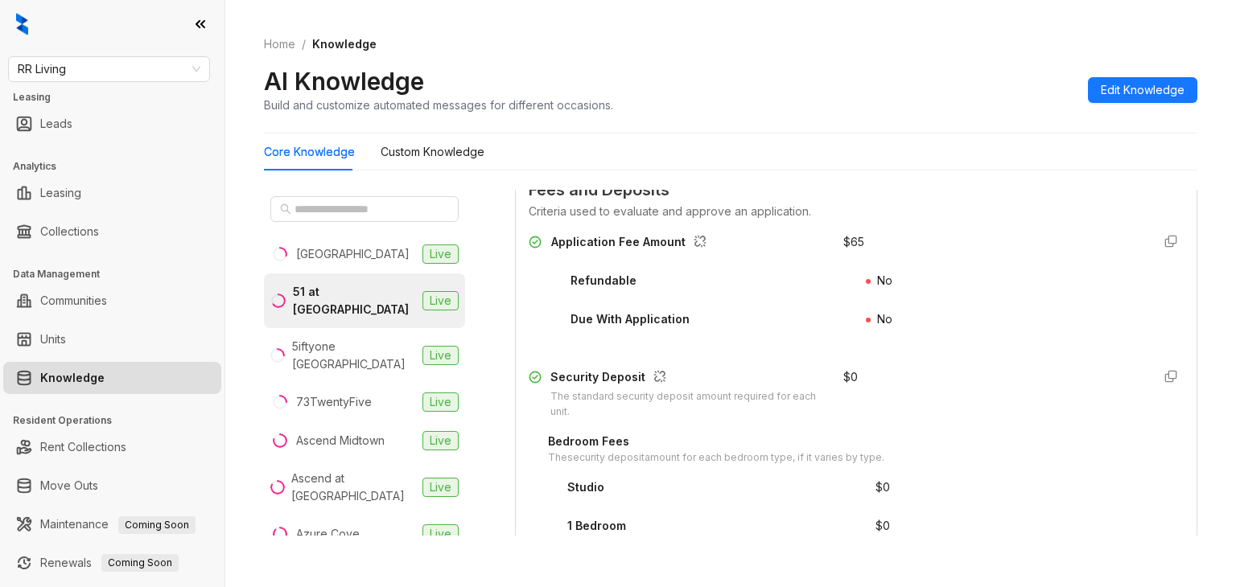
type input "***"
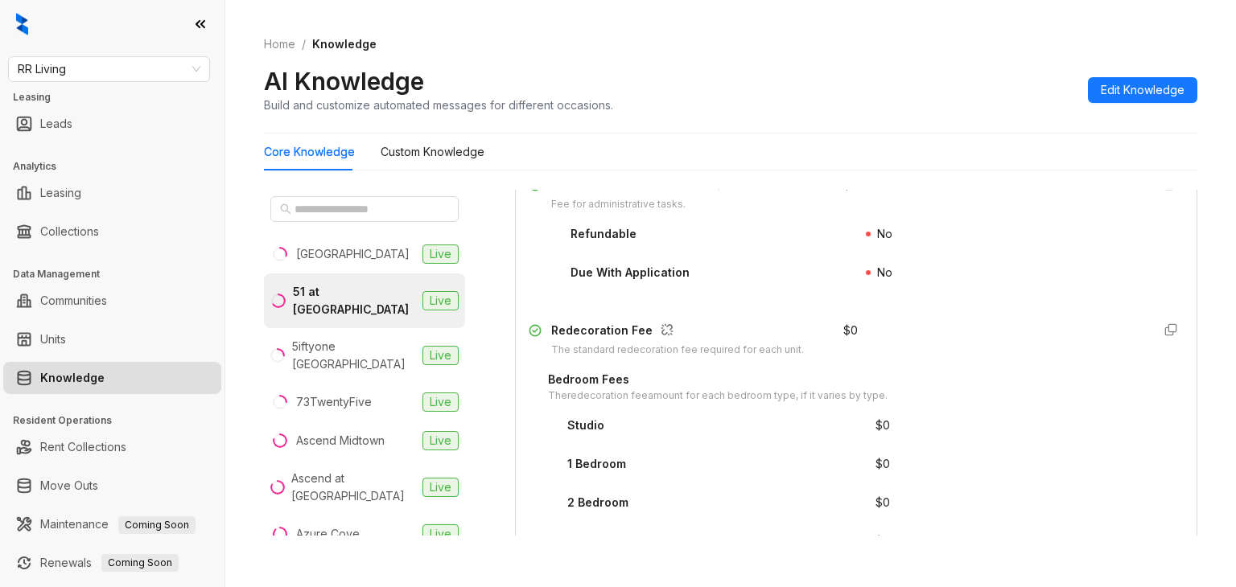
scroll to position [805, 0]
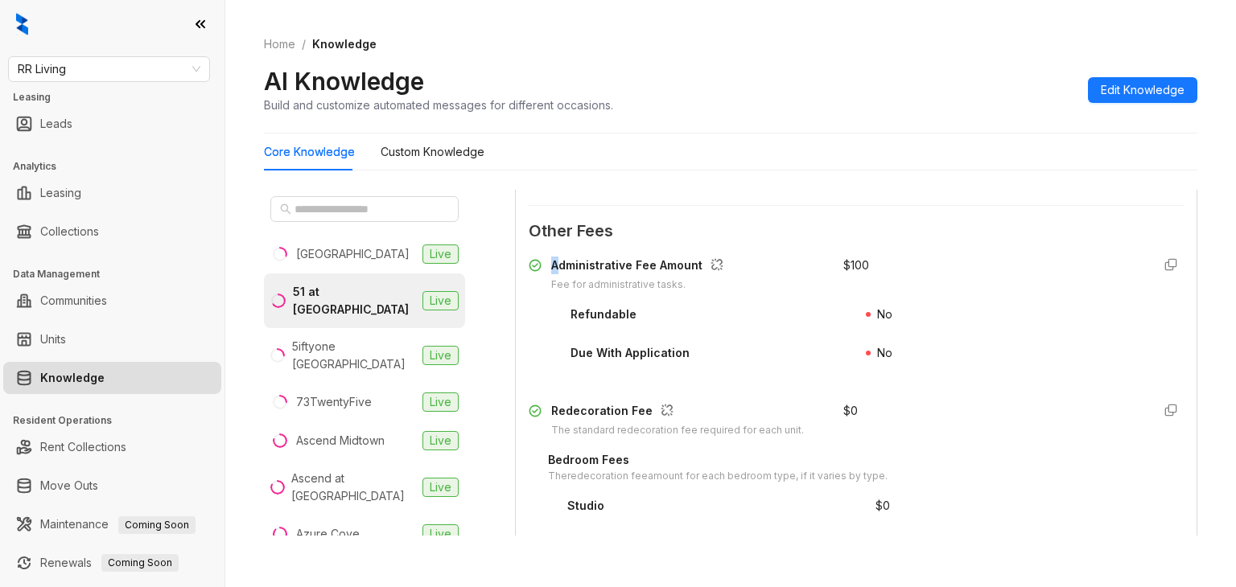
drag, startPoint x: 560, startPoint y: 258, endPoint x: 866, endPoint y: 239, distance: 306.3
click at [875, 239] on div "Other Fees Administrative Fee Amount Fee for administrative tasks. $ 100 Refund…" at bounding box center [856, 477] width 655 height 517
click at [623, 268] on div "Administrative Fee Amount" at bounding box center [640, 267] width 179 height 21
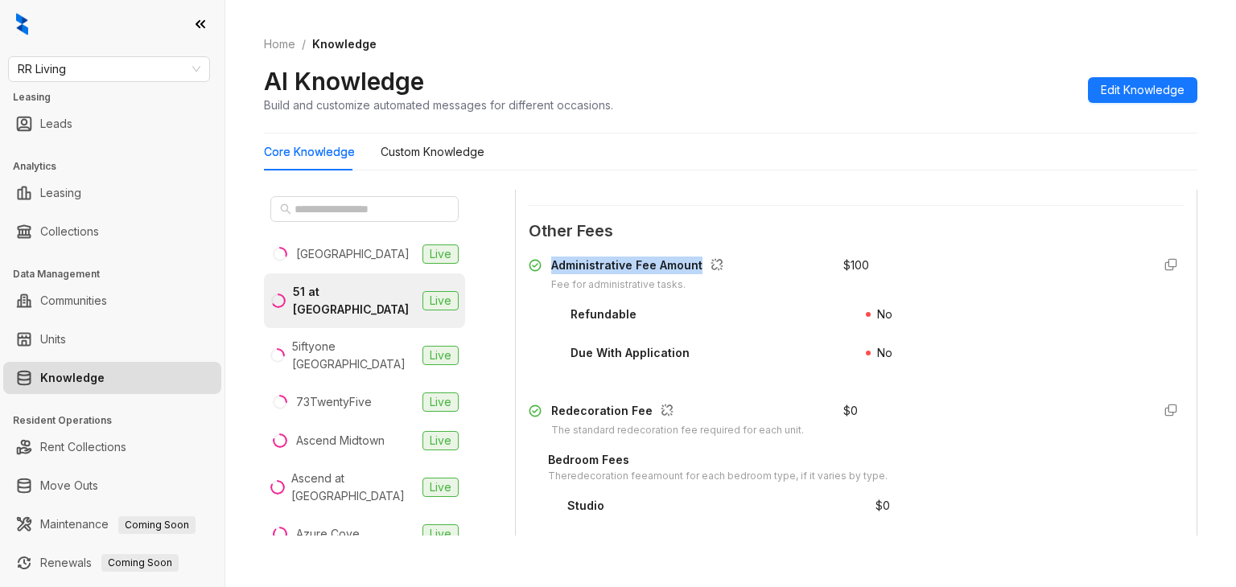
copy div "Administrative Fee Amount"
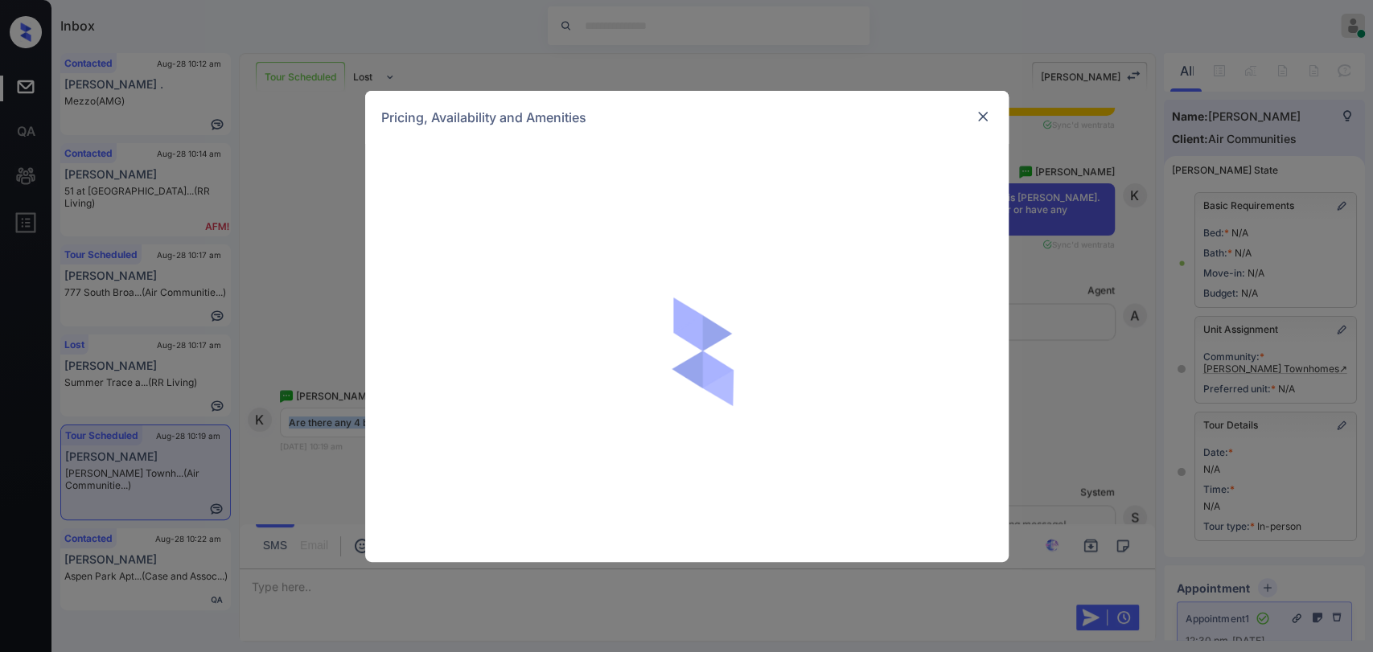
scroll to position [89, 0]
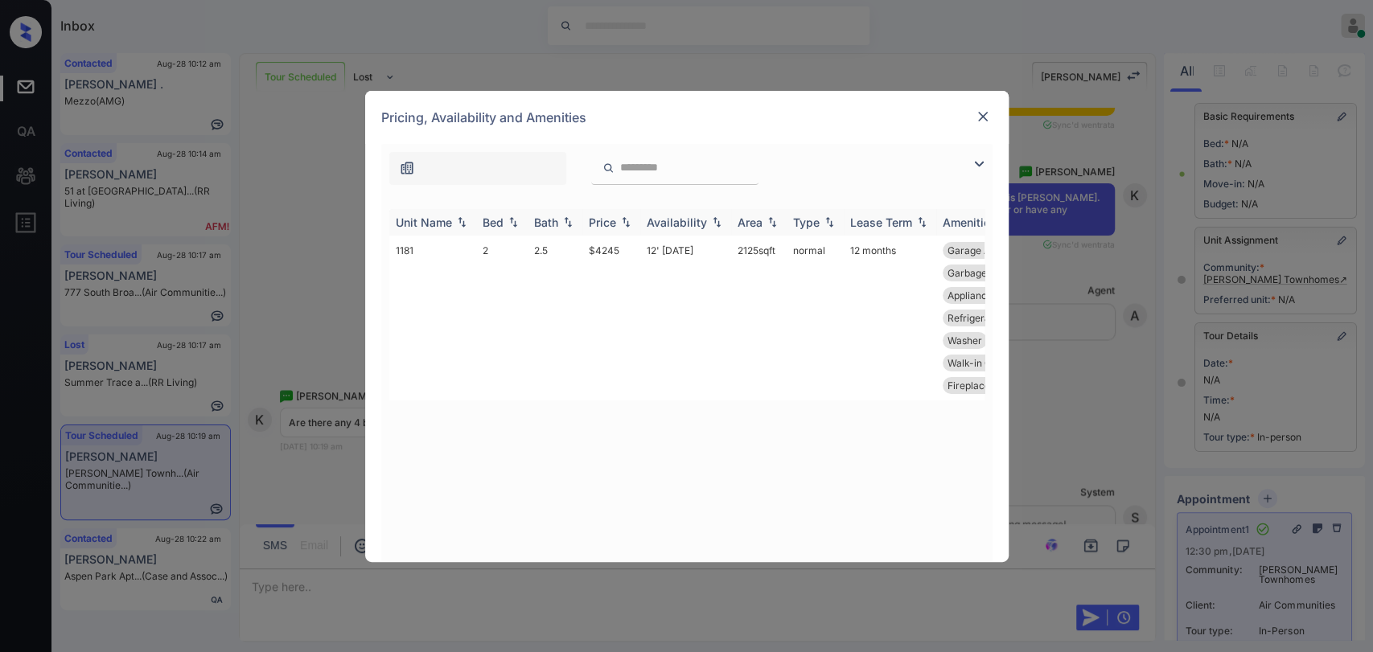
click at [500, 224] on div "Bed" at bounding box center [493, 223] width 21 height 14
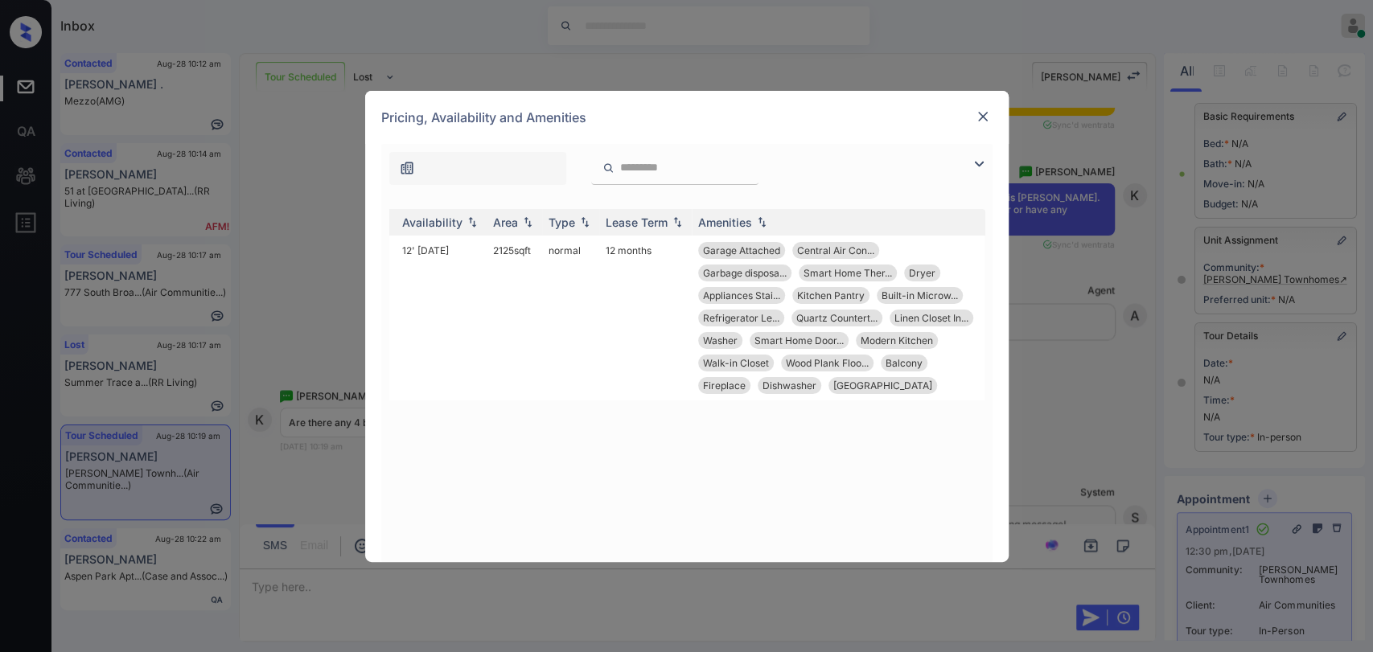
scroll to position [0, 0]
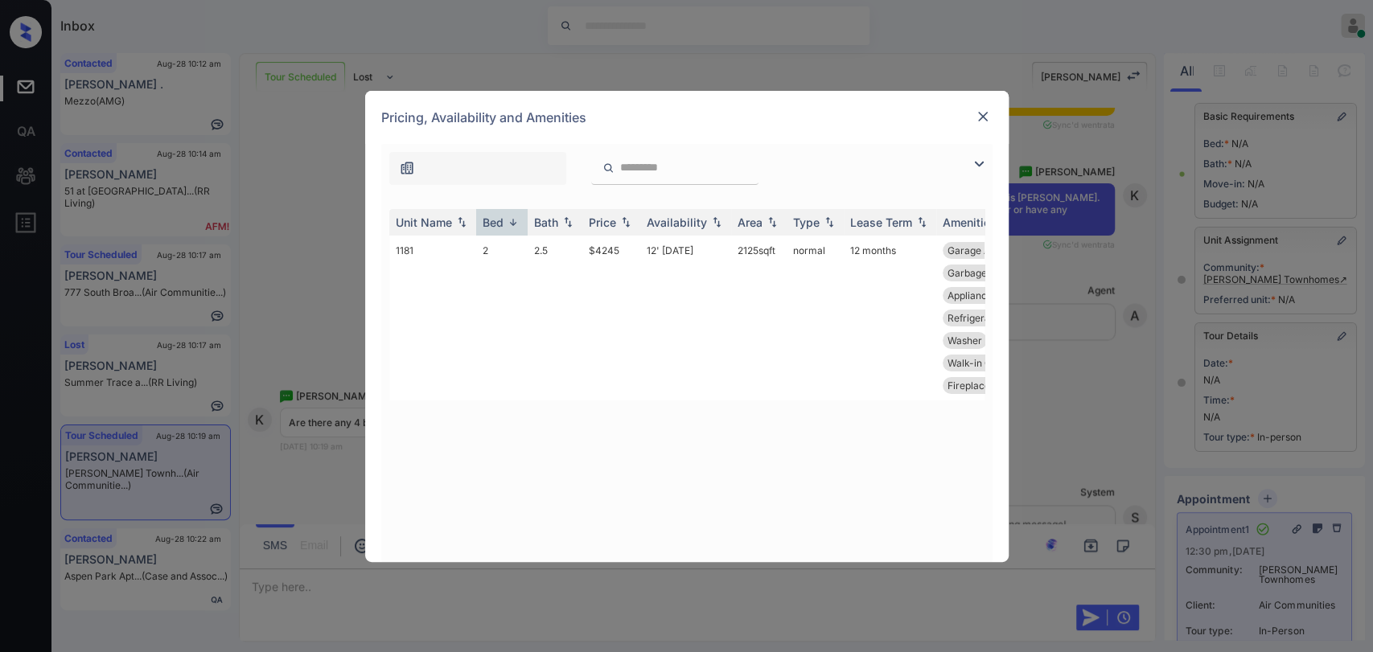
click at [979, 109] on img at bounding box center [983, 117] width 16 height 16
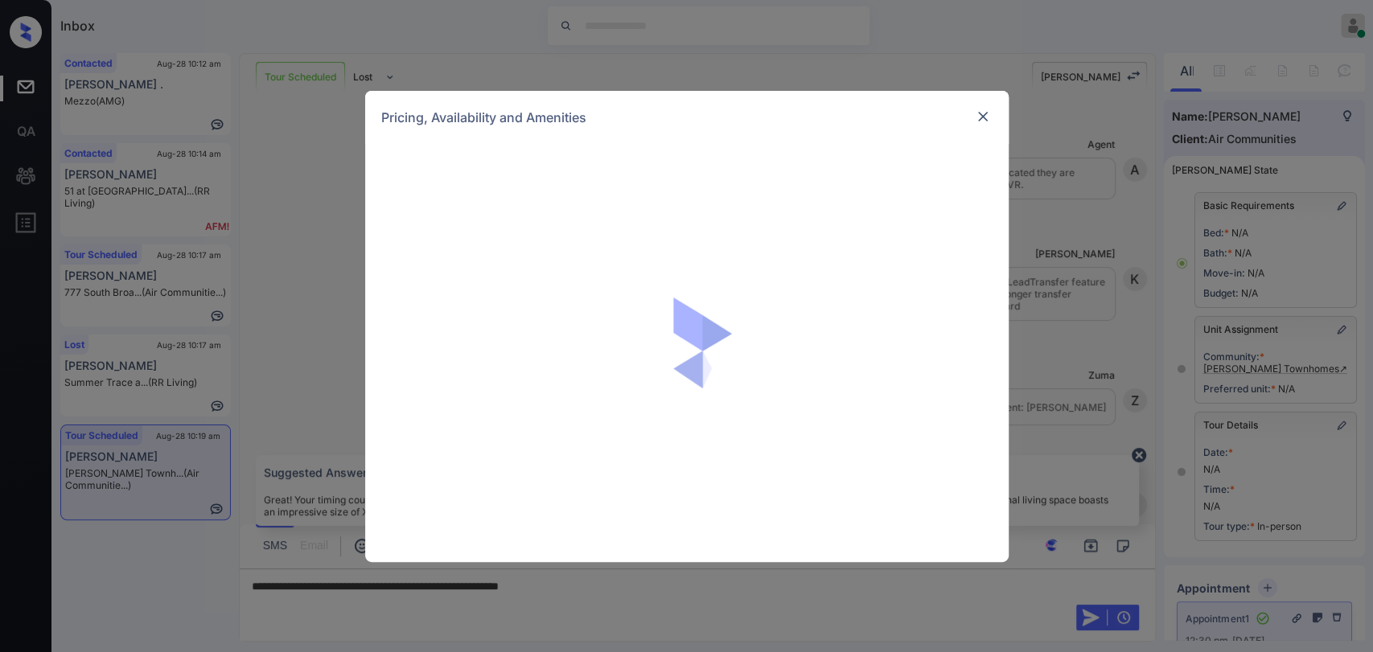
scroll to position [89, 0]
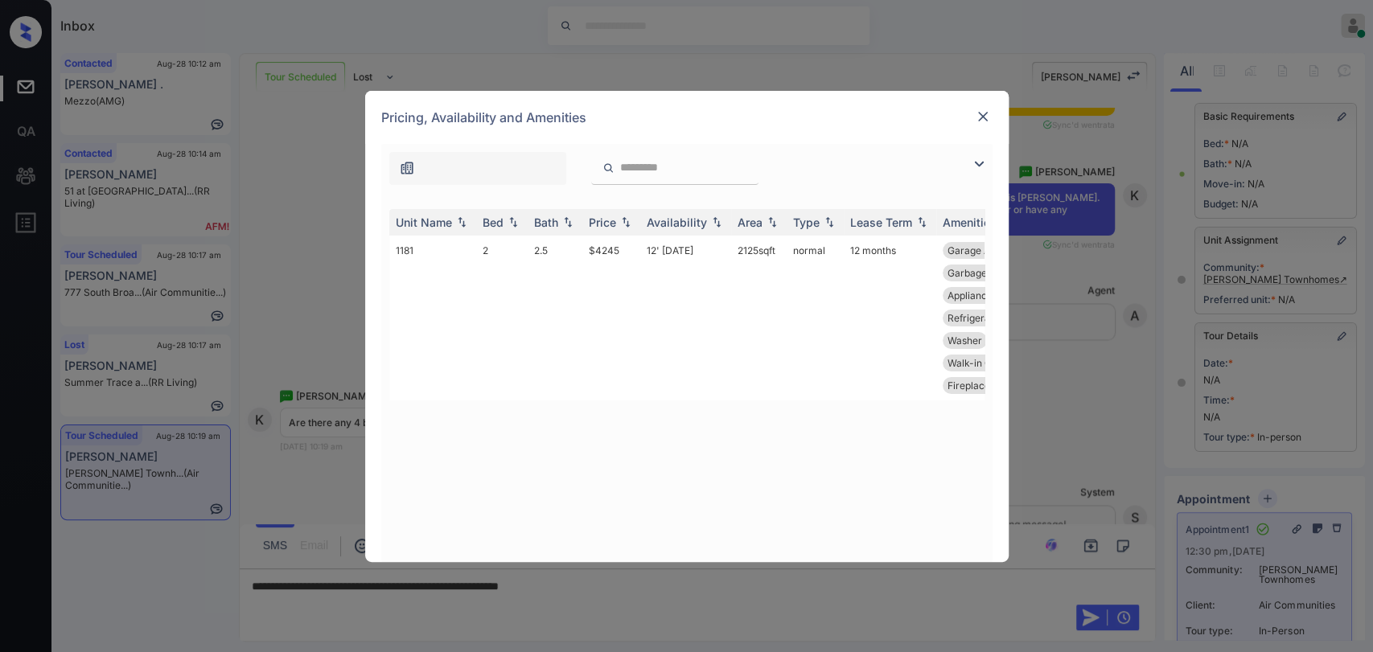
click at [978, 113] on img at bounding box center [983, 117] width 16 height 16
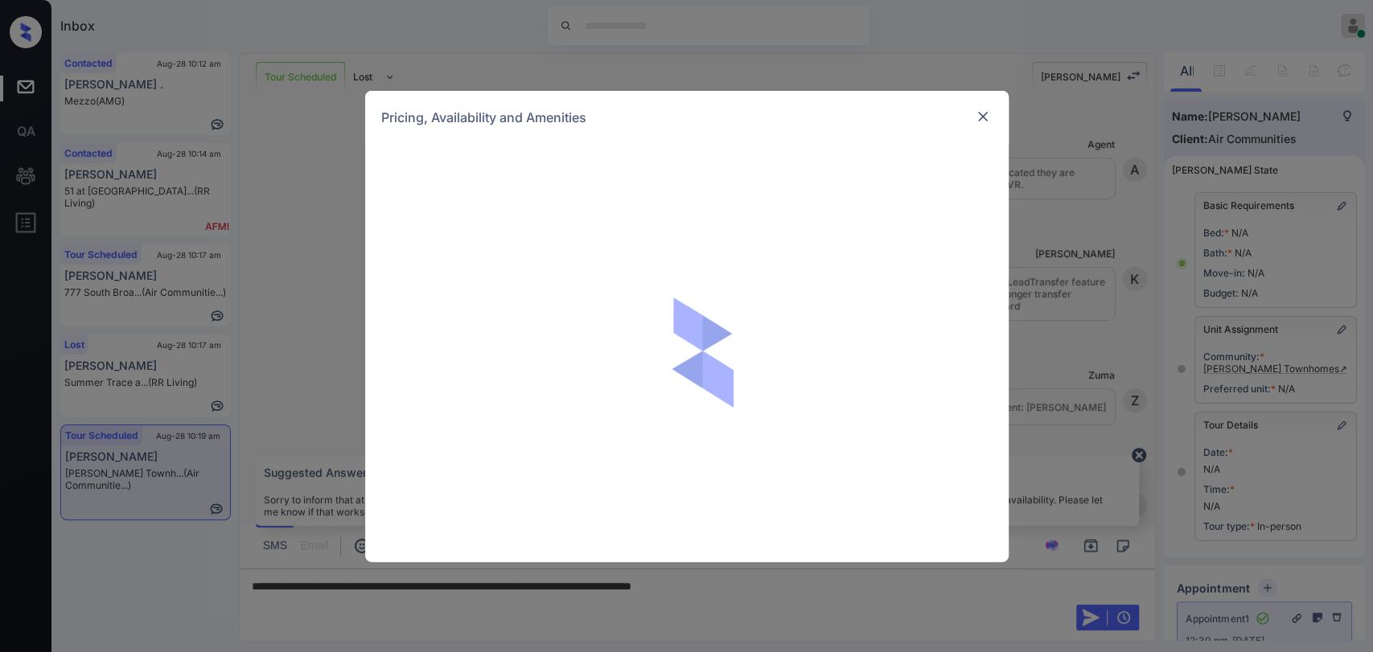
scroll to position [89, 0]
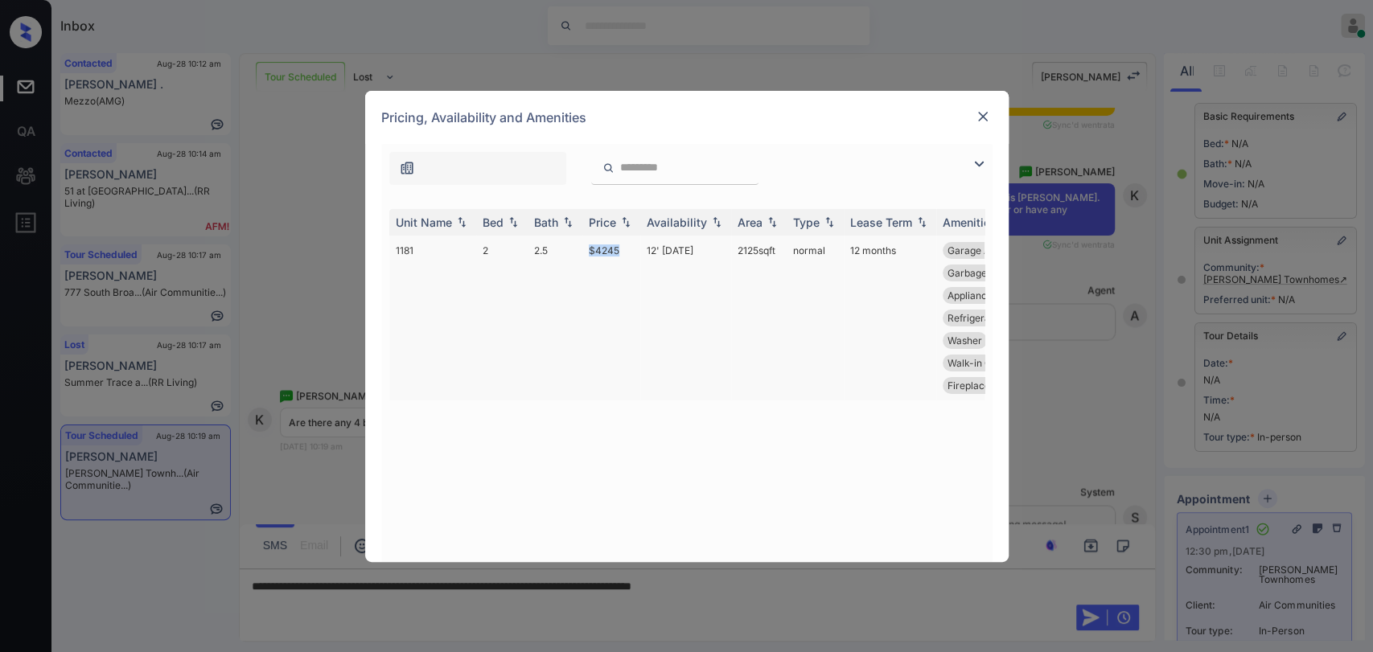
drag, startPoint x: 586, startPoint y: 250, endPoint x: 619, endPoint y: 249, distance: 33.8
click at [619, 249] on td "$4245" at bounding box center [611, 318] width 58 height 165
copy td "$4245"
click at [587, 246] on td "$4245" at bounding box center [611, 318] width 58 height 165
drag, startPoint x: 714, startPoint y: 248, endPoint x: 961, endPoint y: 190, distance: 253.7
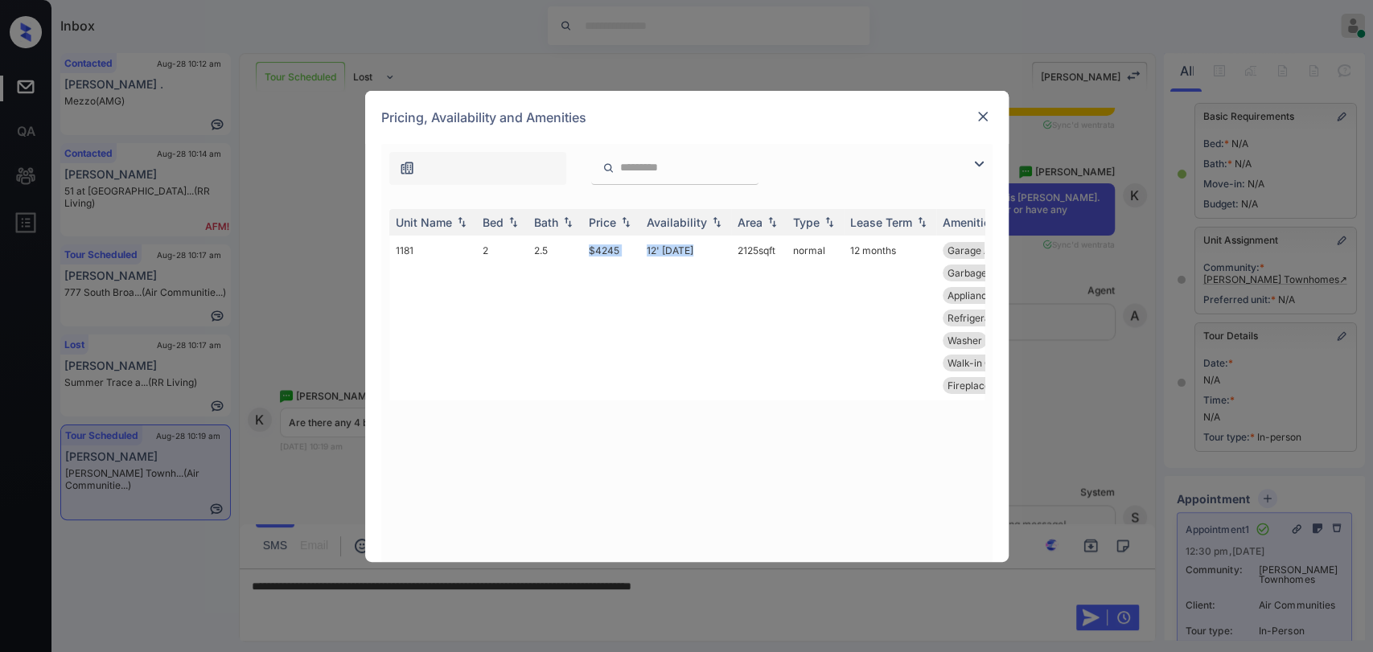
click at [590, 247] on tr "1181 2 2.5 $4245 12' [DATE] sqft normal 12 months Garage Attached Central Air C…" at bounding box center [809, 318] width 841 height 165
copy tr "$4245 12' [DATE]"
click at [987, 114] on img at bounding box center [983, 117] width 16 height 16
